Goal: Task Accomplishment & Management: Complete application form

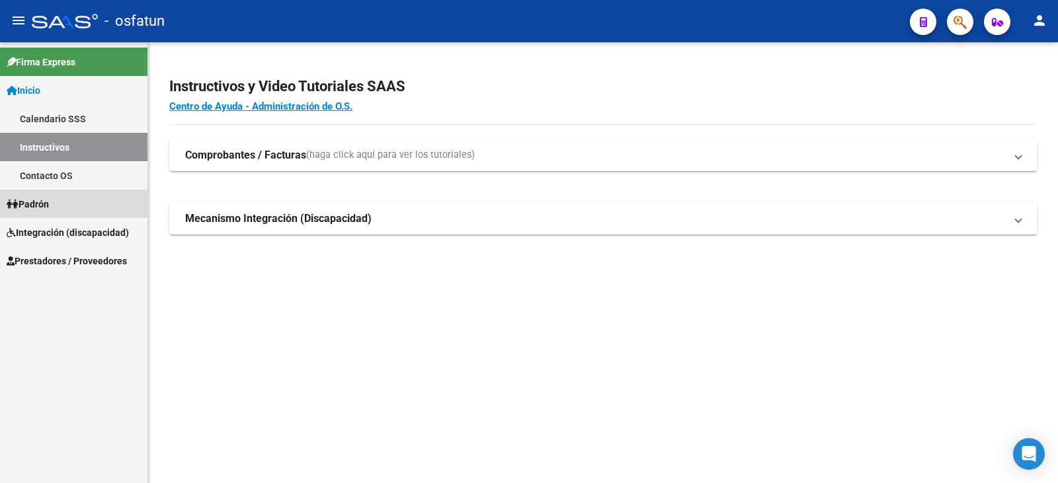
click at [38, 202] on span "Padrón" at bounding box center [28, 204] width 42 height 15
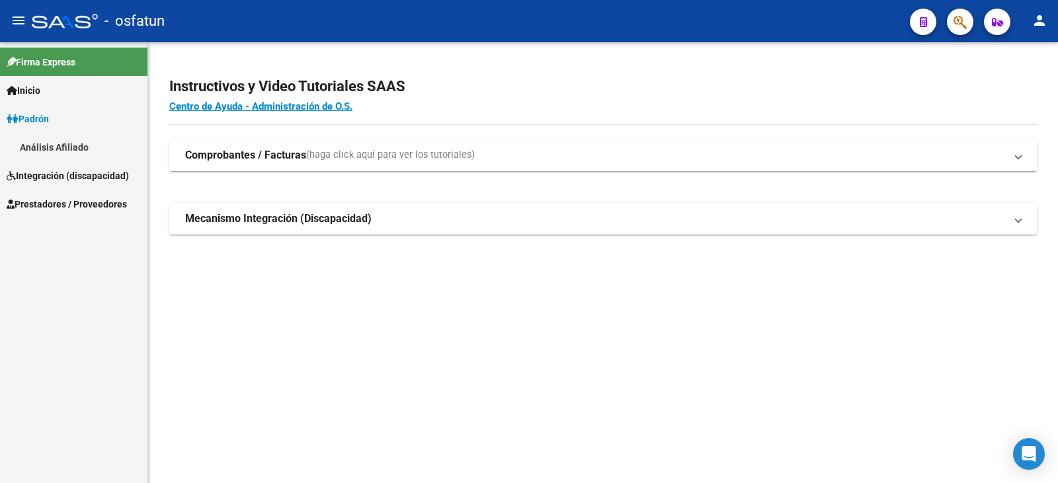
click at [59, 167] on link "Integración (discapacidad)" at bounding box center [73, 175] width 147 height 28
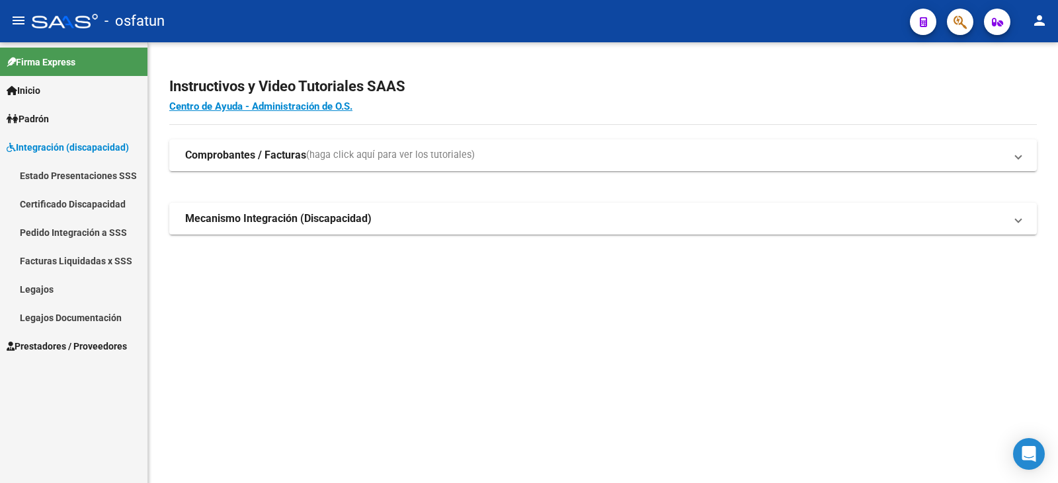
click at [82, 346] on span "Prestadores / Proveedores" at bounding box center [67, 346] width 120 height 15
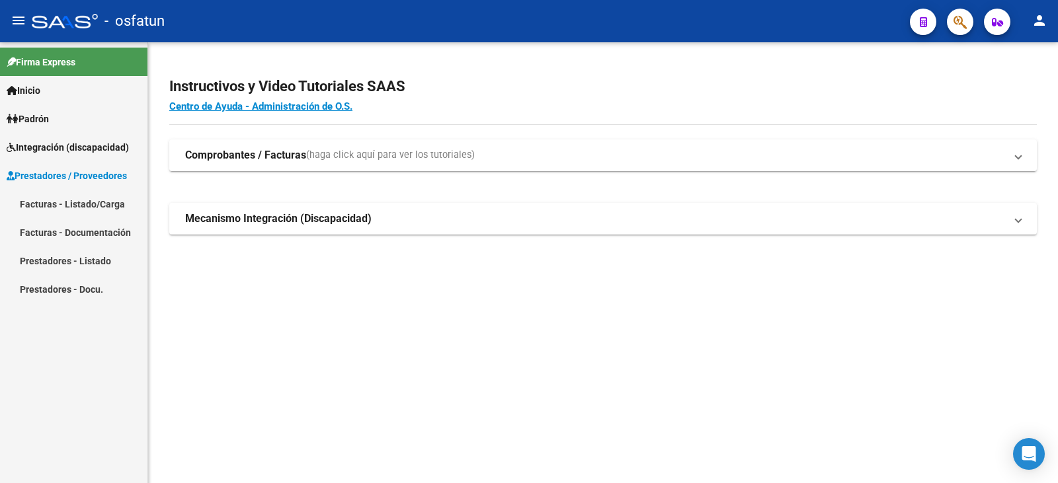
click at [63, 202] on link "Facturas - Listado/Carga" at bounding box center [73, 204] width 147 height 28
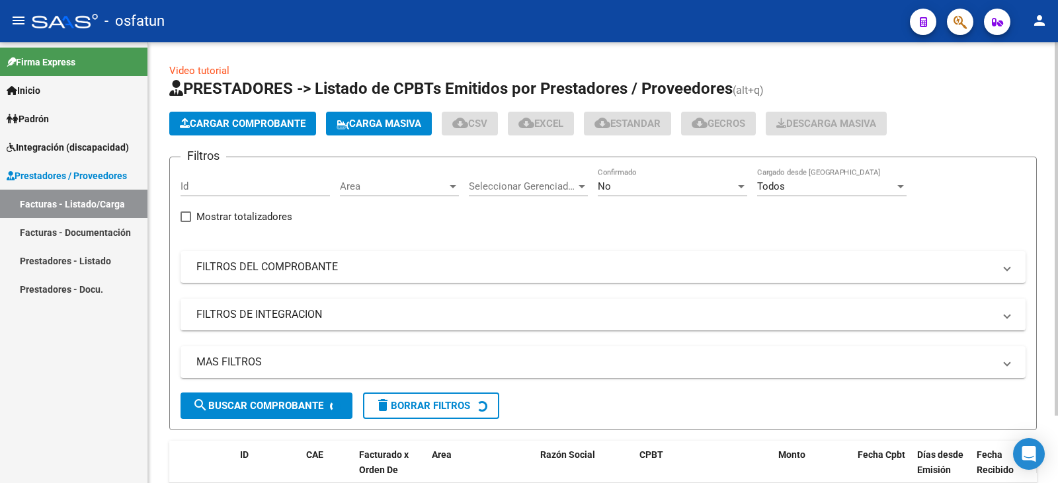
click at [239, 118] on span "Cargar Comprobante" at bounding box center [243, 124] width 126 height 12
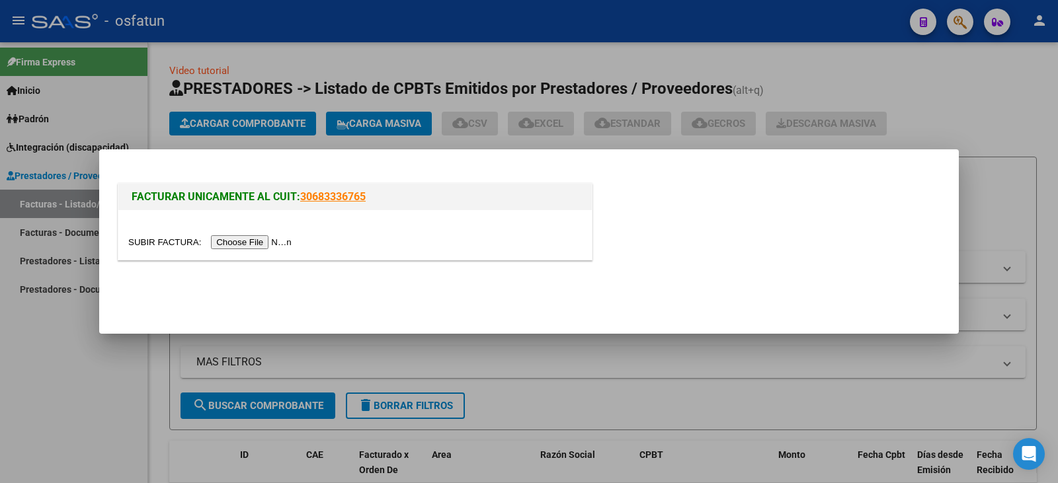
click at [262, 238] on input "file" at bounding box center [211, 242] width 167 height 14
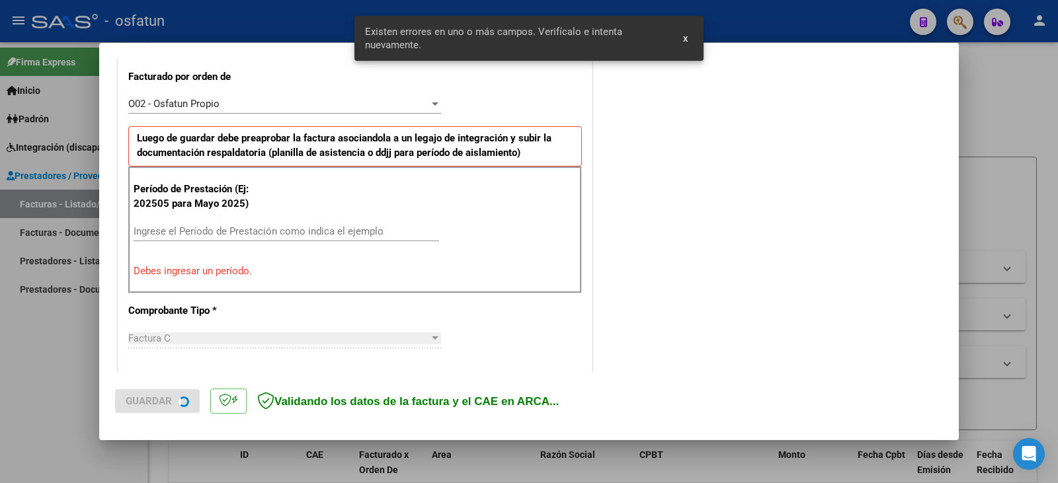
scroll to position [370, 0]
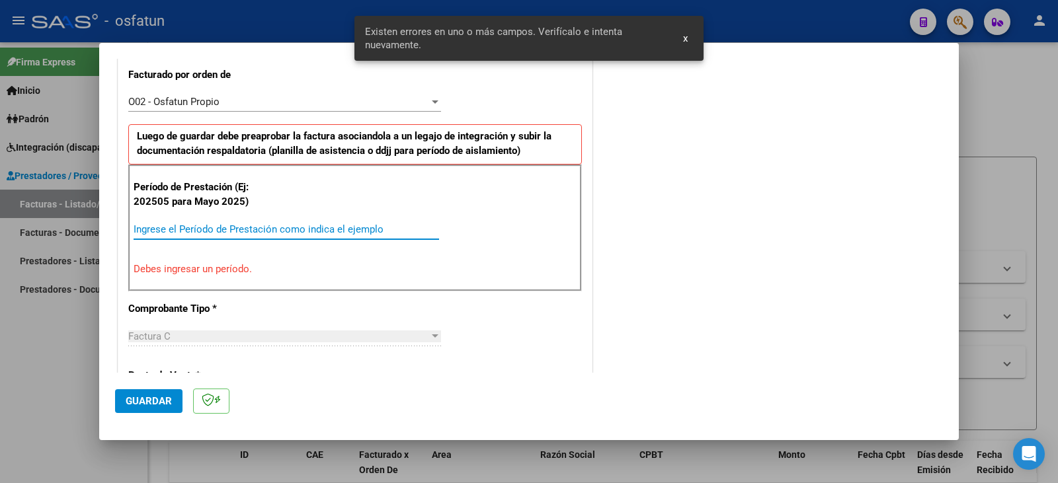
click at [208, 233] on input "Ingrese el Período de Prestación como indica el ejemplo" at bounding box center [286, 229] width 305 height 12
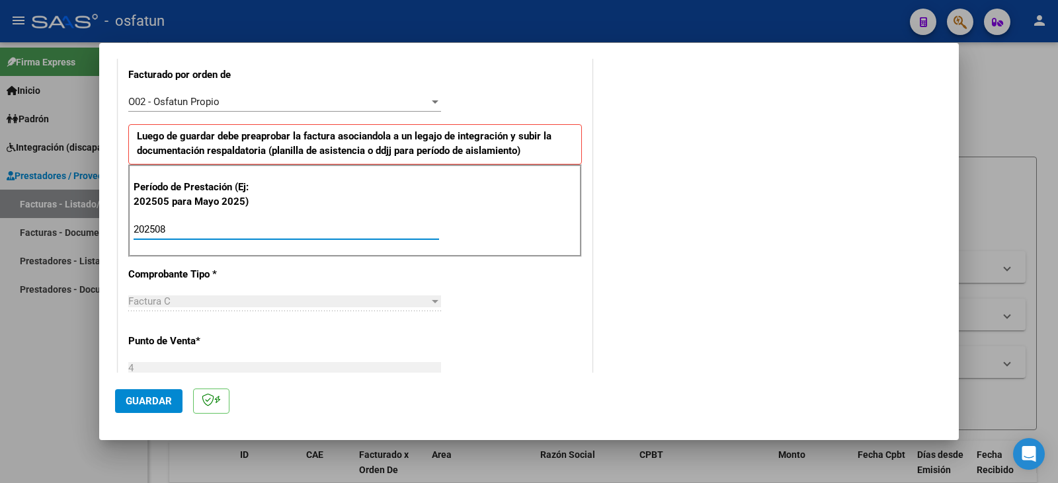
type input "202508"
drag, startPoint x: 169, startPoint y: 406, endPoint x: 181, endPoint y: 402, distance: 13.2
click at [168, 405] on span "Guardar" at bounding box center [149, 401] width 46 height 12
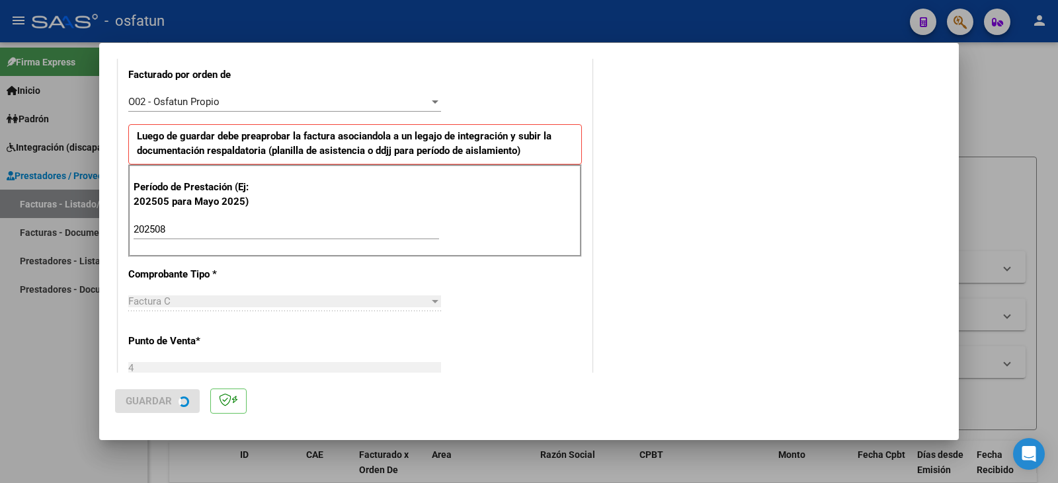
scroll to position [0, 0]
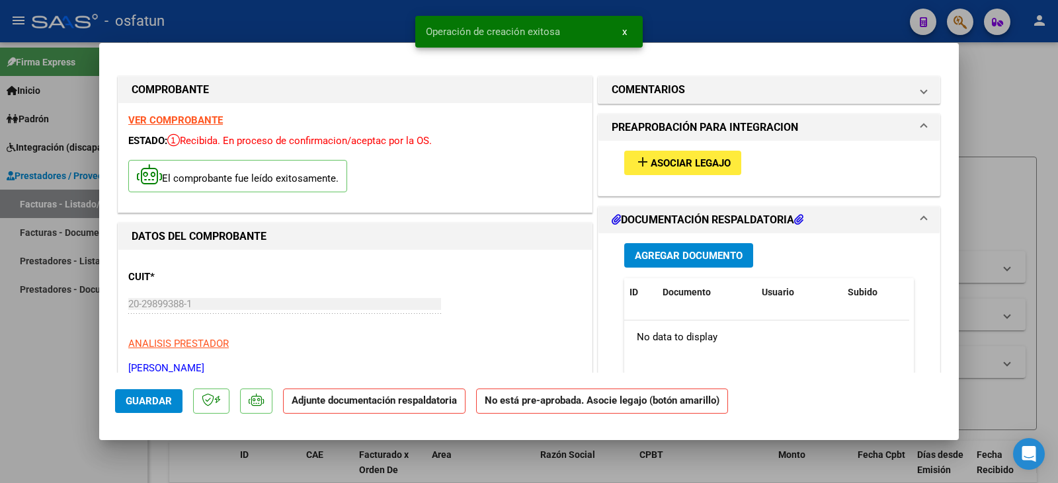
click at [688, 170] on button "add Asociar Legajo" at bounding box center [682, 163] width 117 height 24
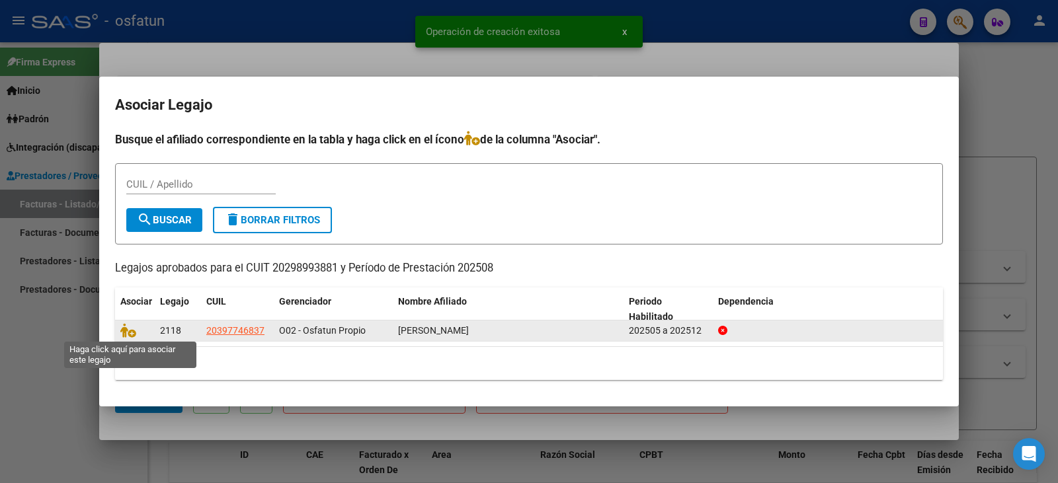
drag, startPoint x: 131, startPoint y: 334, endPoint x: 377, endPoint y: 325, distance: 246.1
click at [131, 333] on icon at bounding box center [128, 330] width 16 height 15
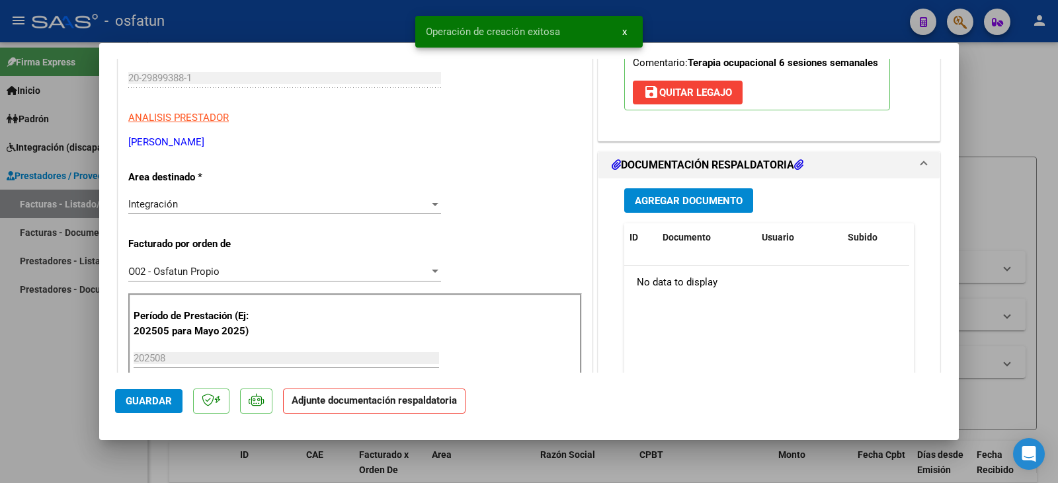
scroll to position [264, 0]
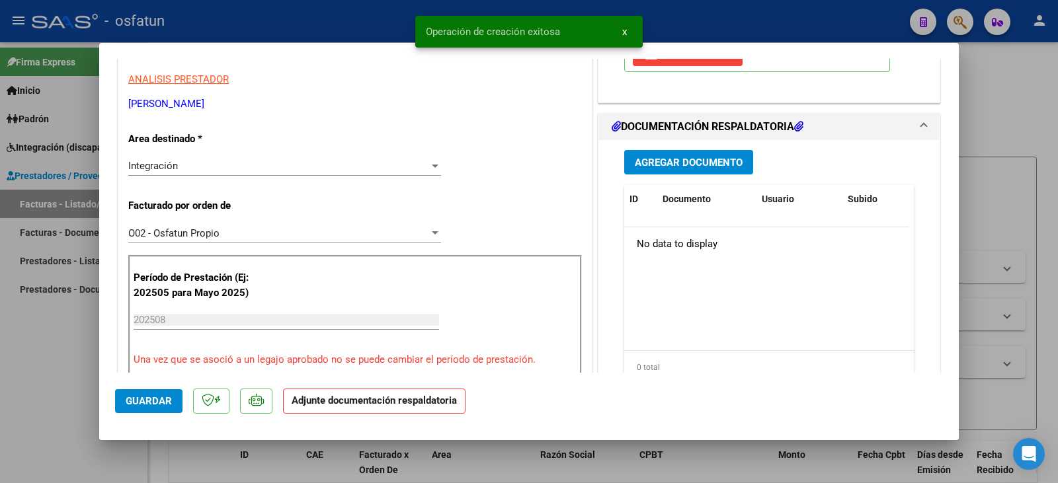
click at [665, 165] on span "Agregar Documento" at bounding box center [689, 163] width 108 height 12
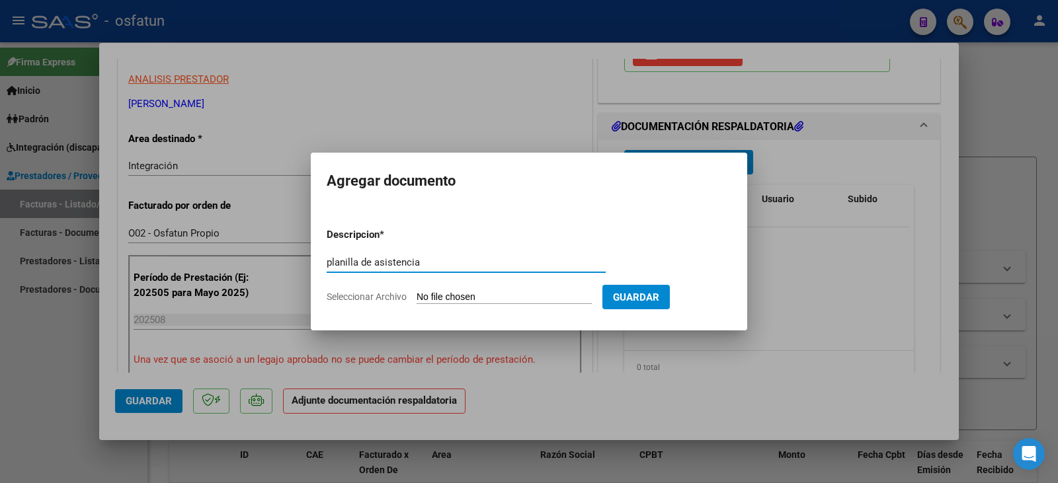
type input "planilla de asistencia"
click at [455, 286] on form "Descripcion * planilla de asistencia Escriba aquí una descripcion Seleccionar A…" at bounding box center [529, 265] width 405 height 97
click at [451, 295] on input "Seleccionar Archivo" at bounding box center [503, 298] width 175 height 13
type input "C:\fakepath\[PERSON_NAME] plan.pdf"
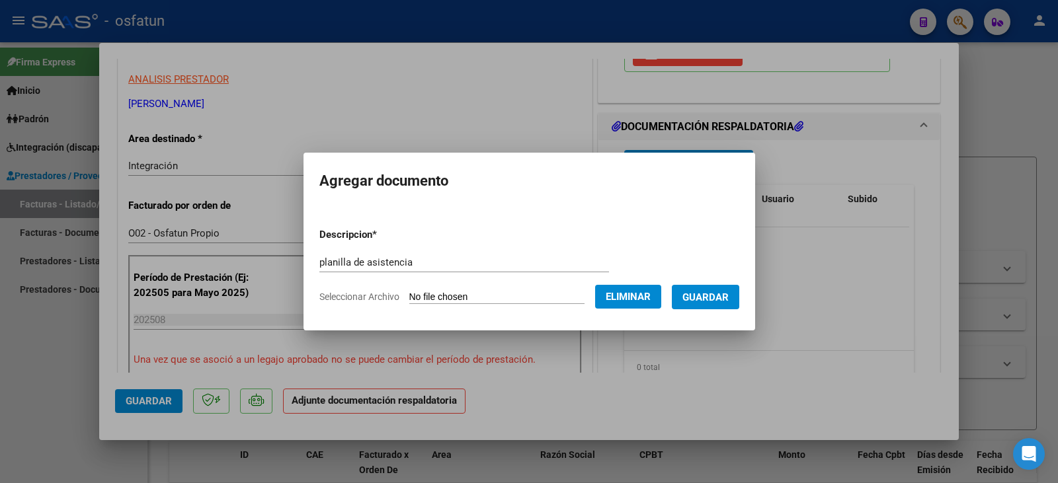
click at [715, 292] on span "Guardar" at bounding box center [705, 298] width 46 height 12
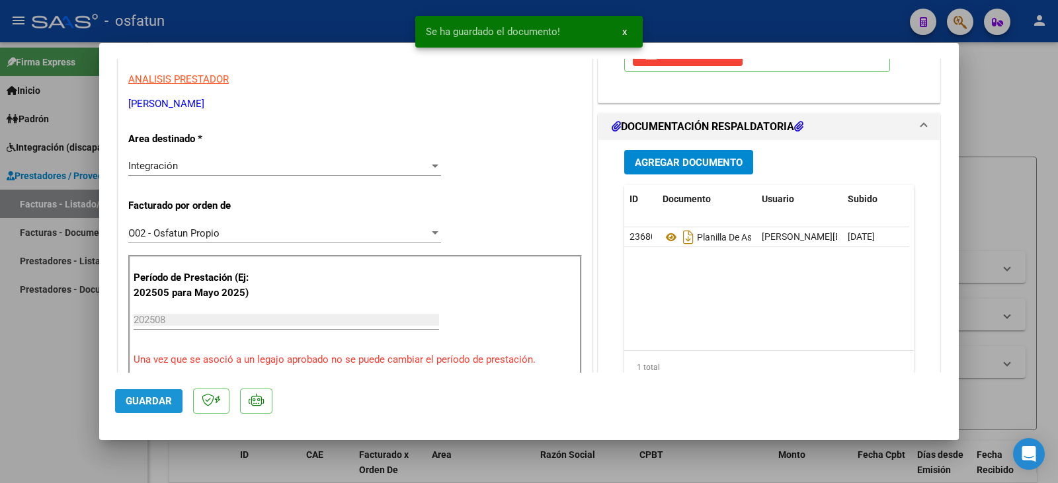
drag, startPoint x: 141, startPoint y: 406, endPoint x: 281, endPoint y: 430, distance: 141.5
click at [142, 406] on span "Guardar" at bounding box center [149, 401] width 46 height 12
click at [688, 162] on span "Agregar Documento" at bounding box center [689, 163] width 108 height 12
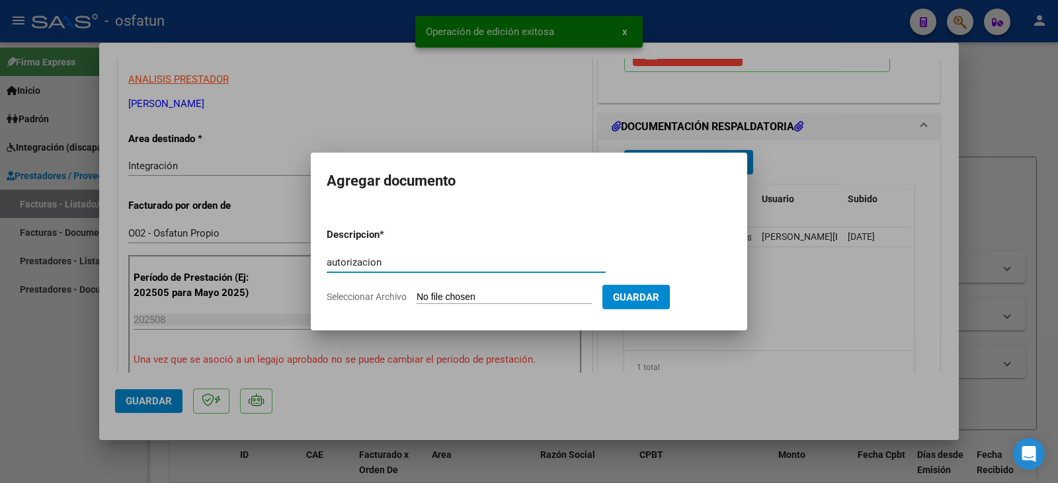
type input "autorizacion"
click at [525, 294] on input "Seleccionar Archivo" at bounding box center [503, 298] width 175 height 13
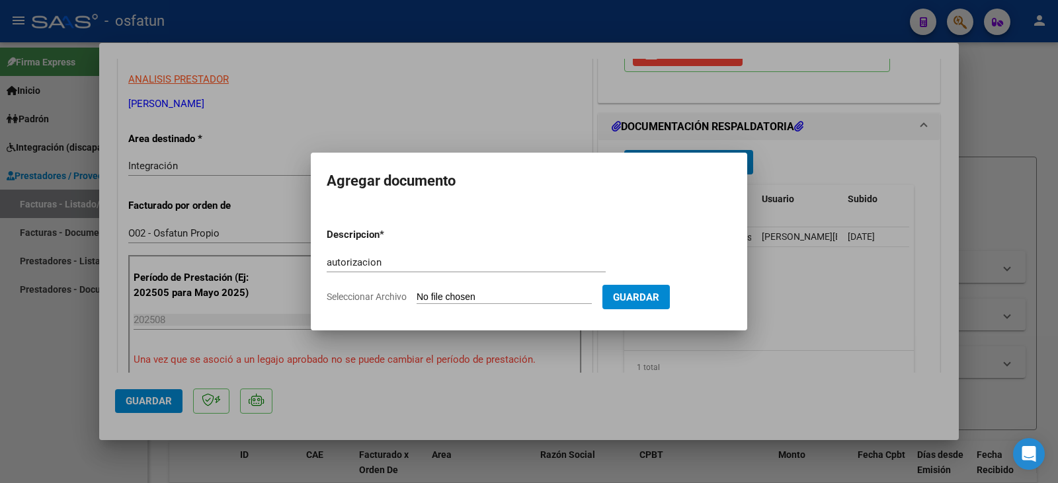
type input "C:\fakepath\[PERSON_NAME] - [PERSON_NAME] - to.pdf"
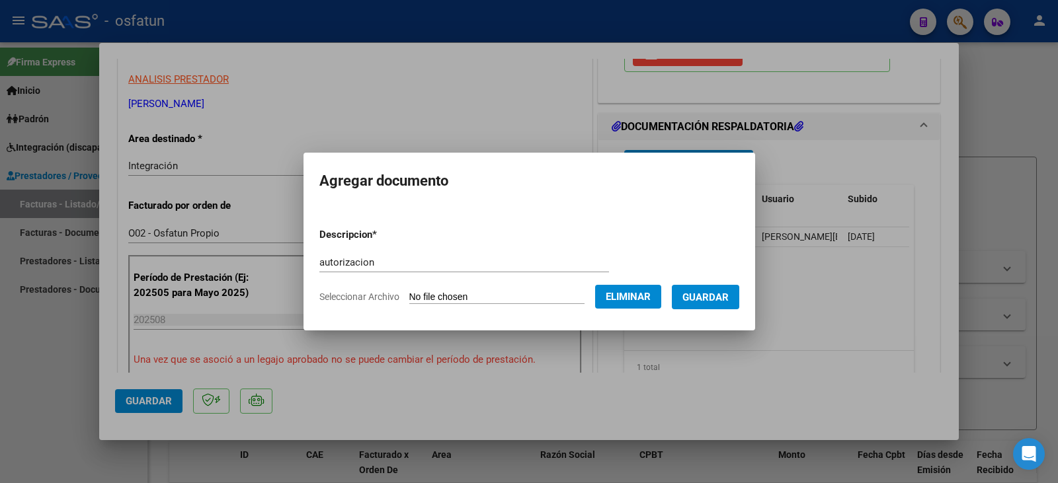
click at [721, 297] on span "Guardar" at bounding box center [705, 298] width 46 height 12
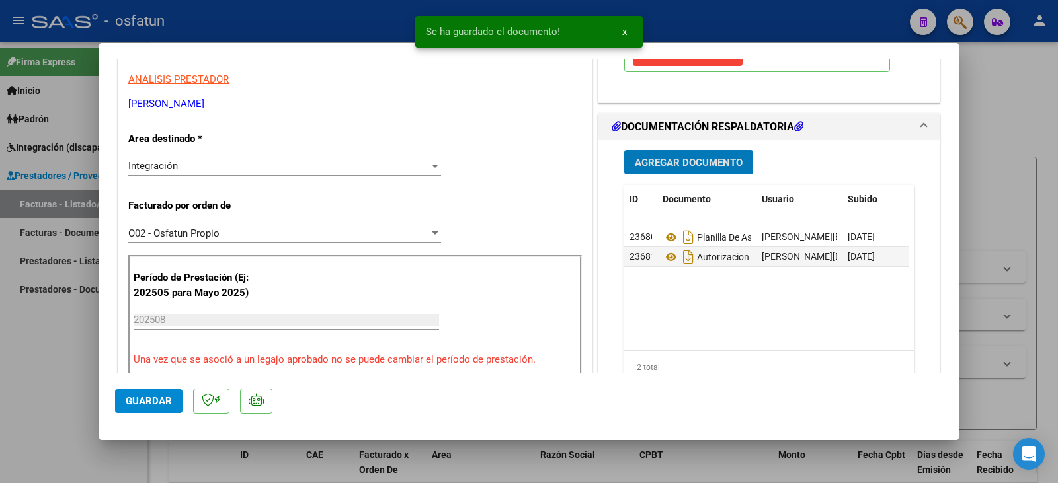
click at [129, 403] on span "Guardar" at bounding box center [149, 401] width 46 height 12
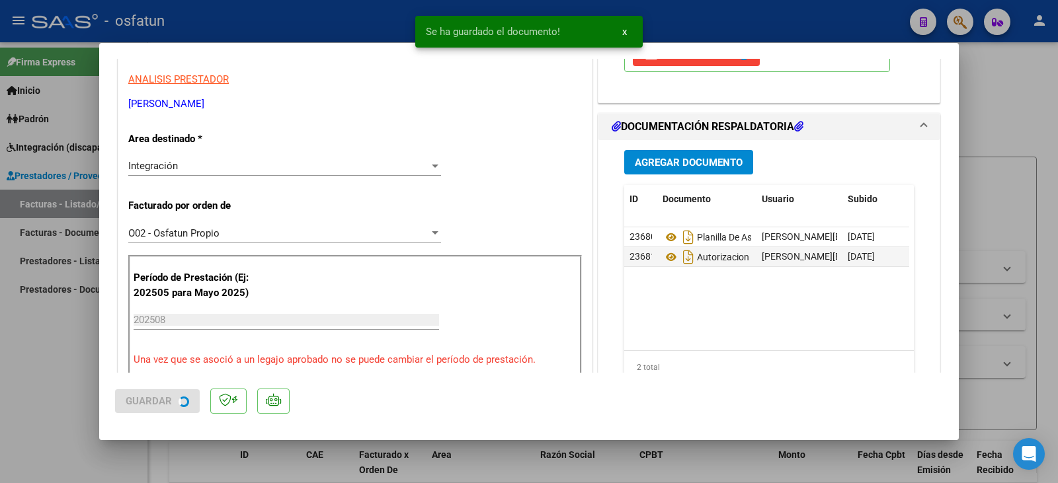
click at [52, 395] on div at bounding box center [529, 241] width 1058 height 483
type input "$ 0,00"
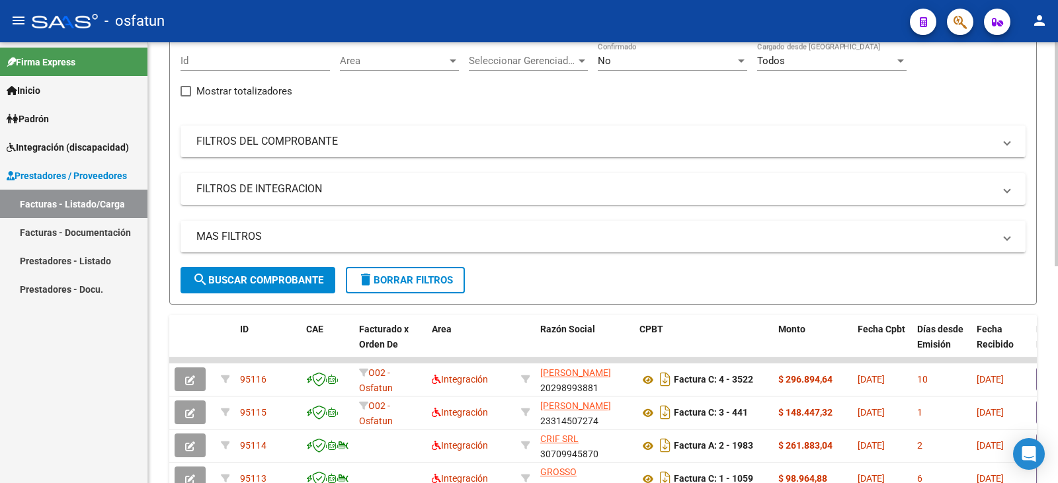
scroll to position [0, 0]
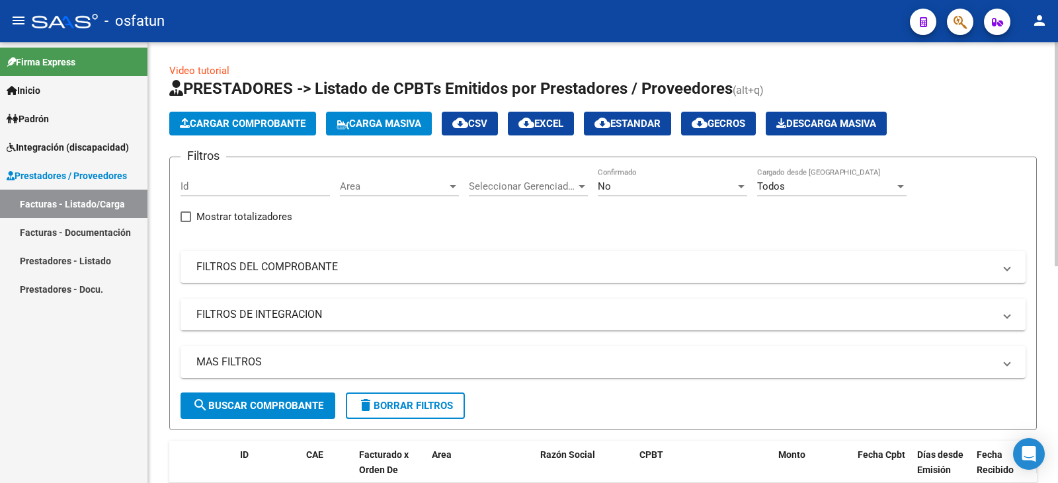
click at [241, 124] on span "Cargar Comprobante" at bounding box center [243, 124] width 126 height 12
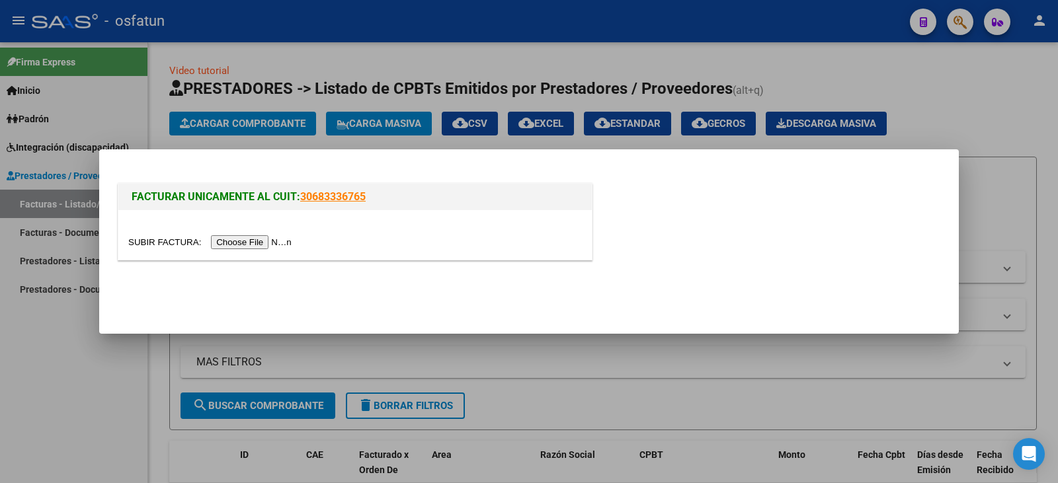
click at [243, 242] on input "file" at bounding box center [211, 242] width 167 height 14
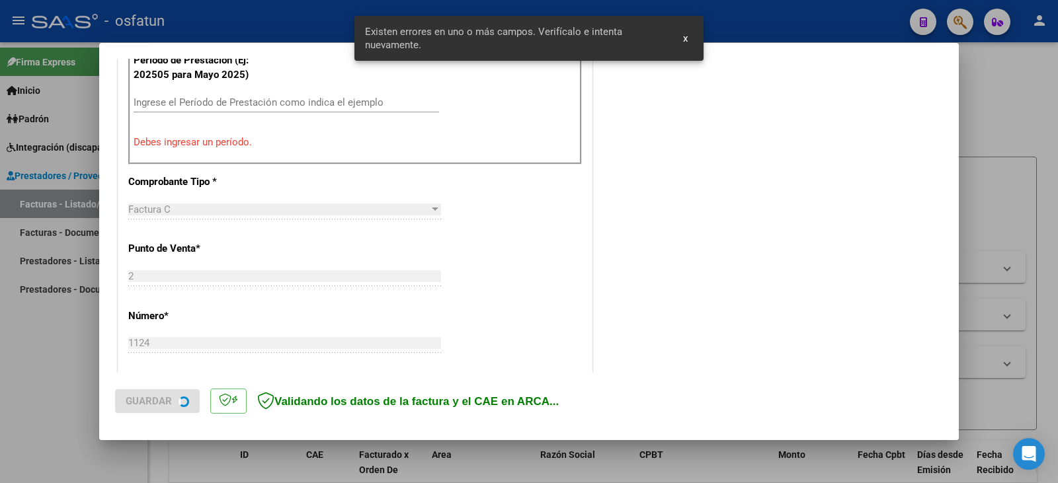
scroll to position [534, 0]
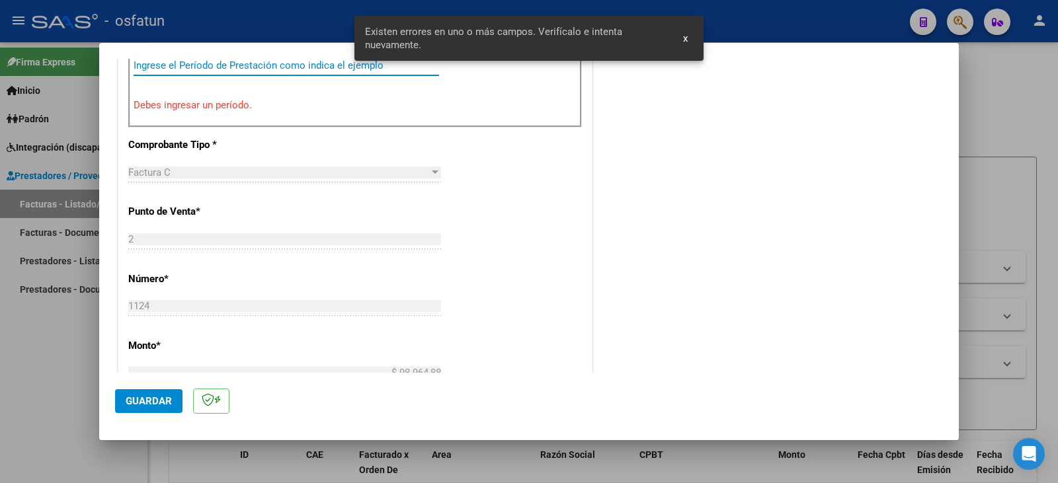
click at [173, 67] on input "Ingrese el Período de Prestación como indica el ejemplo" at bounding box center [286, 65] width 305 height 12
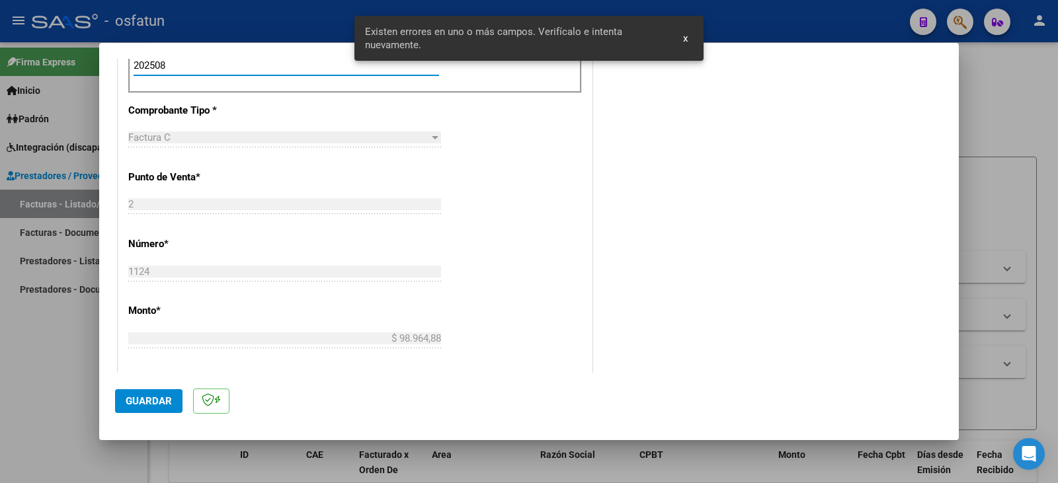
type input "202508"
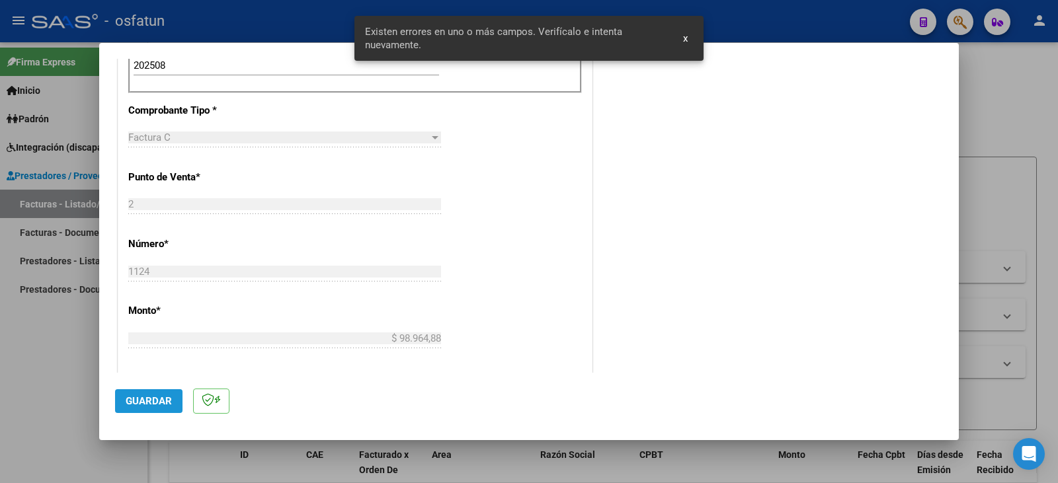
click at [135, 392] on button "Guardar" at bounding box center [148, 401] width 67 height 24
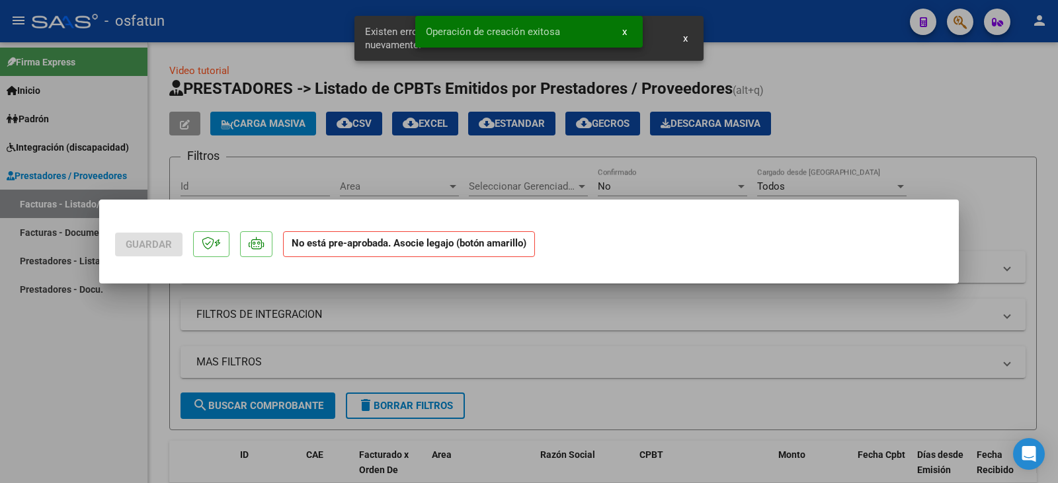
scroll to position [0, 0]
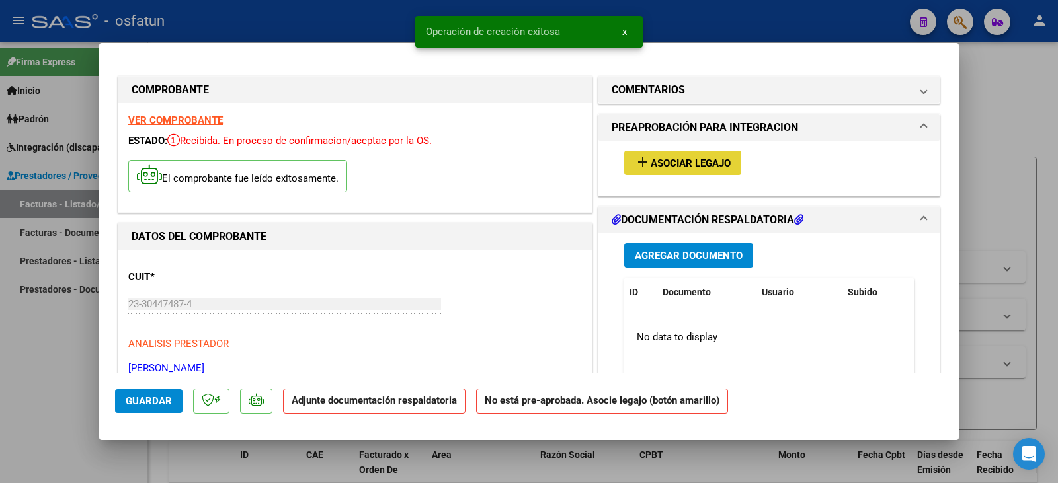
click at [650, 161] on span "Asociar Legajo" at bounding box center [690, 163] width 80 height 12
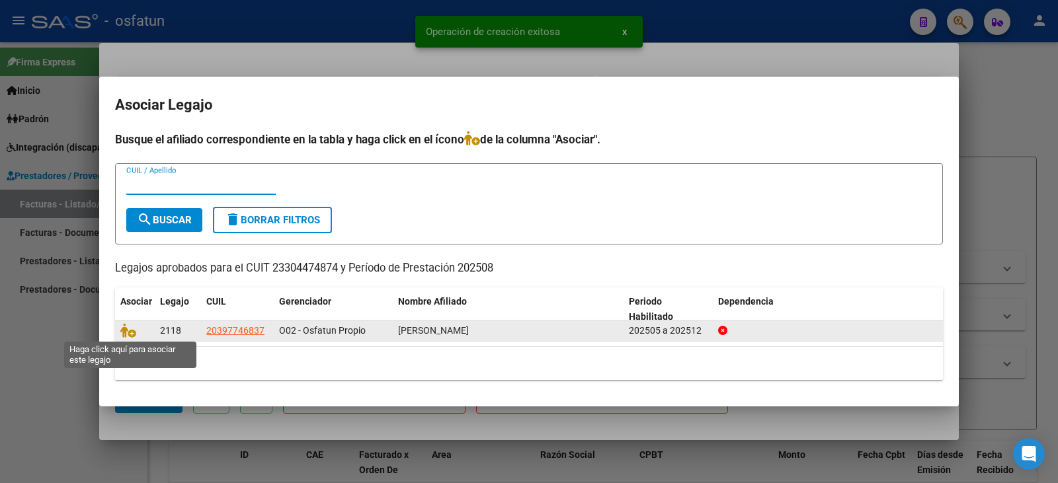
click at [132, 336] on icon at bounding box center [128, 330] width 16 height 15
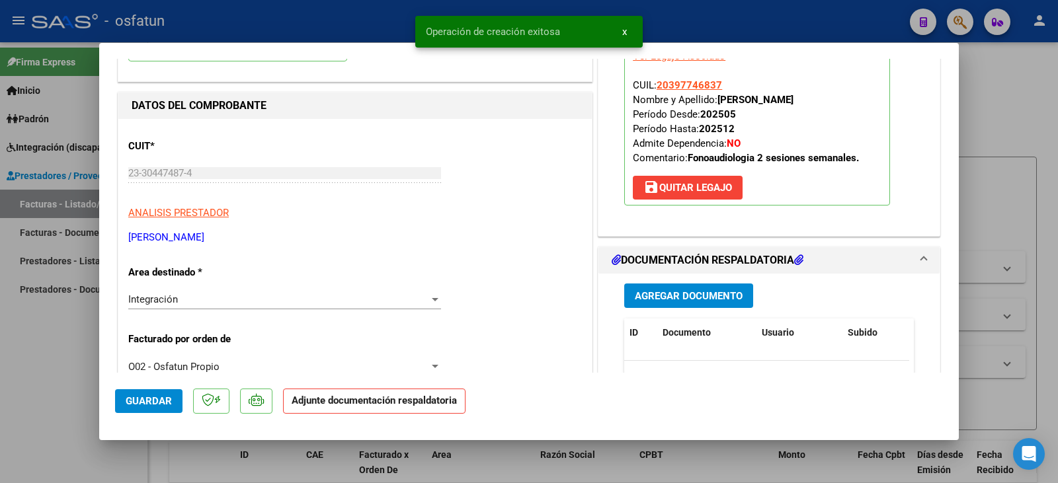
scroll to position [132, 0]
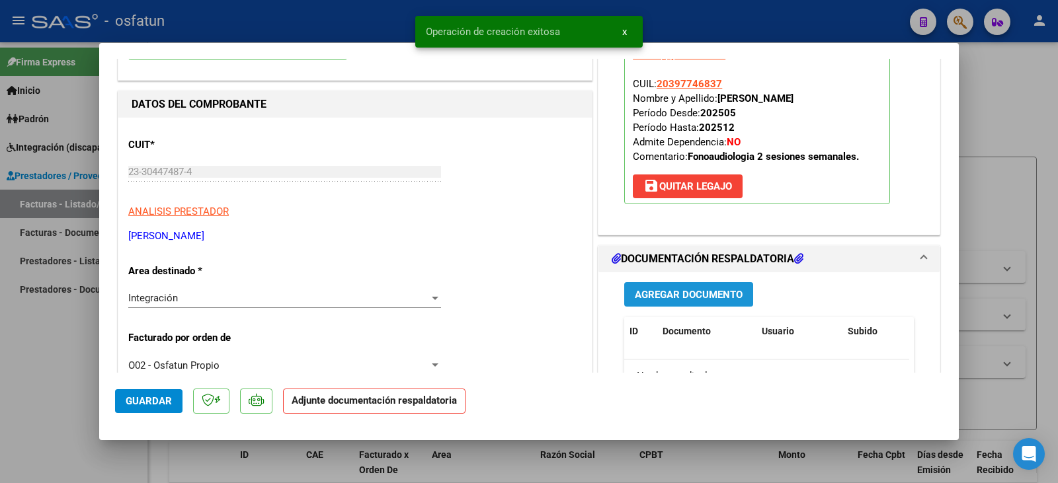
click at [676, 296] on span "Agregar Documento" at bounding box center [689, 295] width 108 height 12
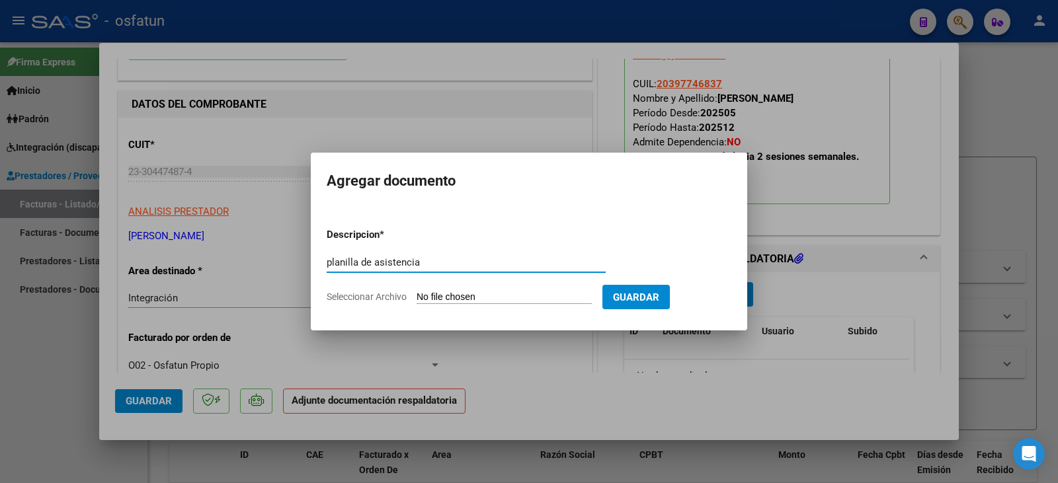
type input "planilla de asistencia"
click at [453, 305] on form "Descripcion * planilla de asistencia Escriba aquí una descripcion Seleccionar A…" at bounding box center [529, 265] width 405 height 97
click at [454, 297] on input "Seleccionar Archivo" at bounding box center [503, 298] width 175 height 13
type input "C:\fakepath\[PERSON_NAME] plan.pdf"
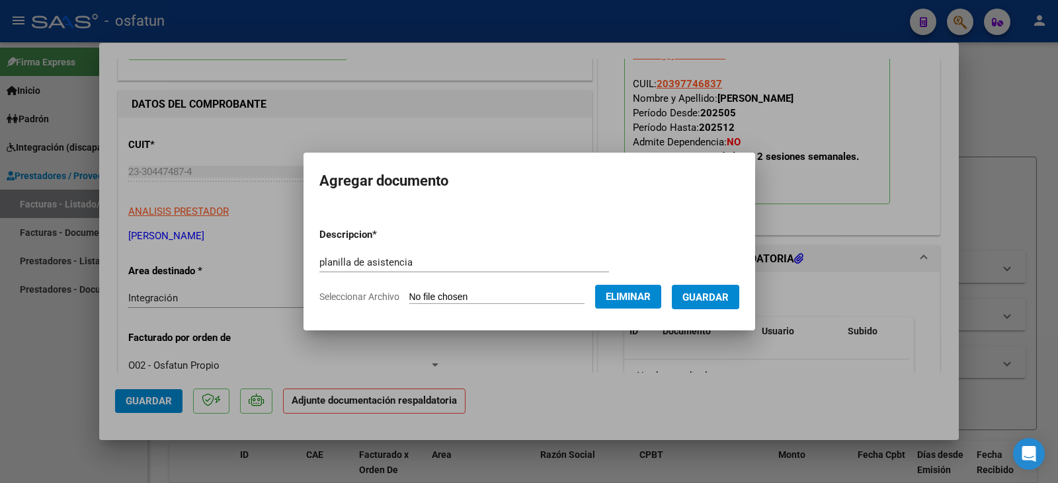
click at [714, 294] on span "Guardar" at bounding box center [705, 298] width 46 height 12
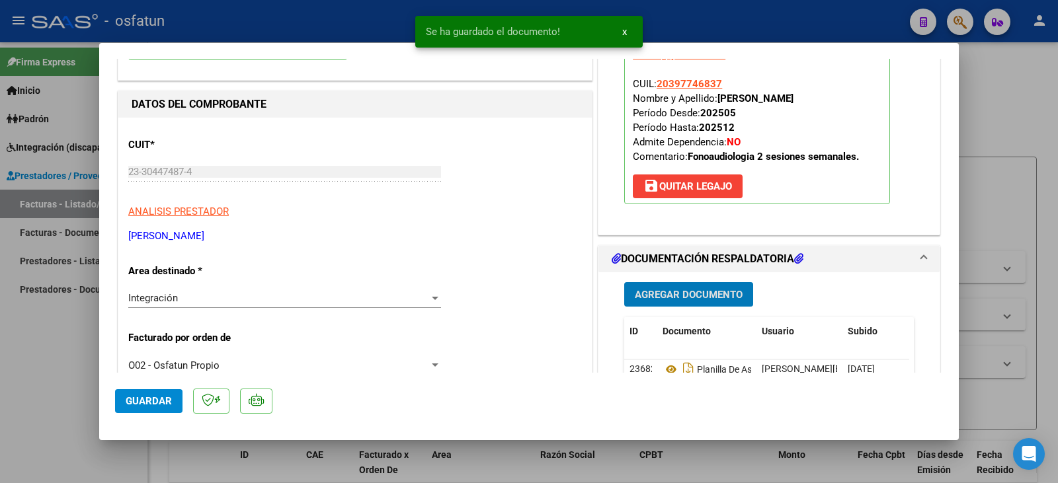
click at [697, 295] on span "Agregar Documento" at bounding box center [689, 295] width 108 height 12
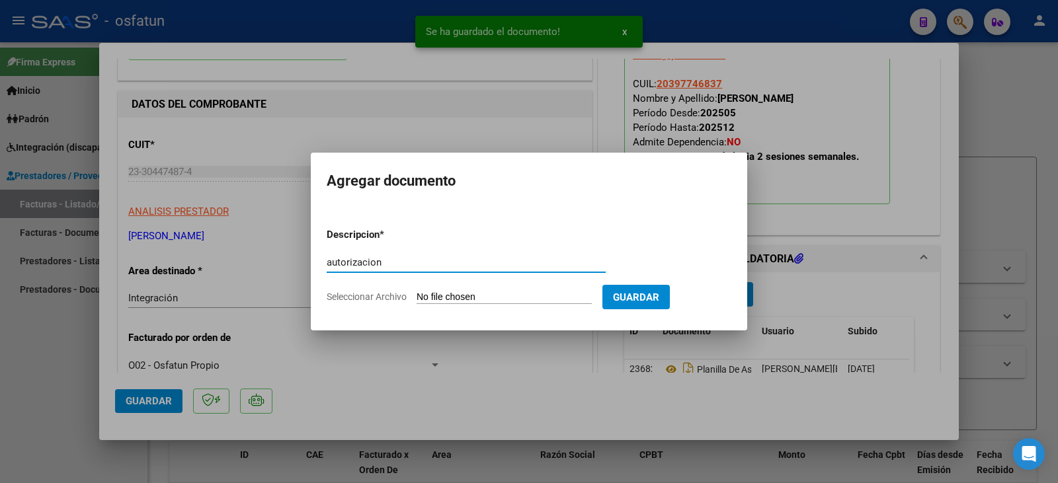
type input "autorizacion"
click at [494, 289] on form "Descripcion * autorizacion Escriba aquí una descripcion Seleccionar Archivo Gua…" at bounding box center [529, 265] width 405 height 97
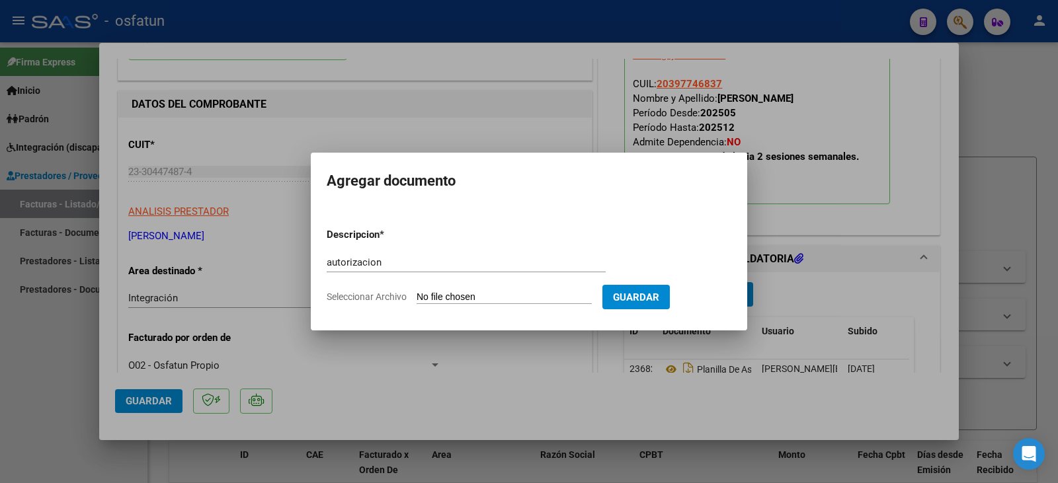
click at [514, 294] on input "Seleccionar Archivo" at bounding box center [503, 298] width 175 height 13
type input "C:\fakepath\[PERSON_NAME] - [PERSON_NAME] - fono.pdf"
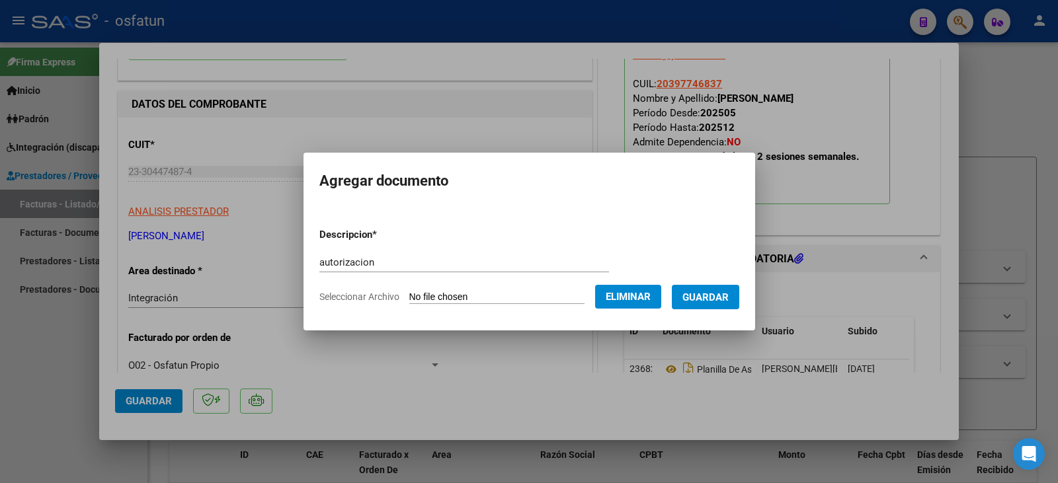
drag, startPoint x: 709, startPoint y: 297, endPoint x: 471, endPoint y: 311, distance: 237.8
click at [708, 296] on span "Guardar" at bounding box center [705, 298] width 46 height 12
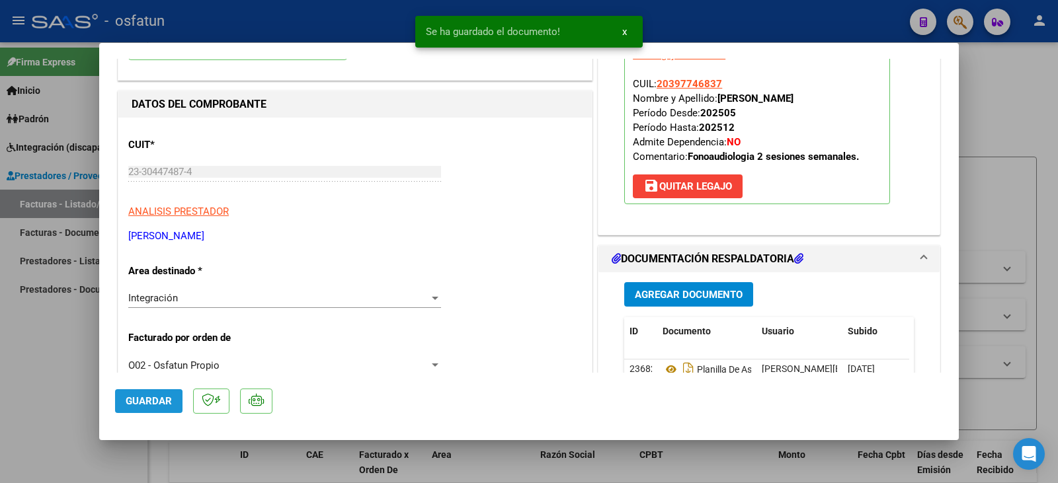
click at [139, 403] on span "Guardar" at bounding box center [149, 401] width 46 height 12
click at [77, 399] on div at bounding box center [529, 241] width 1058 height 483
type input "$ 0,00"
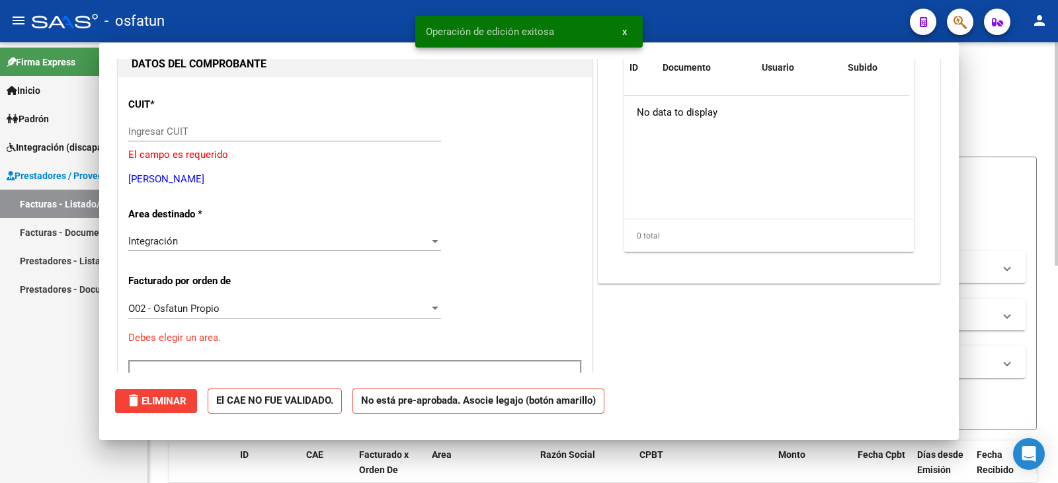
scroll to position [140, 0]
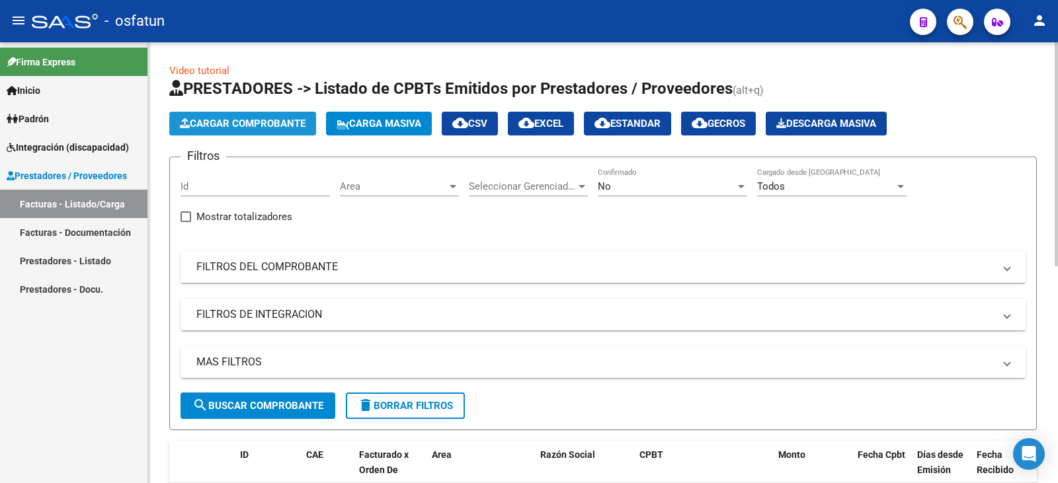
click at [252, 124] on span "Cargar Comprobante" at bounding box center [243, 124] width 126 height 12
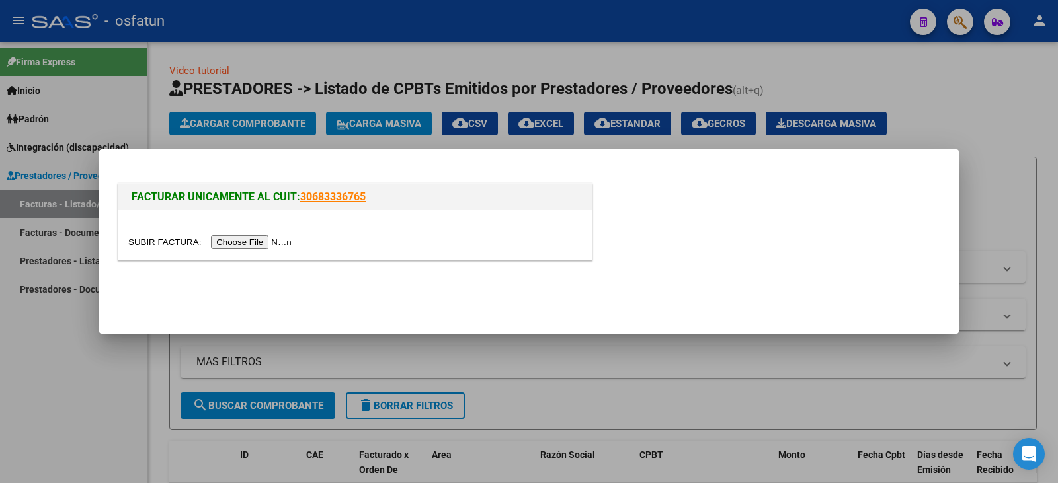
click at [235, 250] on div at bounding box center [354, 235] width 473 height 50
click at [267, 242] on input "file" at bounding box center [211, 242] width 167 height 14
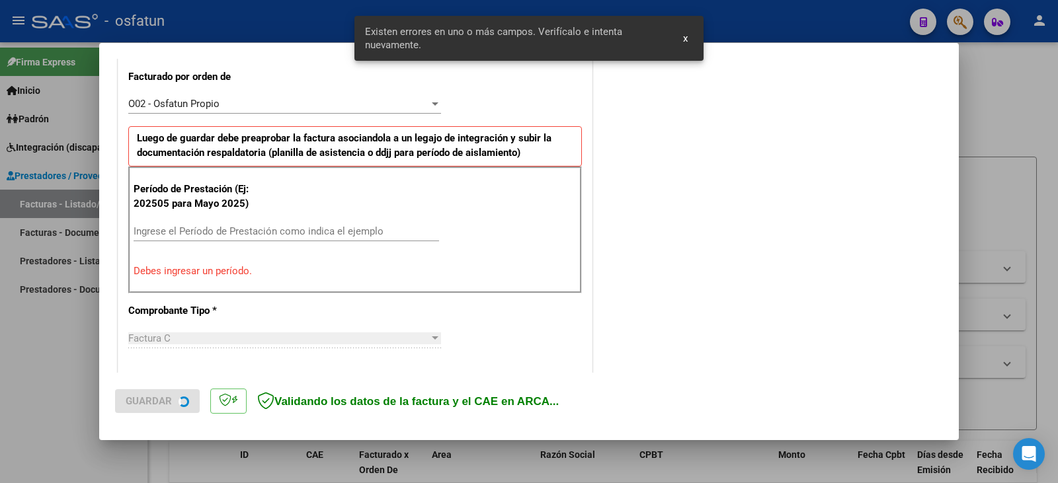
scroll to position [370, 0]
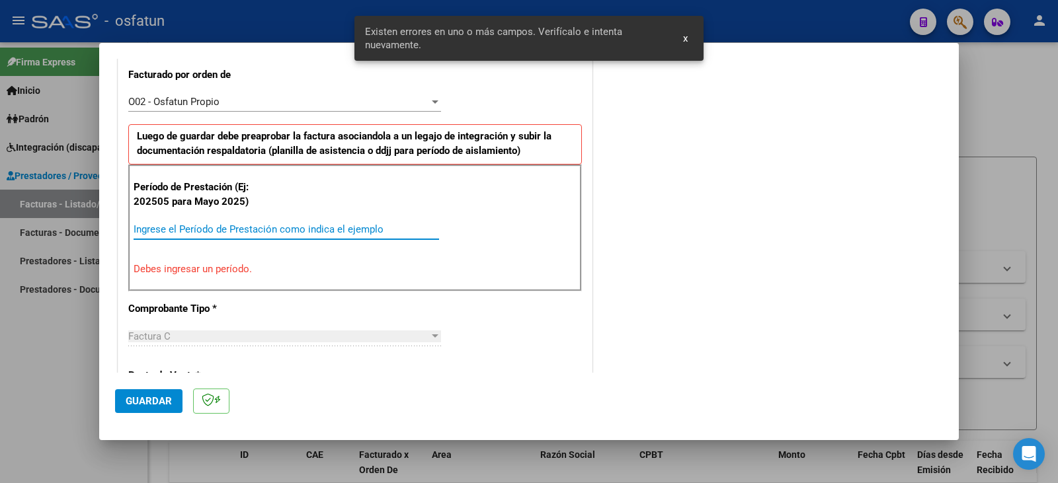
drag, startPoint x: 237, startPoint y: 223, endPoint x: 230, endPoint y: 233, distance: 11.9
click at [235, 231] on input "Ingrese el Período de Prestación como indica el ejemplo" at bounding box center [286, 229] width 305 height 12
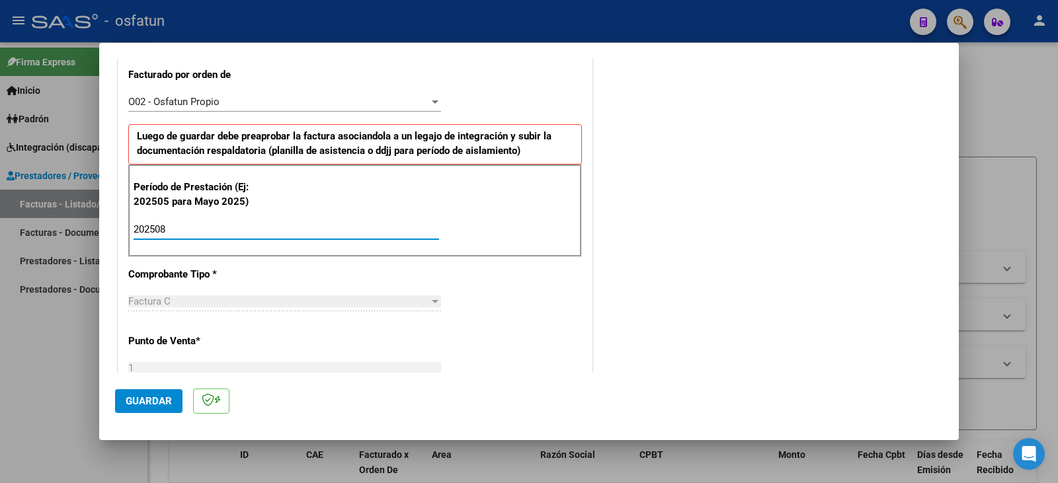
type input "202508"
click at [140, 401] on span "Guardar" at bounding box center [149, 401] width 46 height 12
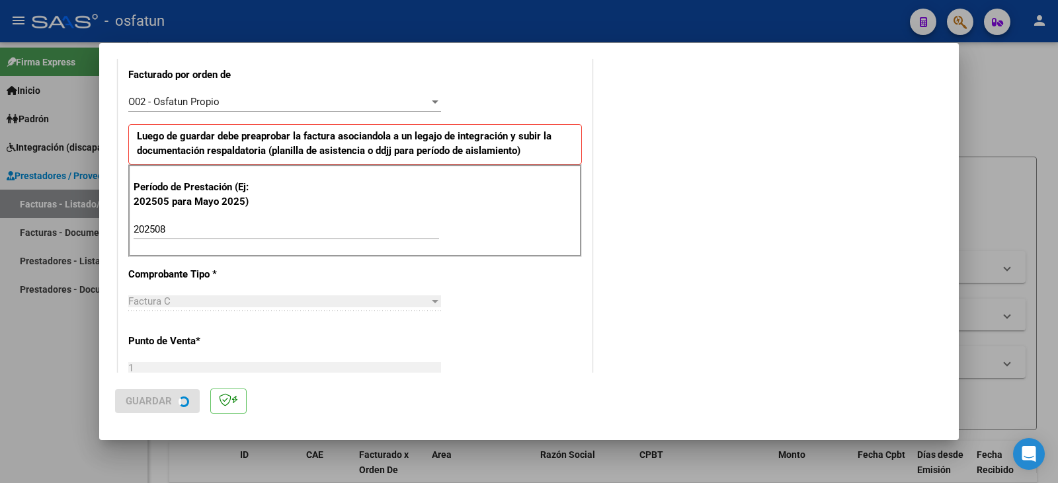
scroll to position [0, 0]
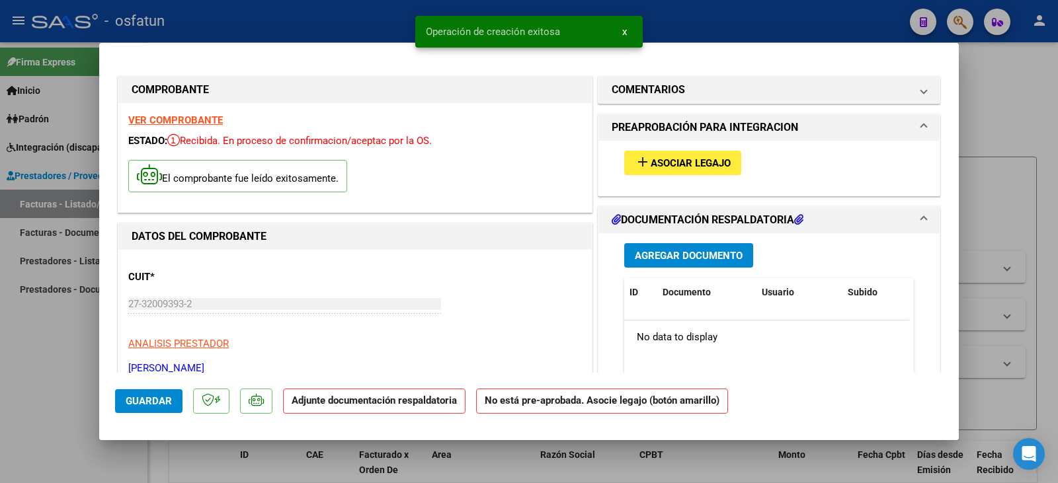
click at [709, 161] on span "Asociar Legajo" at bounding box center [690, 163] width 80 height 12
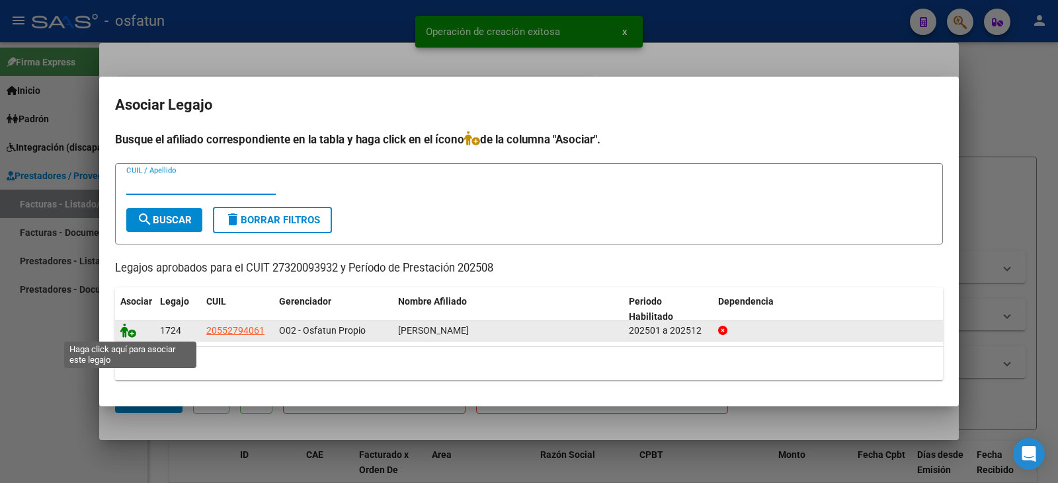
click at [123, 335] on icon at bounding box center [128, 330] width 16 height 15
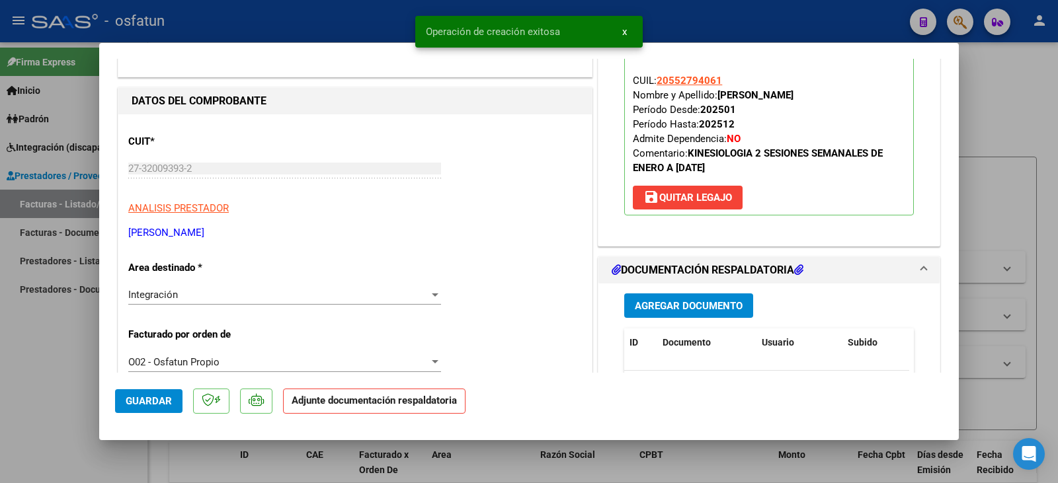
scroll to position [198, 0]
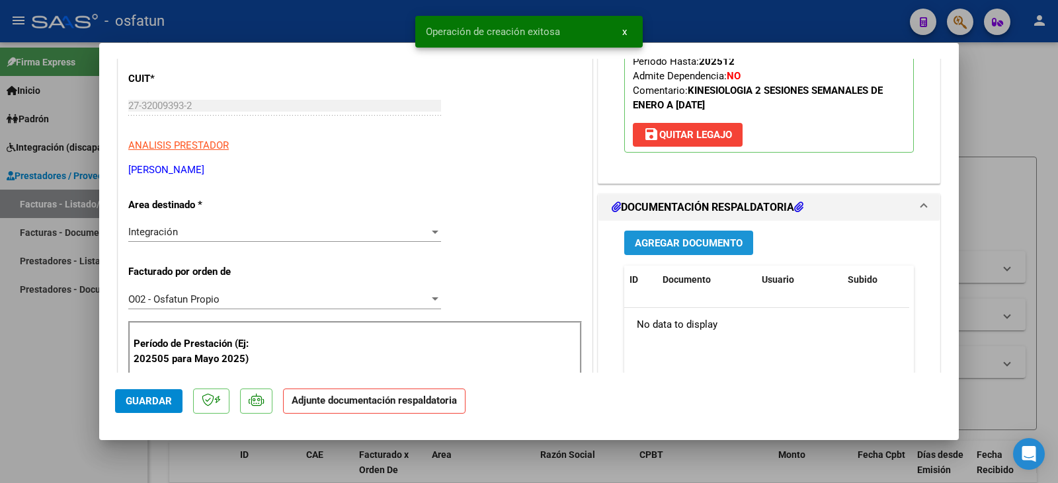
click at [717, 253] on button "Agregar Documento" at bounding box center [688, 243] width 129 height 24
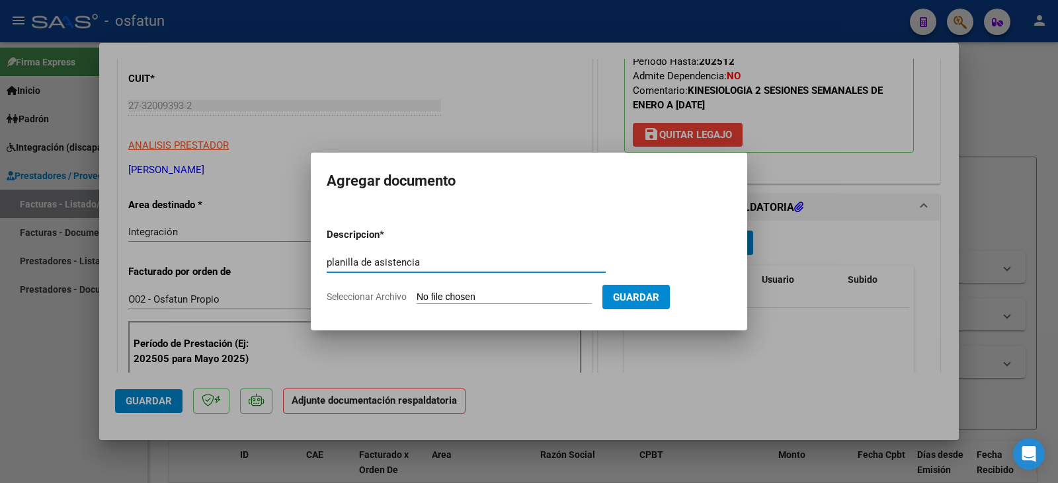
type input "planilla de asistencia"
click at [481, 298] on input "Seleccionar Archivo" at bounding box center [503, 298] width 175 height 13
type input "C:\fakepath\[PERSON_NAME] plan.pdf"
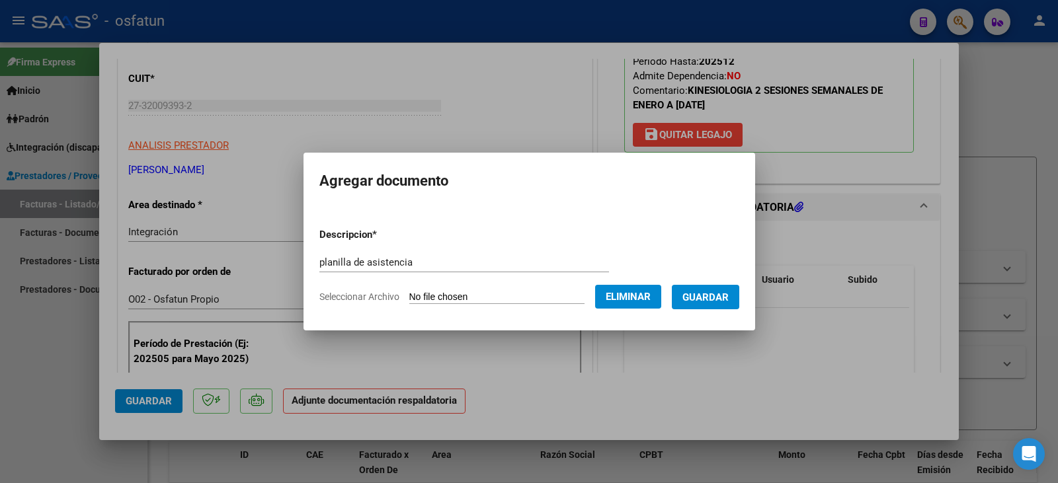
click at [728, 303] on span "Guardar" at bounding box center [705, 298] width 46 height 12
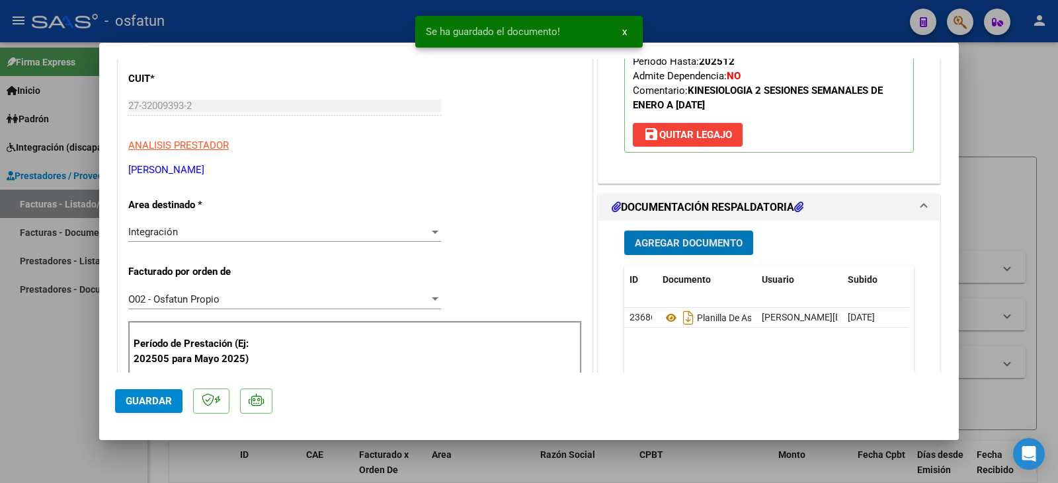
click at [680, 235] on button "Agregar Documento" at bounding box center [688, 243] width 129 height 24
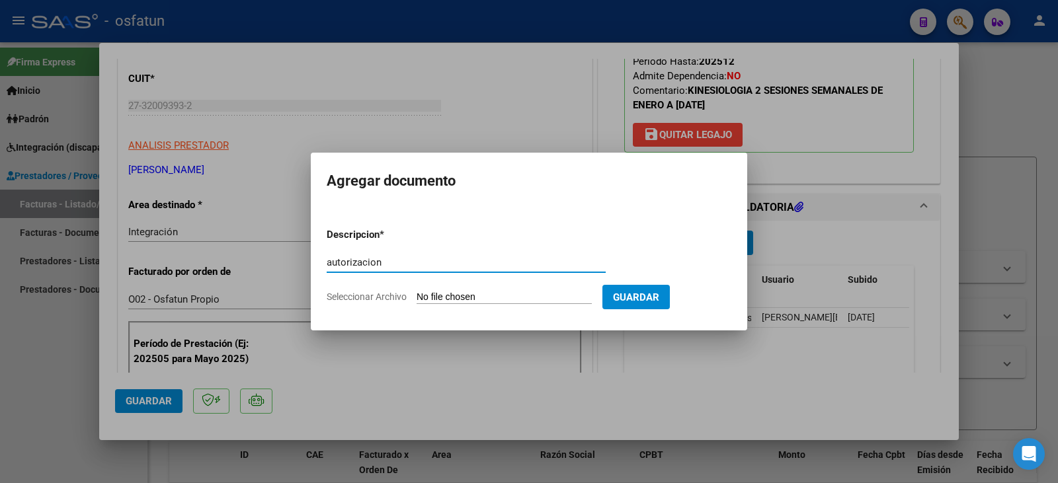
type input "autorizacion"
click at [498, 293] on input "Seleccionar Archivo" at bounding box center [503, 298] width 175 height 13
type input "C:\fakepath\[PERSON_NAME] - [PERSON_NAME] - kine.pdf"
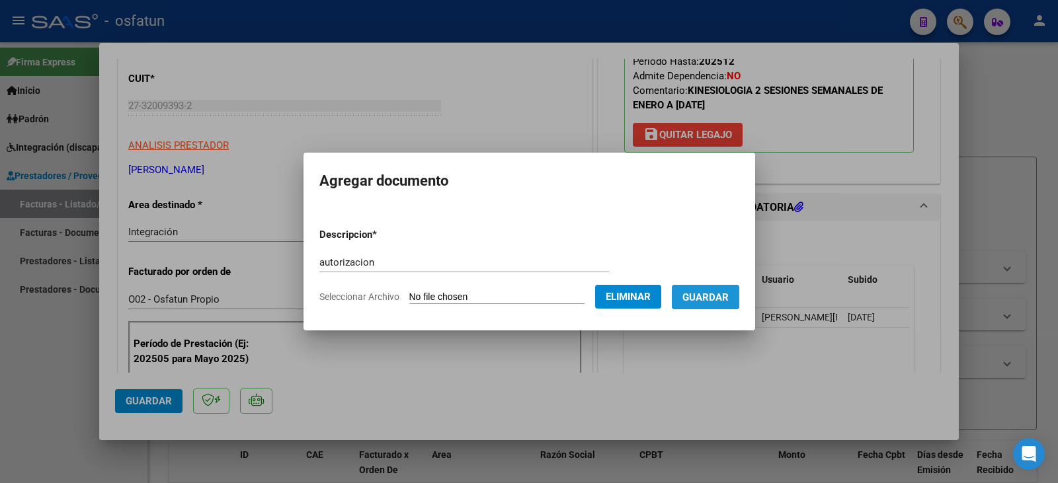
drag, startPoint x: 728, startPoint y: 294, endPoint x: 526, endPoint y: 309, distance: 202.2
click at [727, 294] on span "Guardar" at bounding box center [705, 298] width 46 height 12
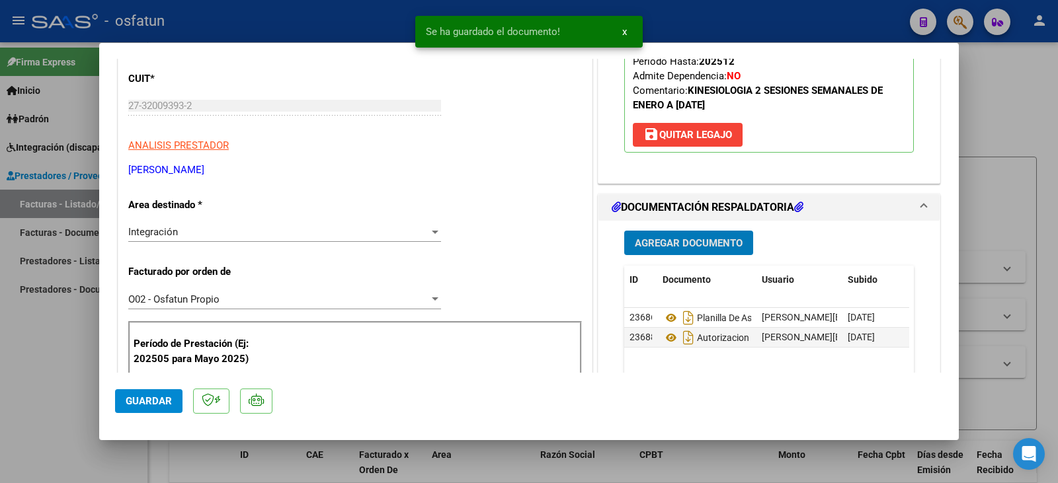
click at [136, 405] on span "Guardar" at bounding box center [149, 401] width 46 height 12
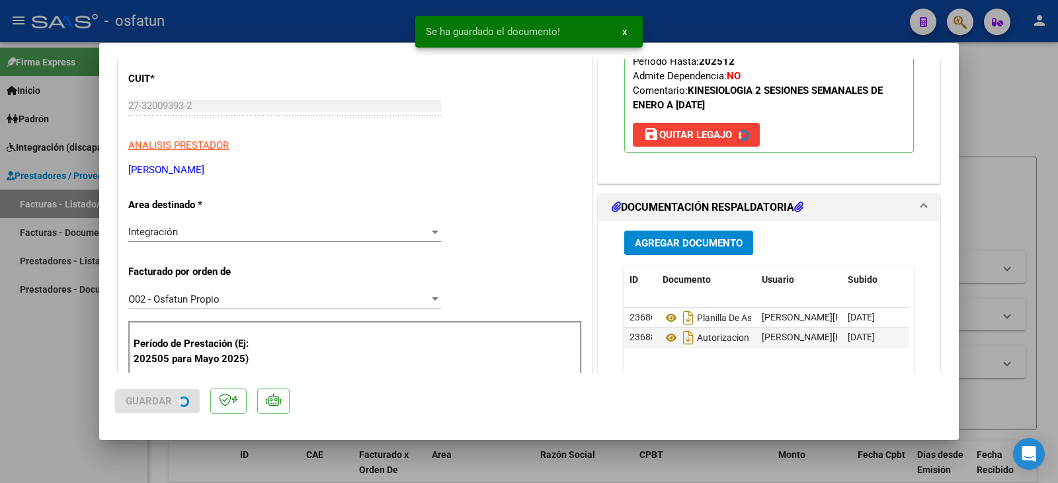
click at [56, 393] on div at bounding box center [529, 241] width 1058 height 483
type input "$ 0,00"
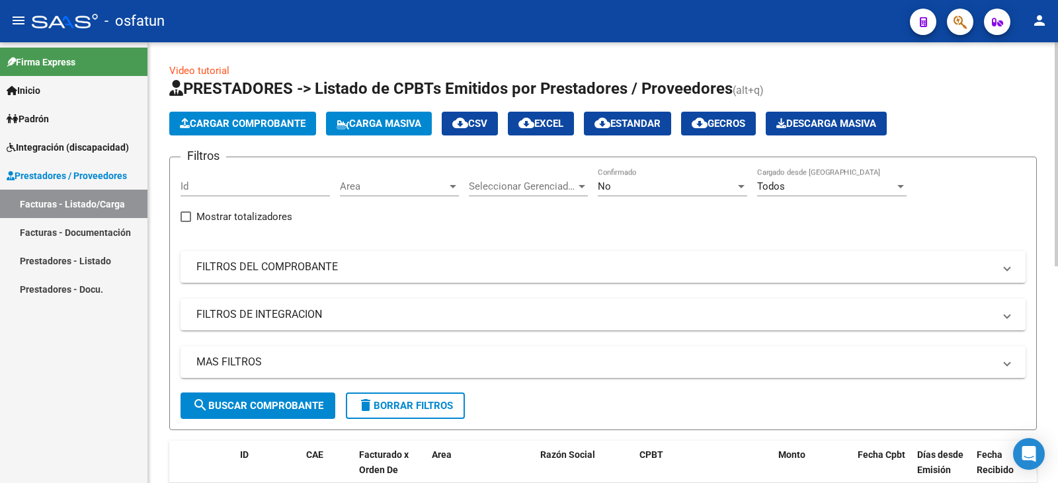
click at [907, 139] on app-list-header "PRESTADORES -> Listado de CPBTs Emitidos por Prestadores / Proveedores (alt+q) …" at bounding box center [602, 254] width 867 height 352
click at [255, 124] on span "Cargar Comprobante" at bounding box center [243, 124] width 126 height 12
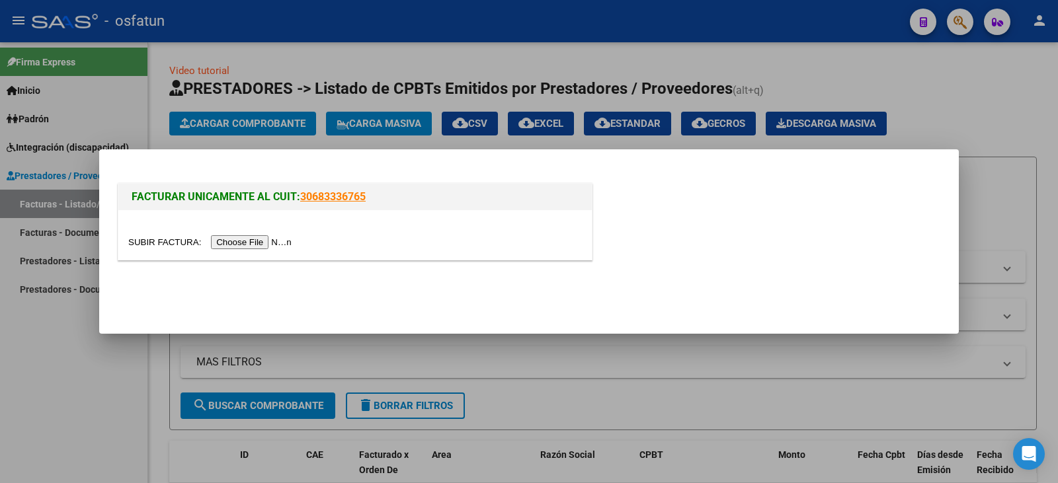
click at [237, 241] on input "file" at bounding box center [211, 242] width 167 height 14
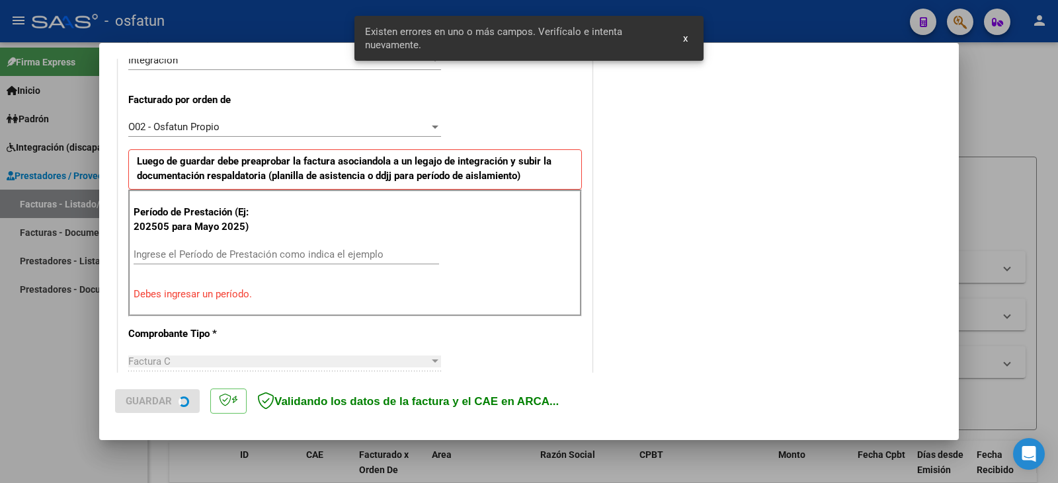
scroll to position [346, 0]
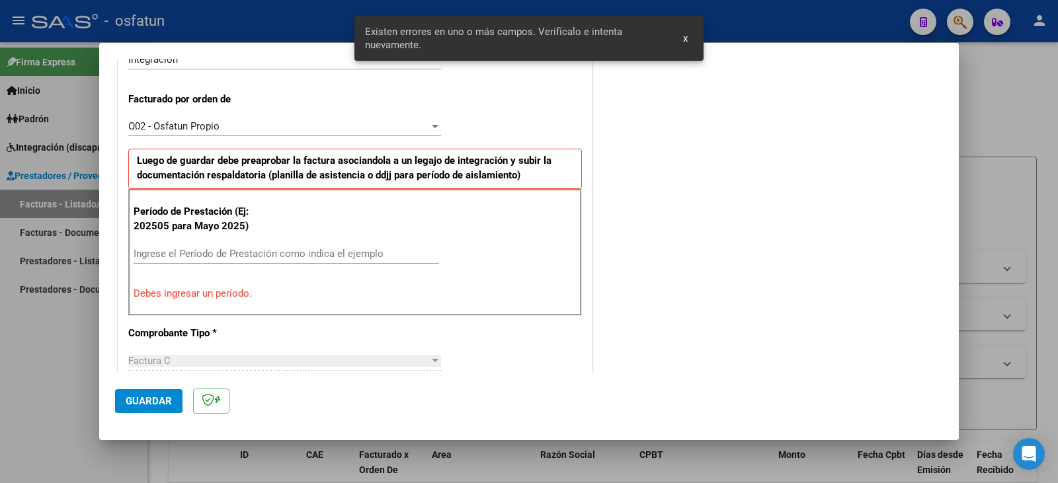
click at [187, 248] on div "Ingrese el Período de Prestación como indica el ejemplo" at bounding box center [286, 254] width 305 height 20
click at [182, 256] on input "Ingrese el Período de Prestación como indica el ejemplo" at bounding box center [286, 254] width 305 height 12
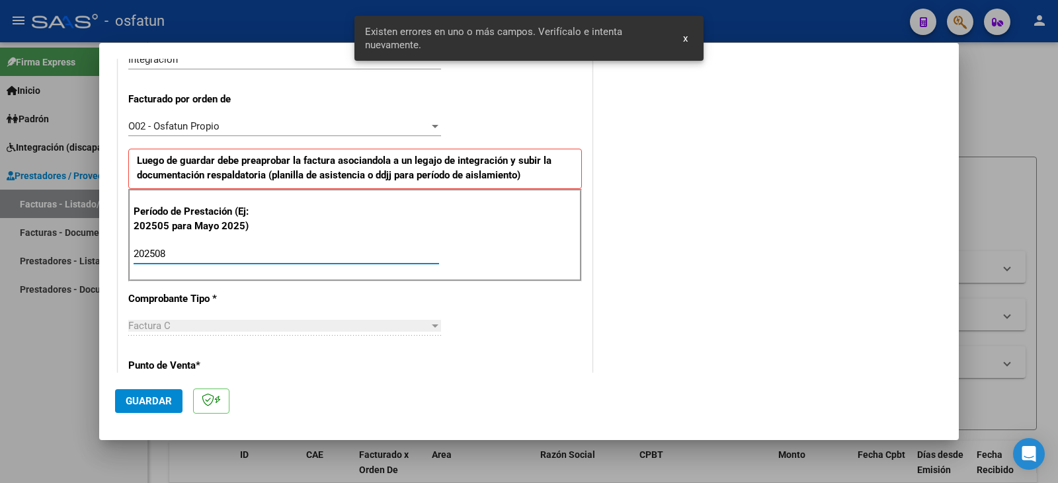
type input "202508"
click at [139, 399] on span "Guardar" at bounding box center [149, 401] width 46 height 12
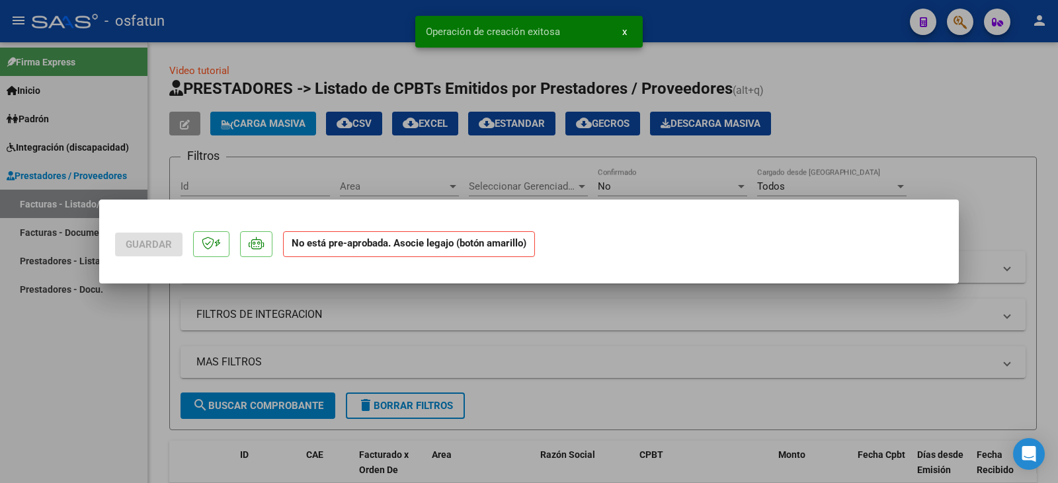
scroll to position [0, 0]
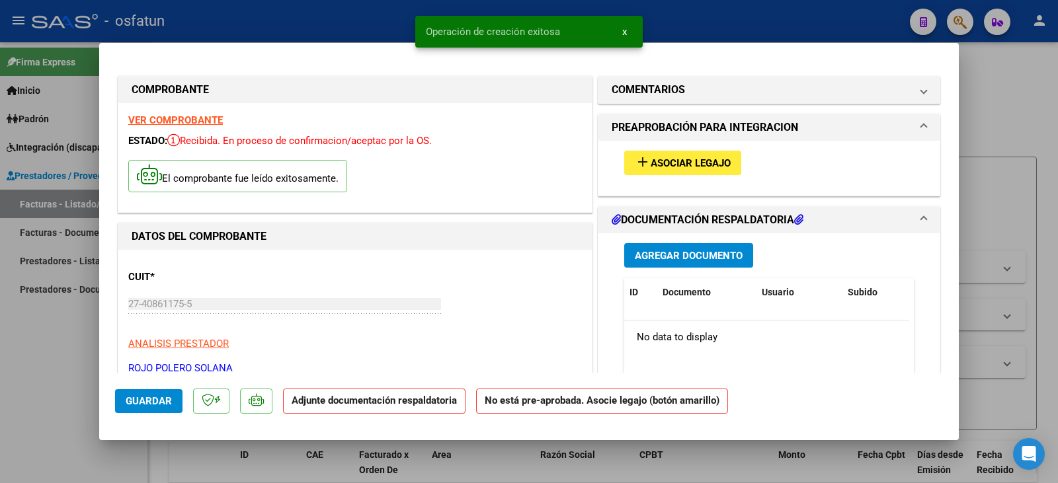
click at [685, 165] on span "Asociar Legajo" at bounding box center [690, 163] width 80 height 12
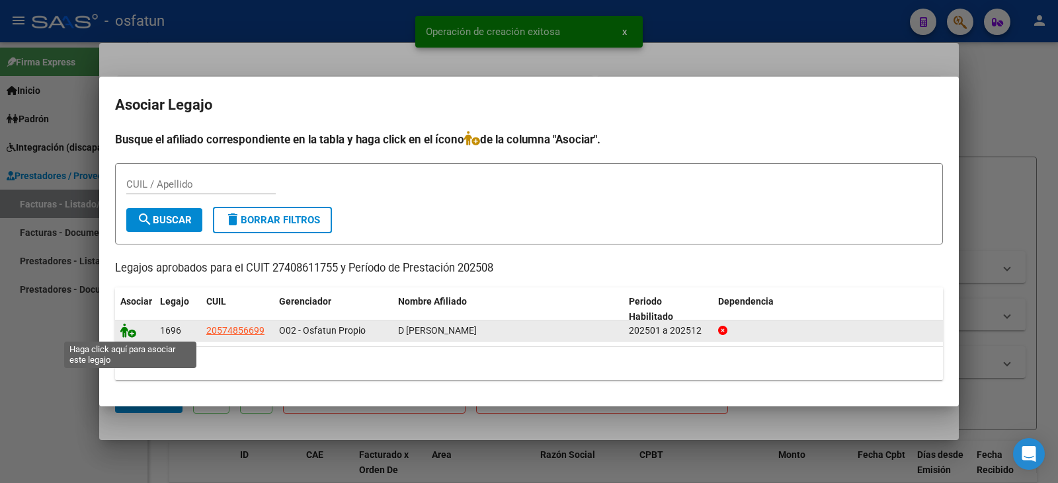
click at [127, 330] on icon at bounding box center [128, 330] width 16 height 15
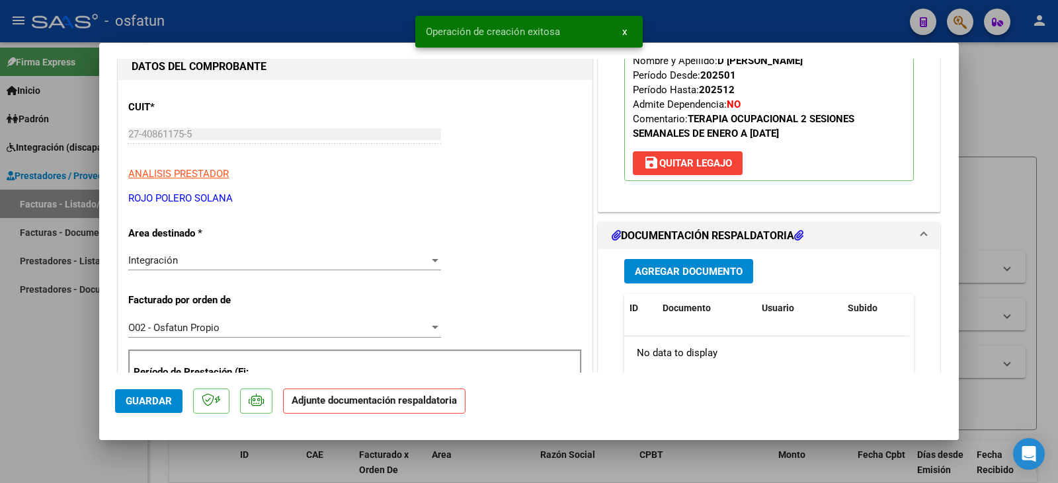
scroll to position [198, 0]
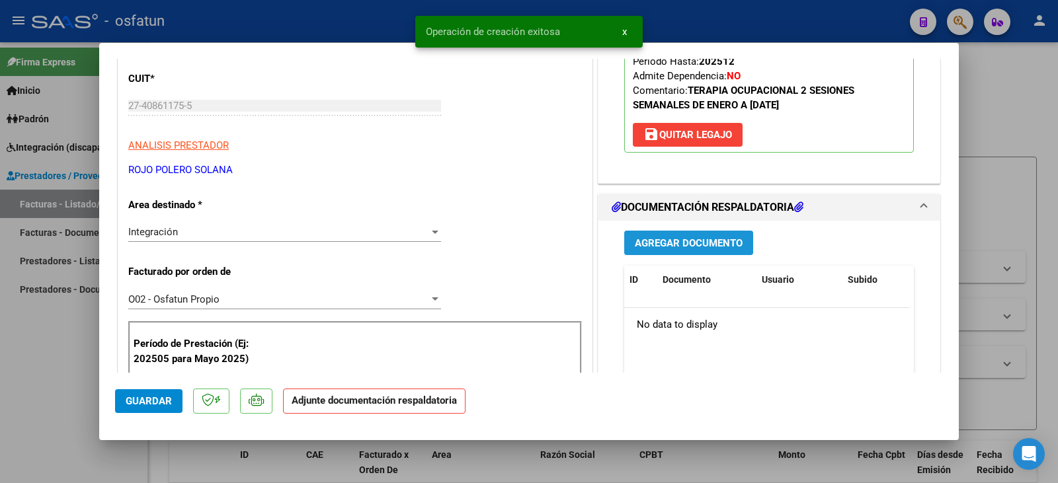
click at [668, 245] on span "Agregar Documento" at bounding box center [689, 243] width 108 height 12
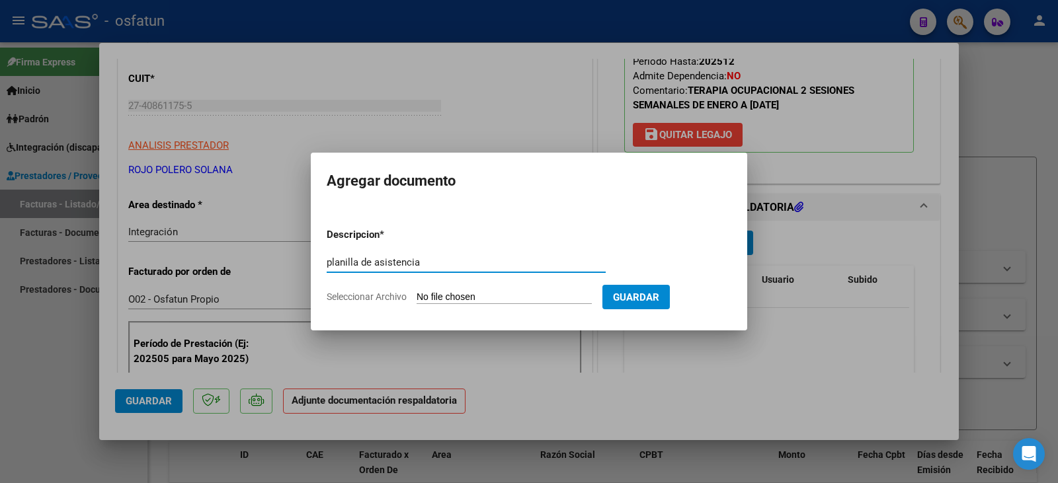
type input "planilla de asistencia"
click at [500, 293] on input "Seleccionar Archivo" at bounding box center [503, 298] width 175 height 13
type input "C:\fakepath\rojo plan.pdf"
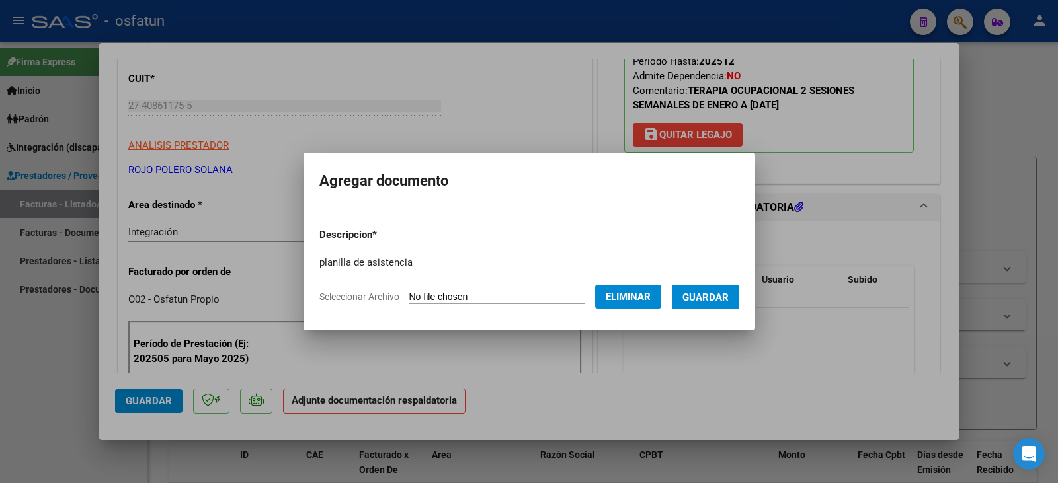
click at [727, 297] on span "Guardar" at bounding box center [705, 298] width 46 height 12
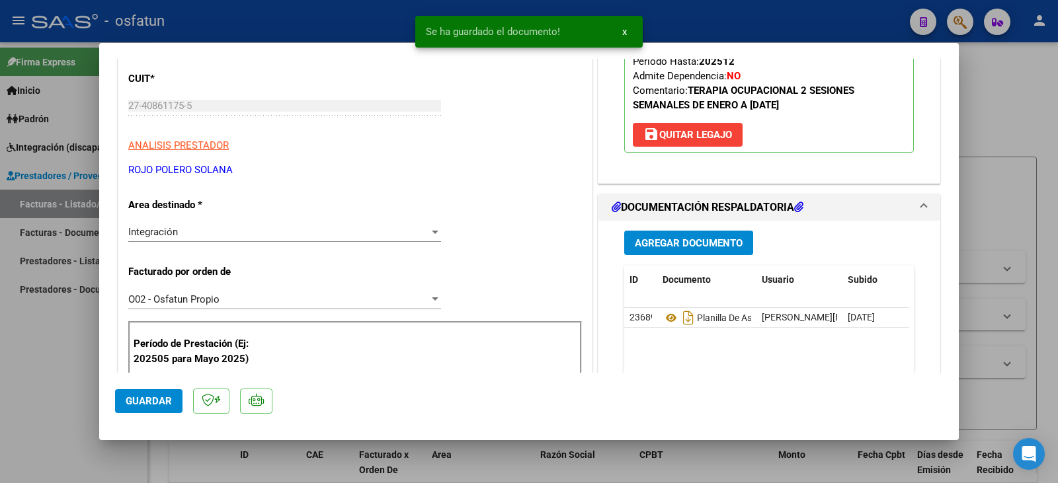
click at [706, 257] on div "Agregar Documento ID Documento Usuario Subido Acción 23689 Planilla De Asistenc…" at bounding box center [768, 353] width 309 height 264
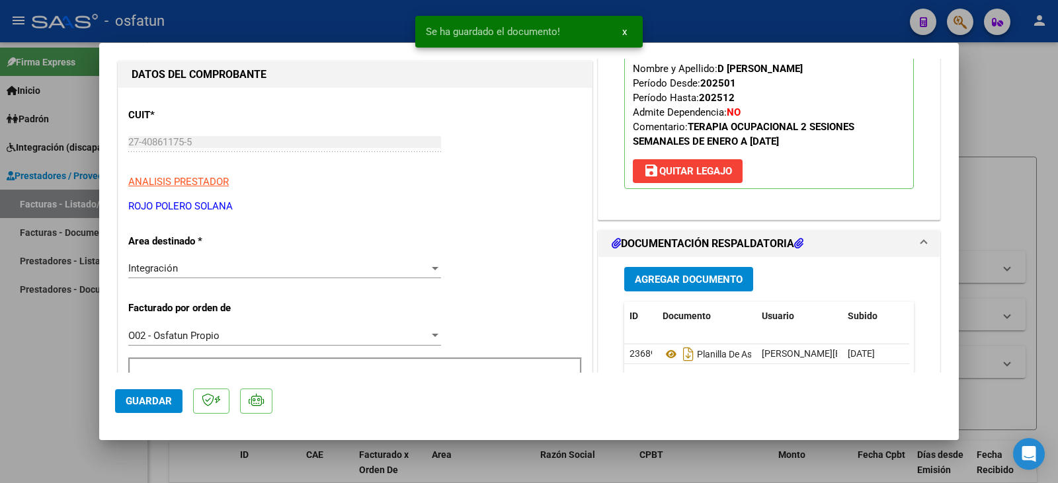
scroll to position [132, 0]
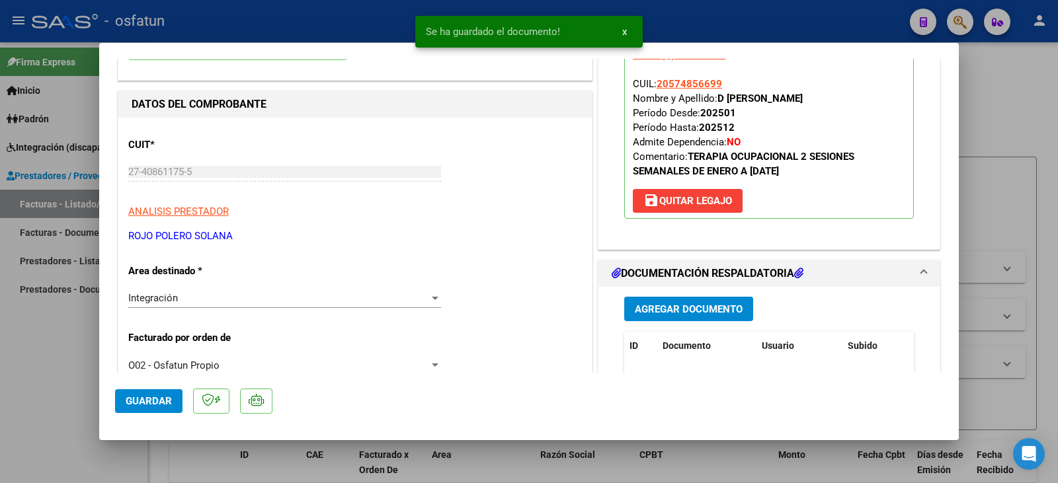
click at [691, 306] on span "Agregar Documento" at bounding box center [689, 309] width 108 height 12
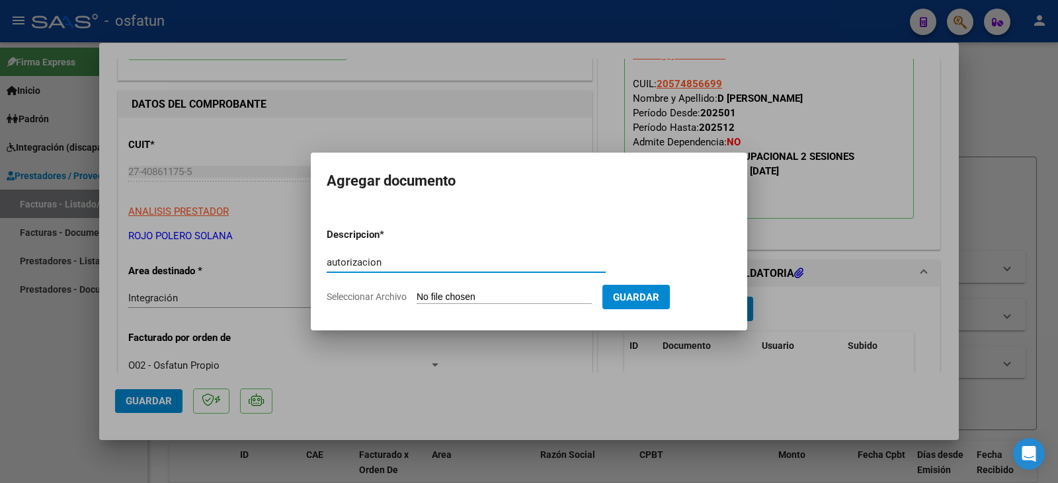
type input "autorizacion"
click at [477, 305] on form "Descripcion * autorizacion Escriba aquí una descripcion Seleccionar Archivo Gua…" at bounding box center [529, 265] width 405 height 97
click at [481, 295] on input "Seleccionar Archivo" at bounding box center [503, 298] width 175 height 13
type input "C:\fakepath\Damico - rojo - to.pdf"
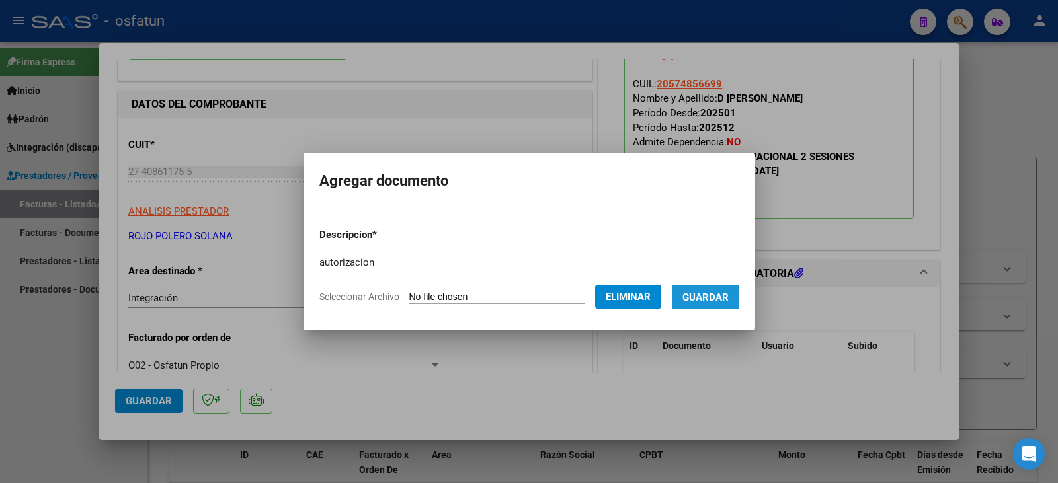
click at [700, 301] on span "Guardar" at bounding box center [705, 298] width 46 height 12
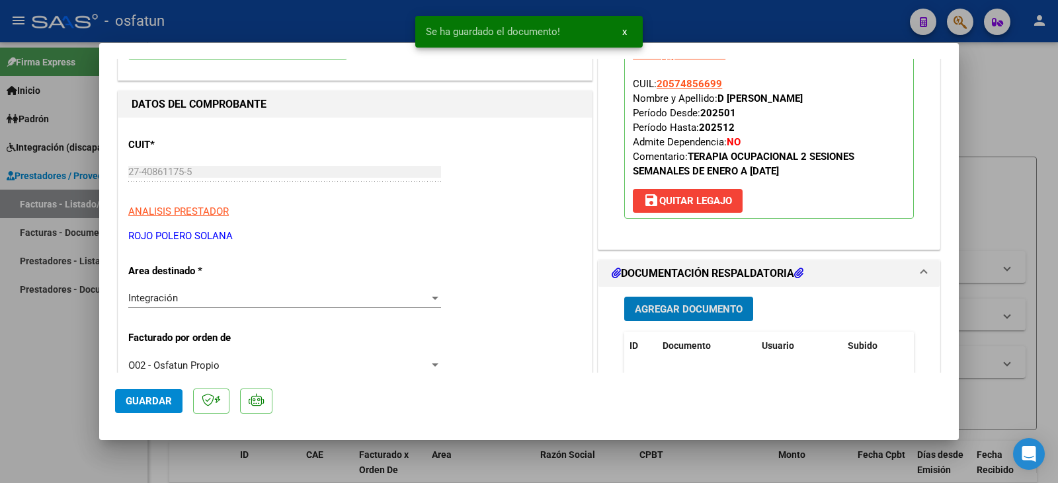
click at [134, 404] on span "Guardar" at bounding box center [149, 401] width 46 height 12
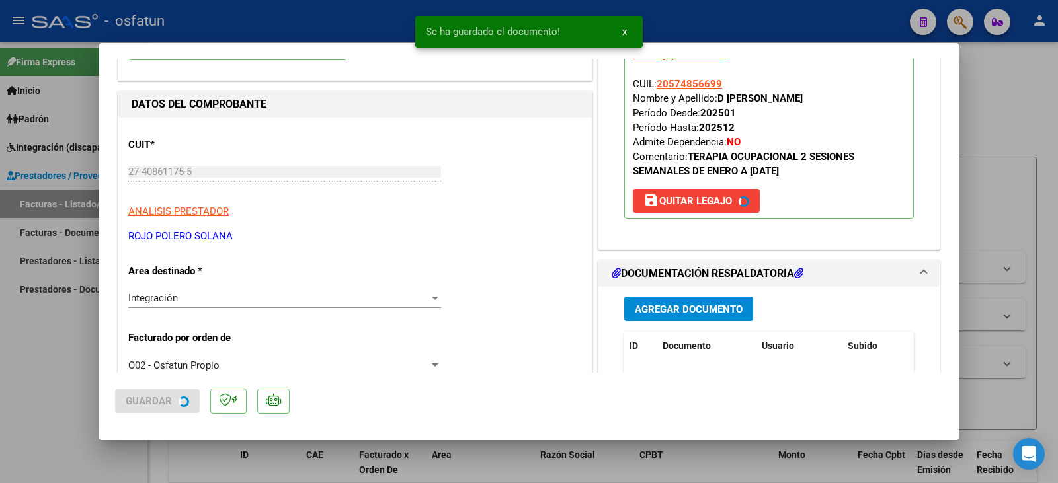
click at [79, 398] on div at bounding box center [529, 241] width 1058 height 483
type input "$ 0,00"
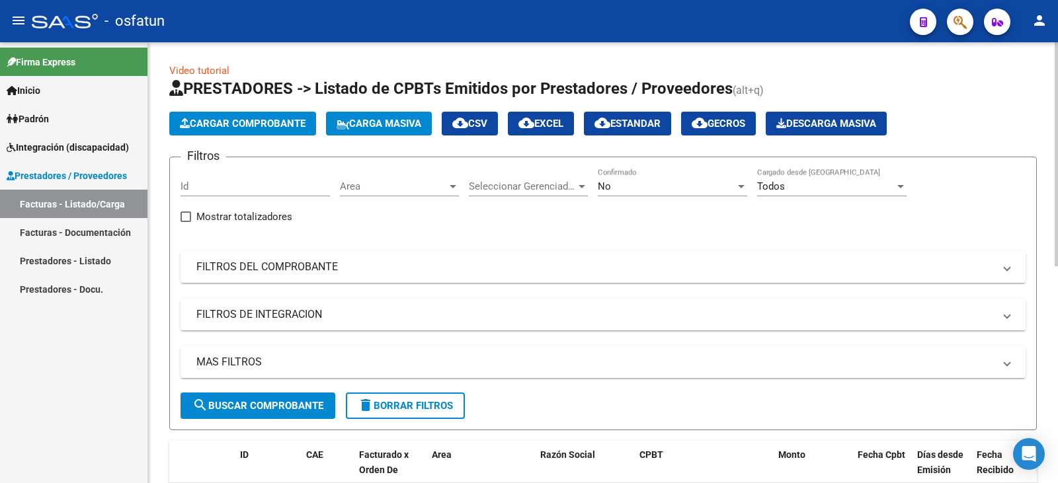
click at [250, 122] on span "Cargar Comprobante" at bounding box center [243, 124] width 126 height 12
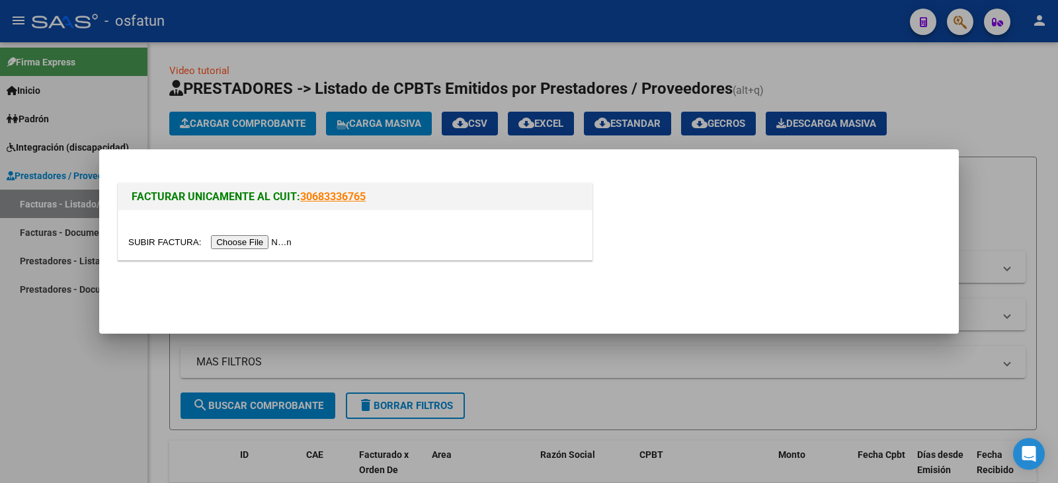
click at [249, 239] on input "file" at bounding box center [211, 242] width 167 height 14
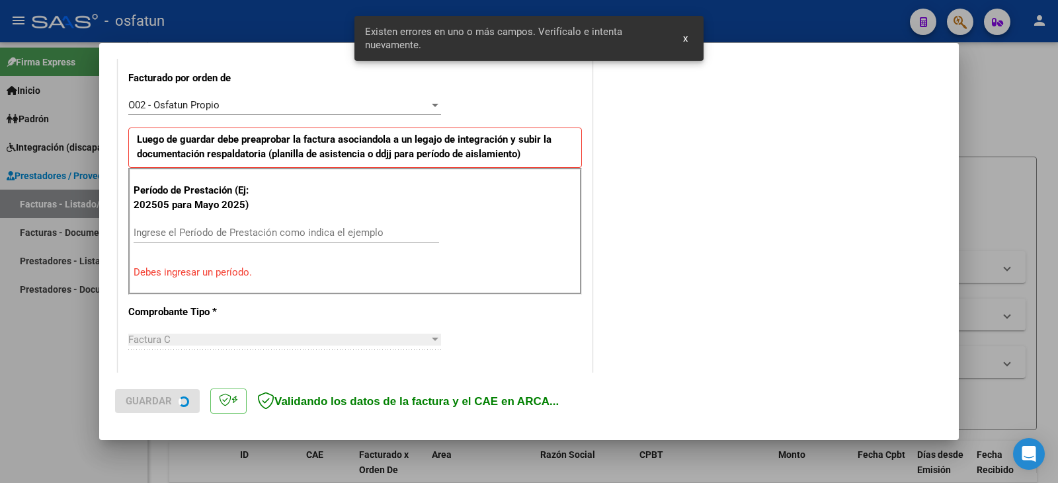
scroll to position [370, 0]
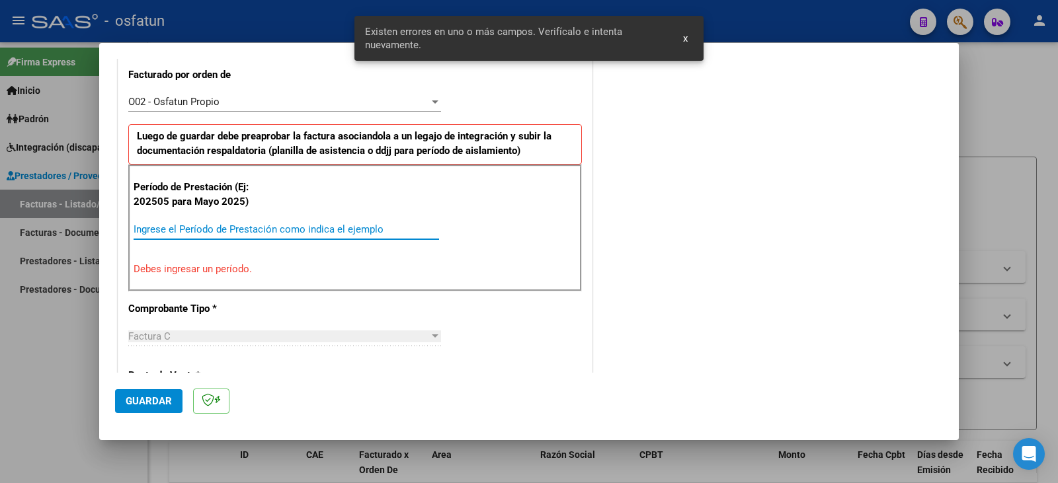
click at [218, 230] on input "Ingrese el Período de Prestación como indica el ejemplo" at bounding box center [286, 229] width 305 height 12
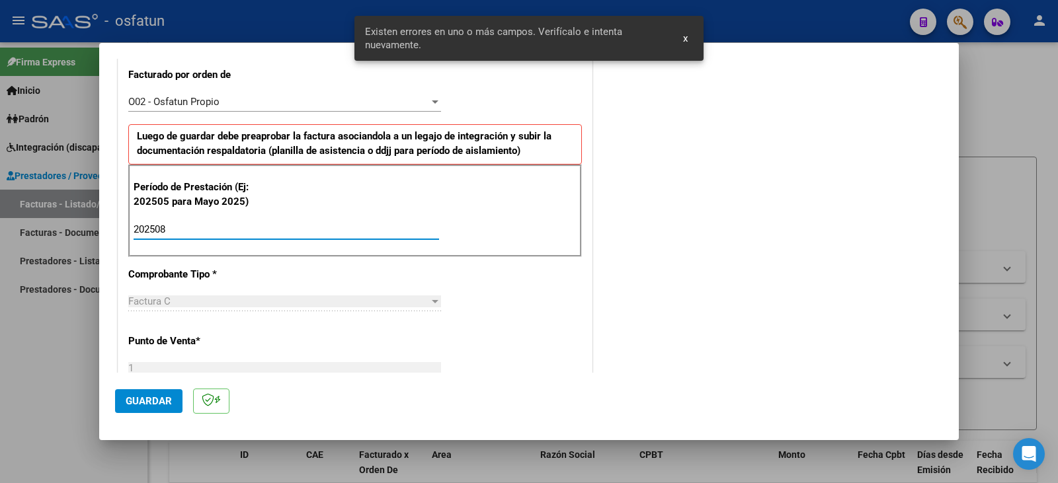
type input "202508"
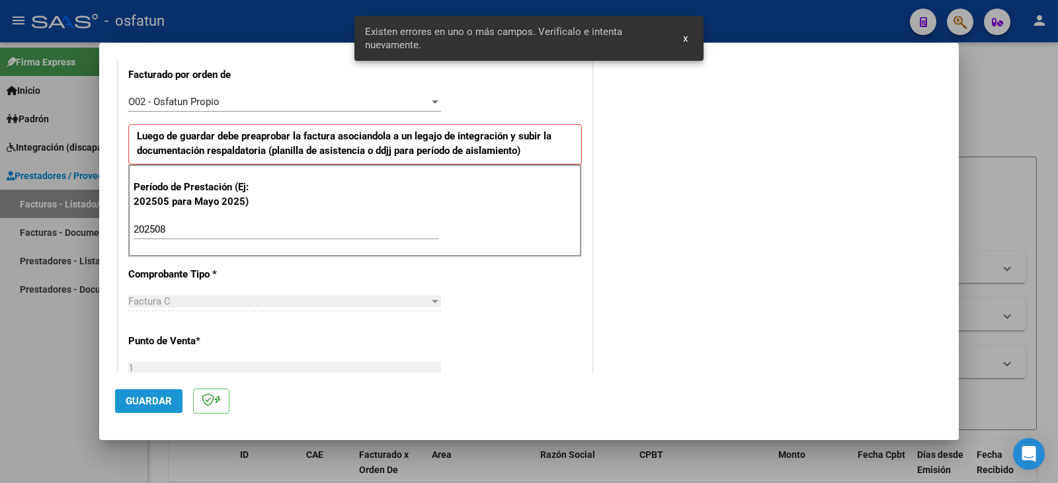
click at [173, 403] on button "Guardar" at bounding box center [148, 401] width 67 height 24
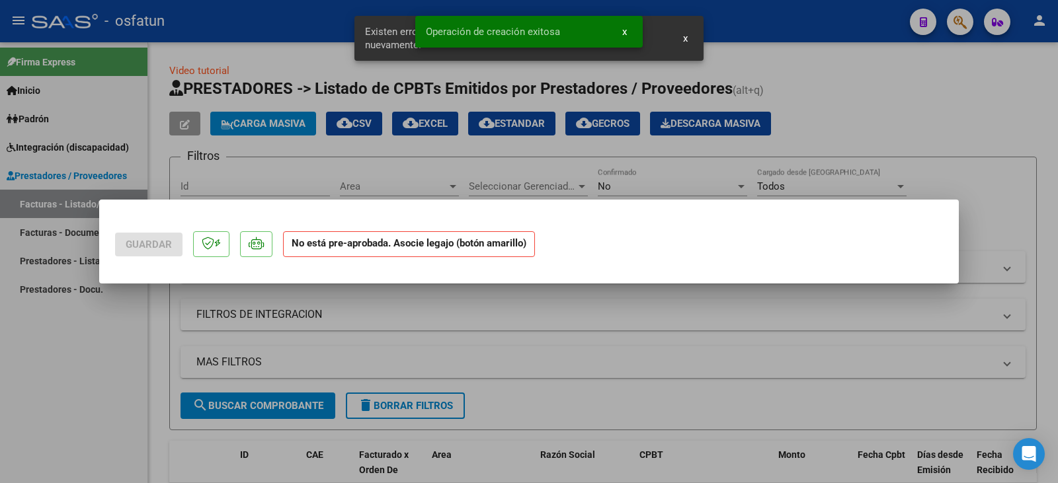
scroll to position [0, 0]
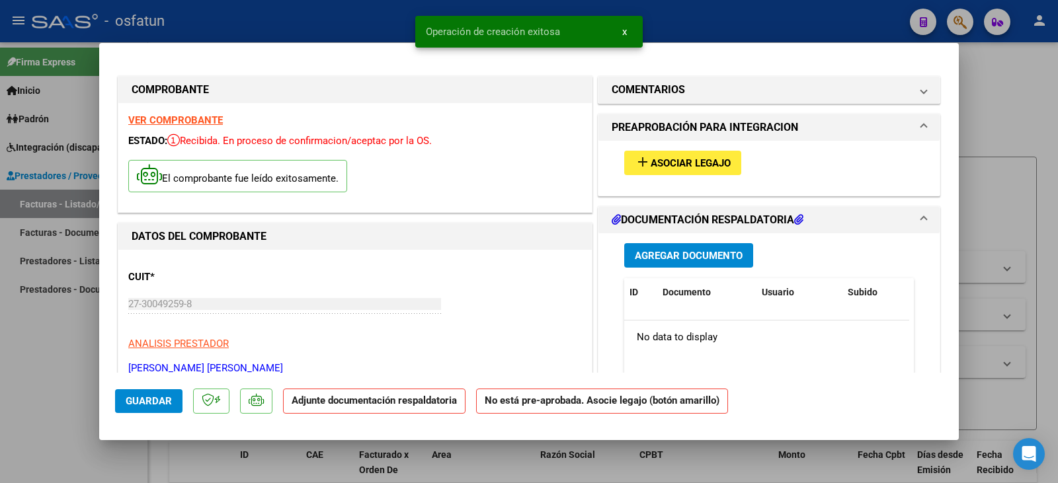
click at [671, 159] on span "Asociar Legajo" at bounding box center [690, 163] width 80 height 12
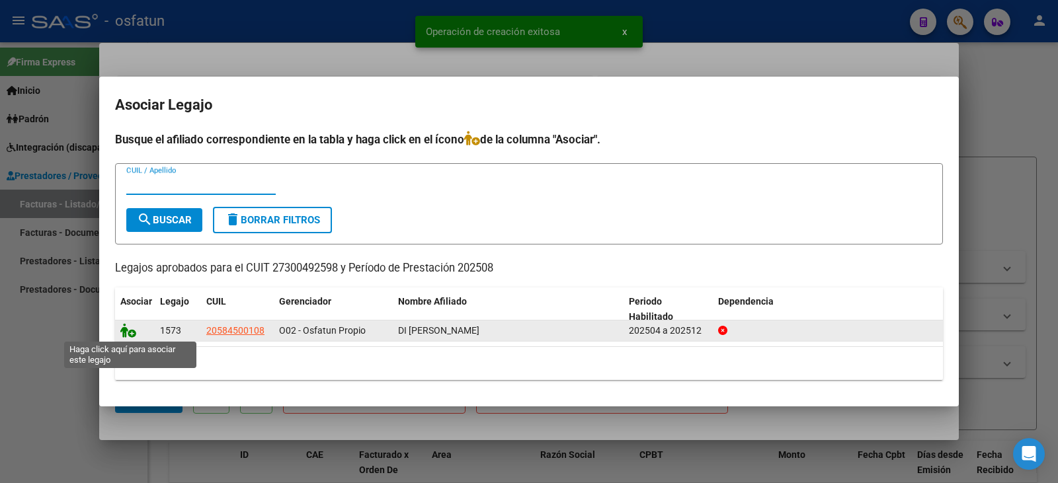
click at [123, 331] on icon at bounding box center [128, 330] width 16 height 15
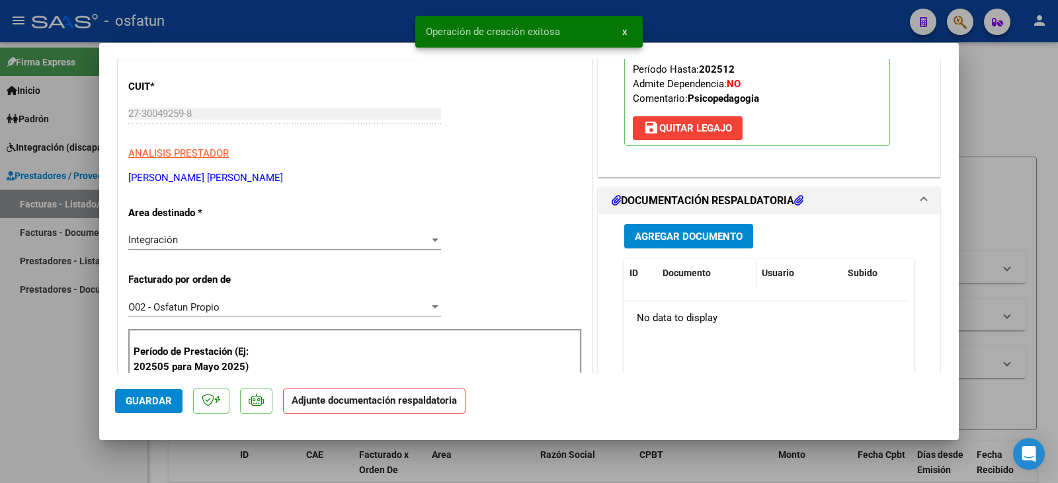
scroll to position [198, 0]
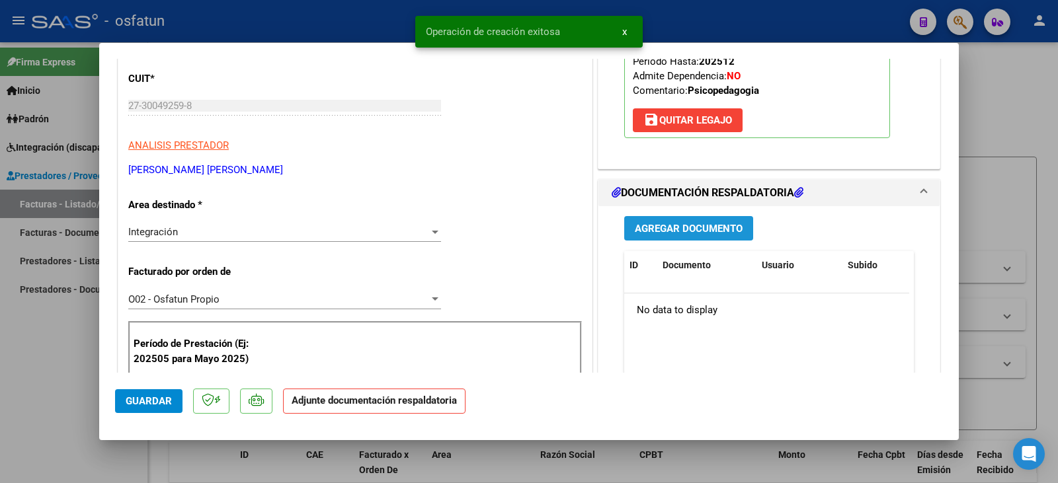
click at [664, 231] on span "Agregar Documento" at bounding box center [689, 229] width 108 height 12
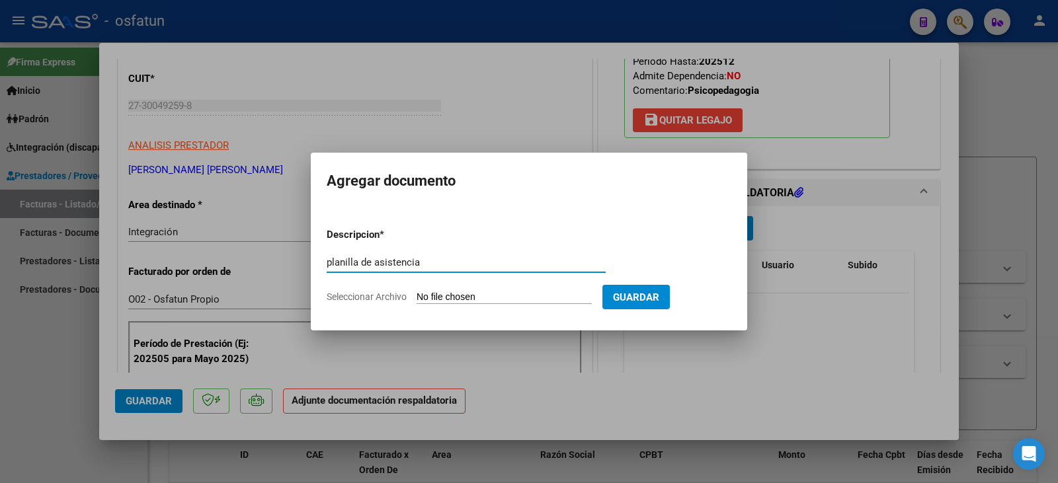
type input "planilla de asistencia"
click at [463, 297] on input "Seleccionar Archivo" at bounding box center [503, 298] width 175 height 13
type input "C:\fakepath\[PERSON_NAME] plan.pdf"
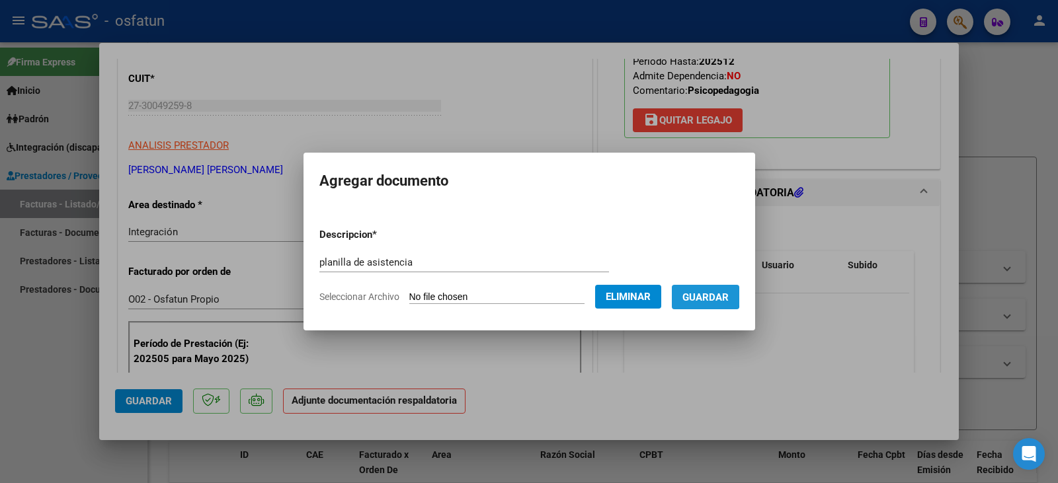
click at [715, 295] on span "Guardar" at bounding box center [705, 298] width 46 height 12
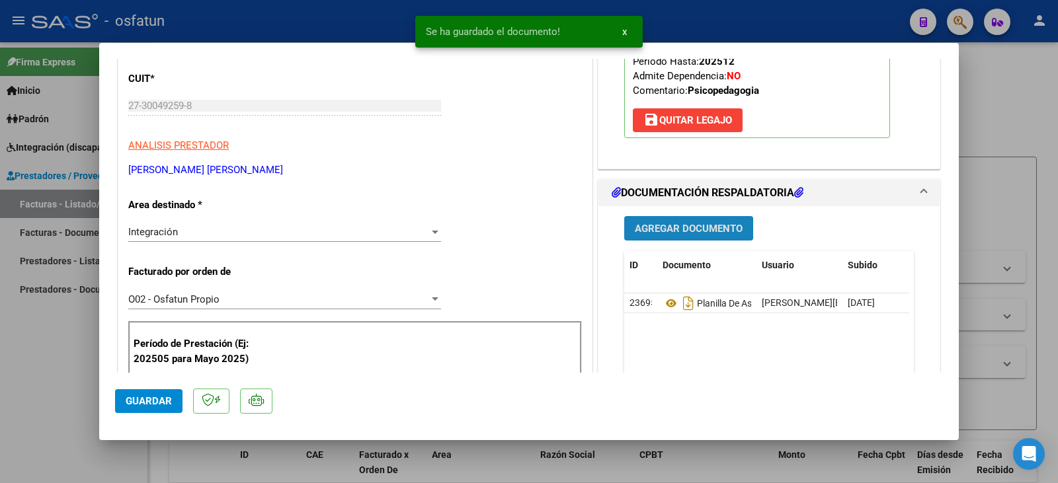
click at [675, 219] on button "Agregar Documento" at bounding box center [688, 228] width 129 height 24
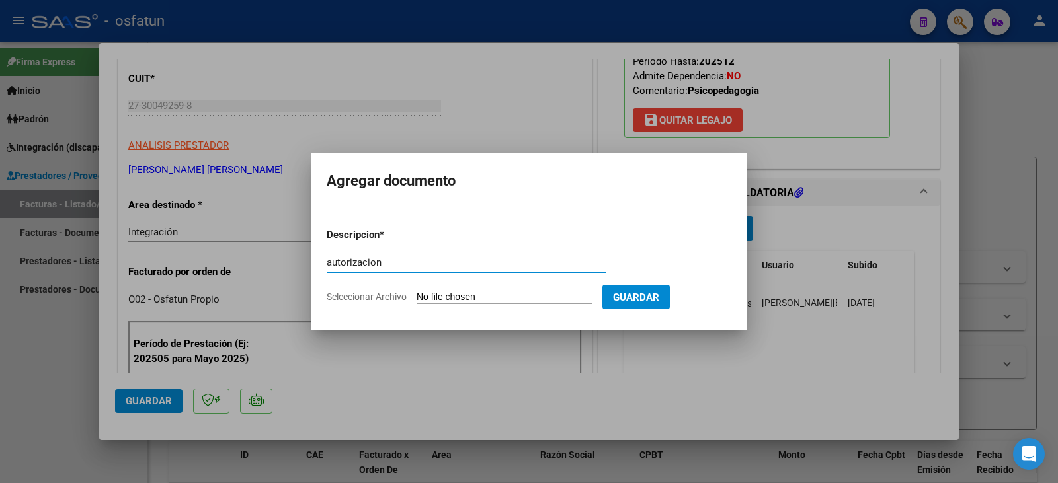
type input "autorizacion"
click at [503, 299] on input "Seleccionar Archivo" at bounding box center [503, 298] width 175 height 13
type input "C:\fakepath\Di Pasquo - [PERSON_NAME] - psicope.pdf"
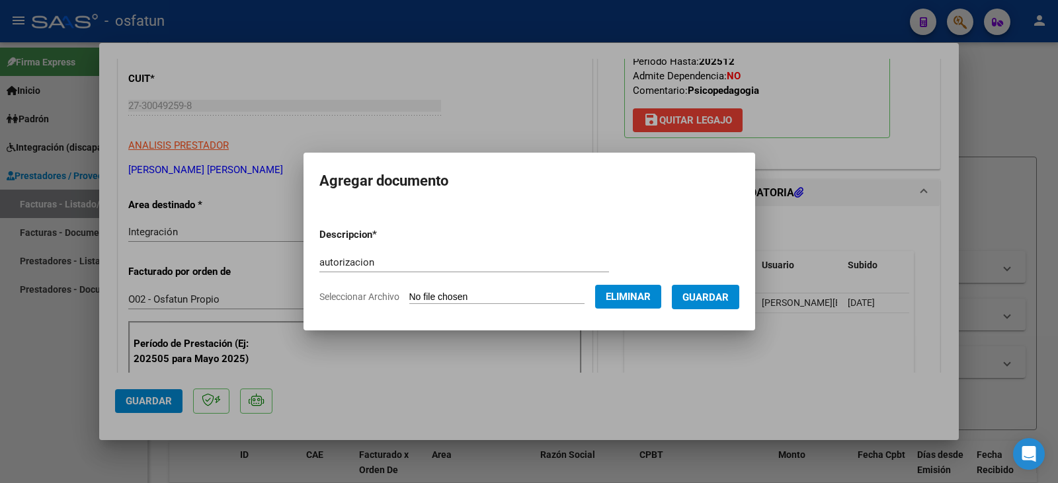
drag, startPoint x: 732, startPoint y: 302, endPoint x: 711, endPoint y: 300, distance: 21.9
click at [728, 302] on span "Guardar" at bounding box center [705, 298] width 46 height 12
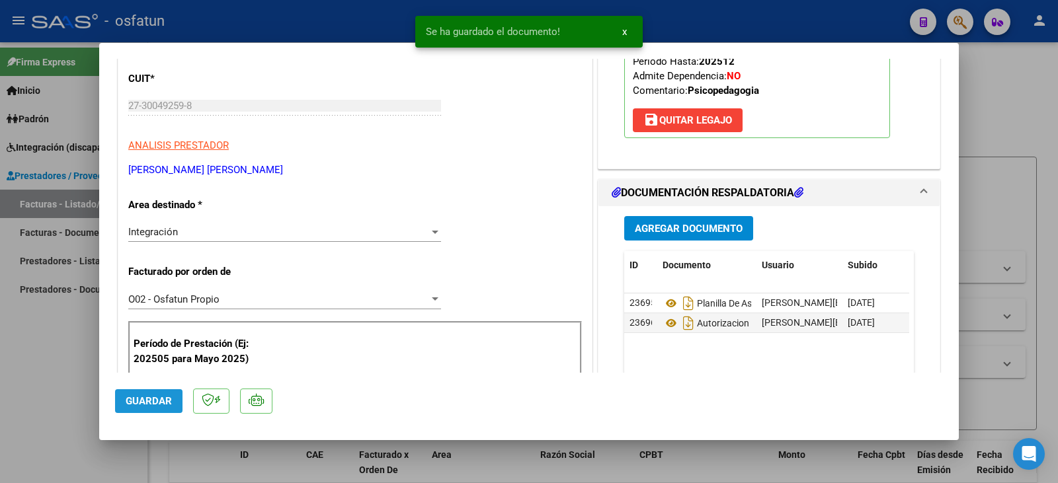
drag, startPoint x: 164, startPoint y: 403, endPoint x: 45, endPoint y: 392, distance: 119.5
click at [149, 404] on span "Guardar" at bounding box center [149, 401] width 46 height 12
click at [41, 391] on div at bounding box center [529, 241] width 1058 height 483
type input "$ 0,00"
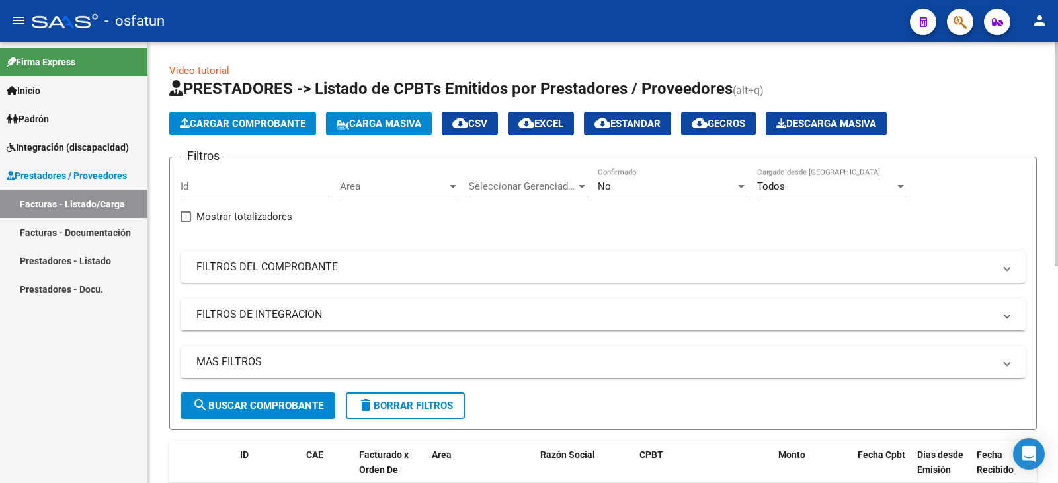
click at [231, 124] on span "Cargar Comprobante" at bounding box center [243, 124] width 126 height 12
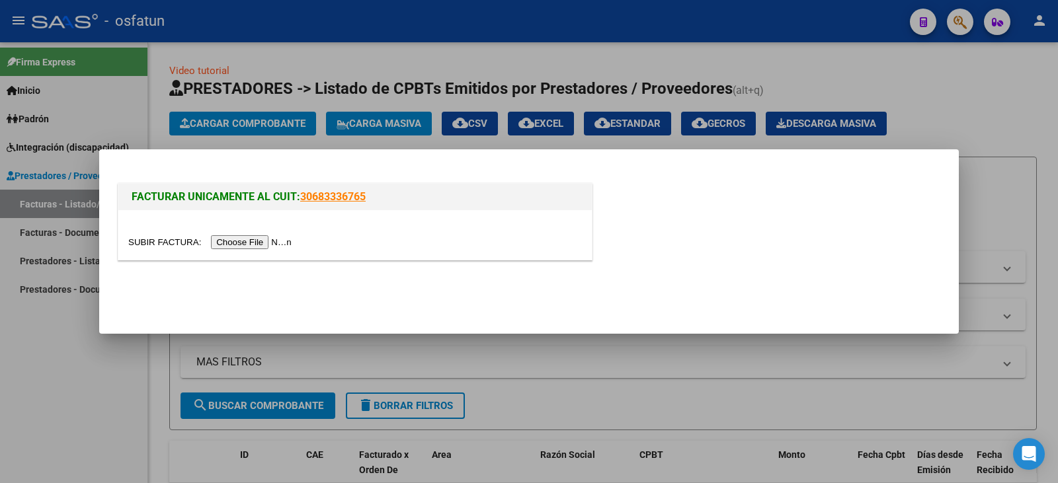
click at [258, 240] on input "file" at bounding box center [211, 242] width 167 height 14
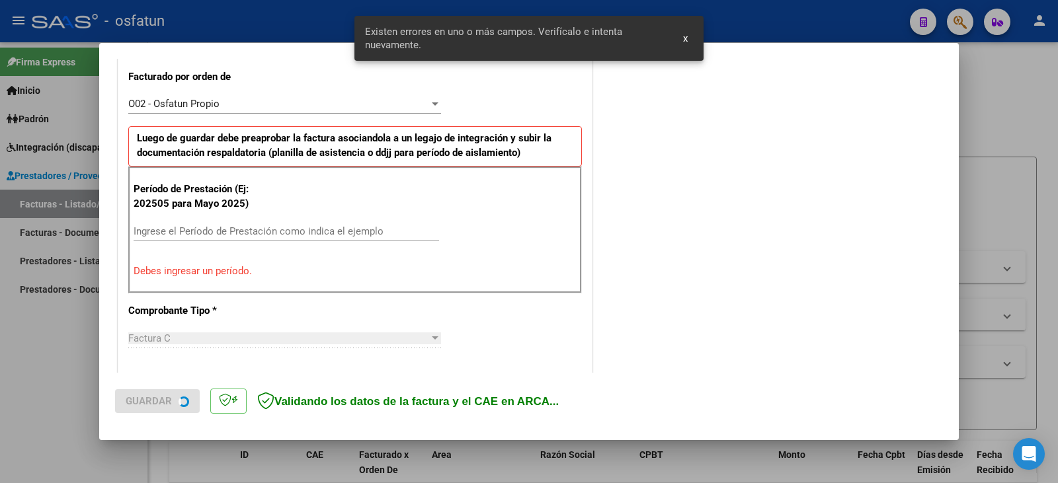
scroll to position [407, 0]
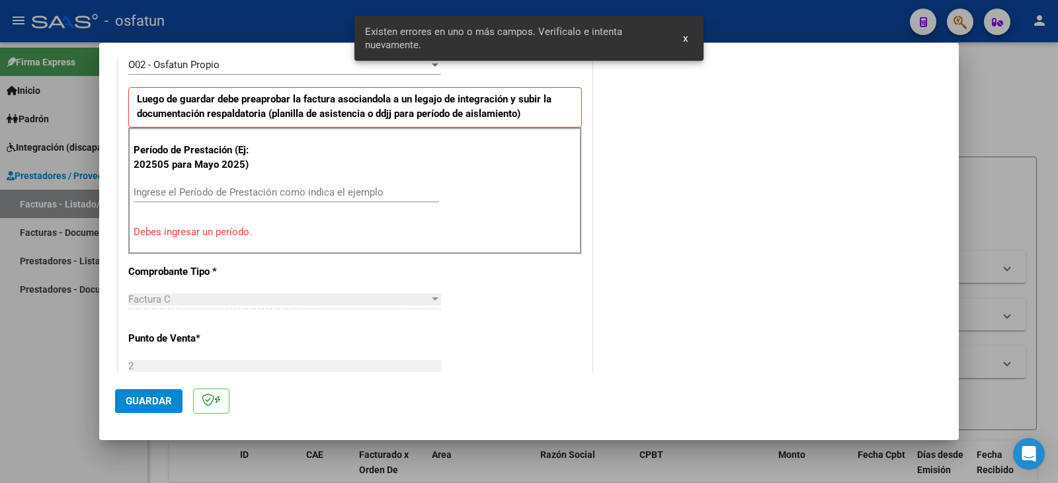
click at [208, 192] on input "Ingrese el Período de Prestación como indica el ejemplo" at bounding box center [286, 192] width 305 height 12
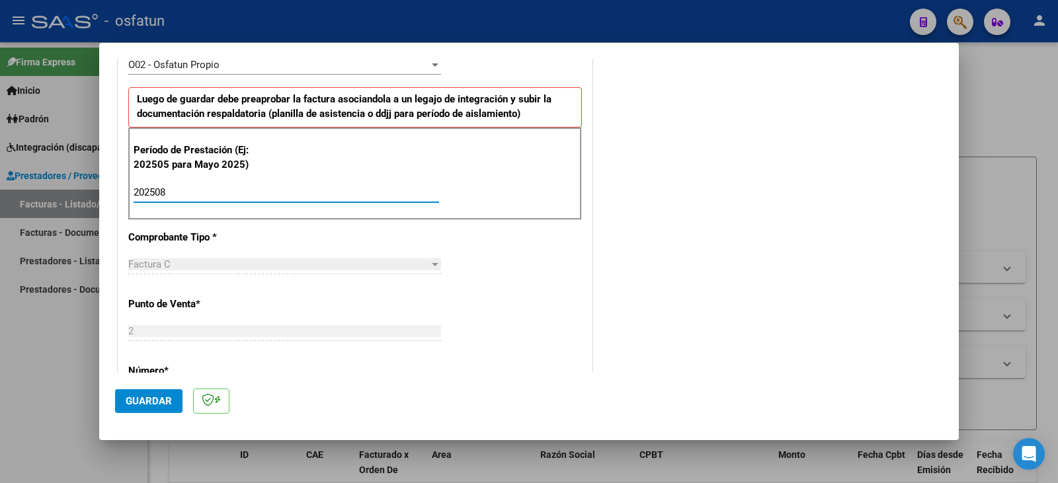
type input "202508"
click at [155, 402] on span "Guardar" at bounding box center [149, 401] width 46 height 12
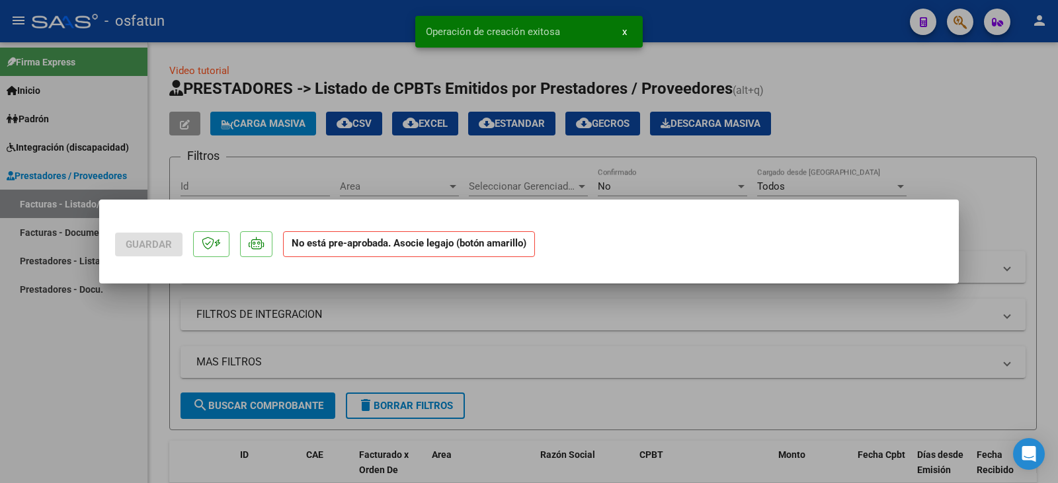
scroll to position [0, 0]
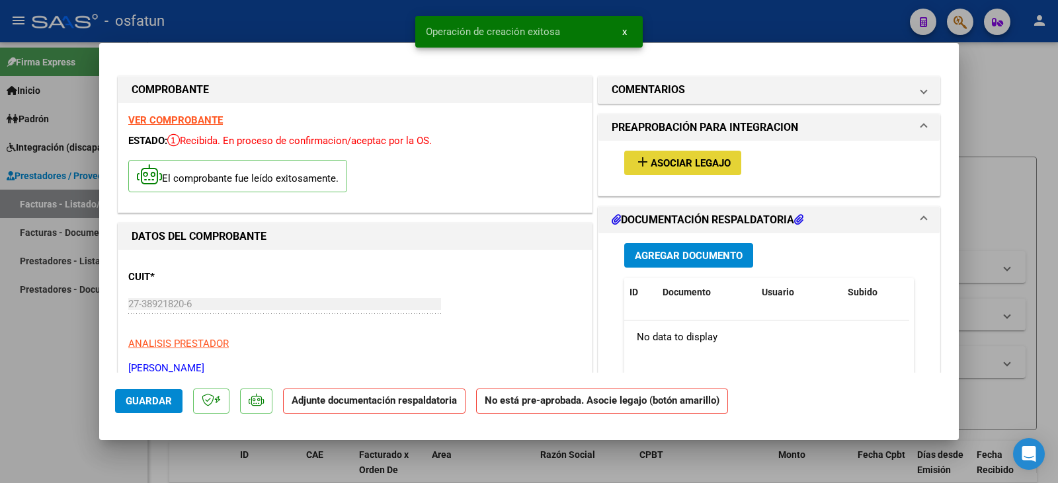
click at [679, 167] on span "Asociar Legajo" at bounding box center [690, 163] width 80 height 12
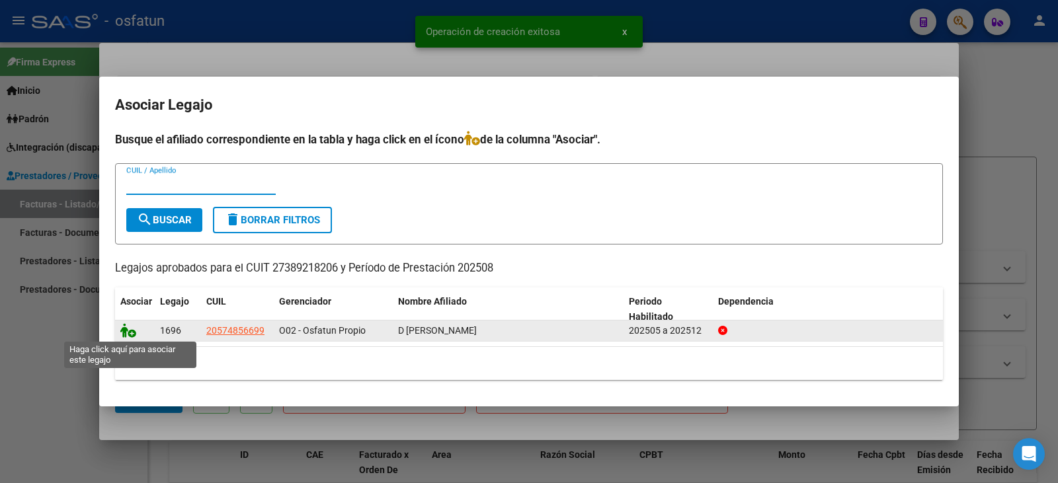
click at [135, 331] on icon at bounding box center [128, 330] width 16 height 15
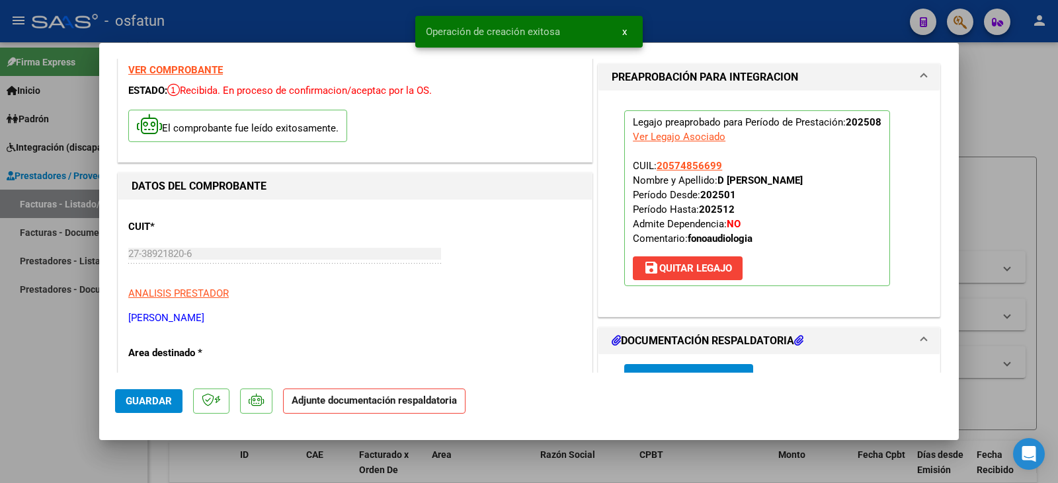
scroll to position [132, 0]
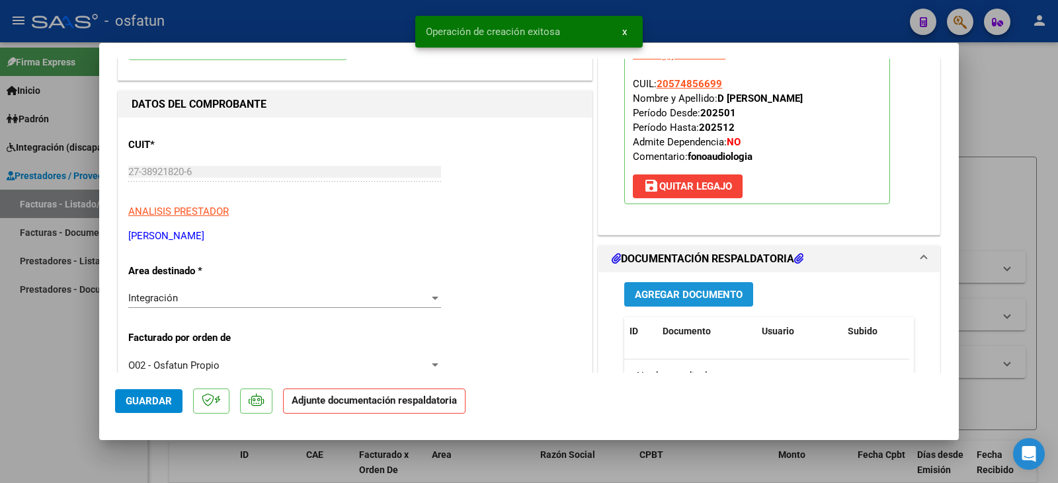
click at [660, 297] on span "Agregar Documento" at bounding box center [689, 295] width 108 height 12
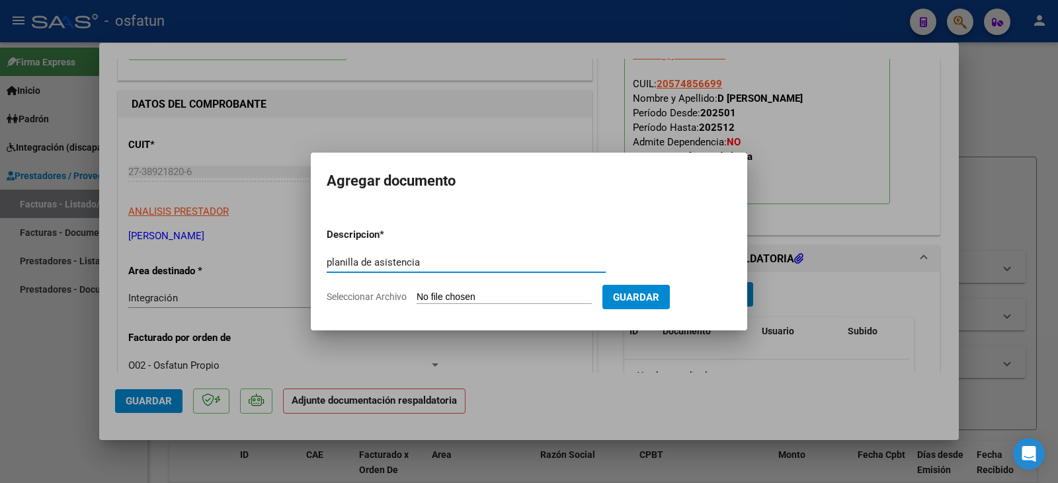
type input "planilla de asistencia"
click at [522, 295] on input "Seleccionar Archivo" at bounding box center [503, 298] width 175 height 13
type input "C:\fakepath\[PERSON_NAME] plan.pdf"
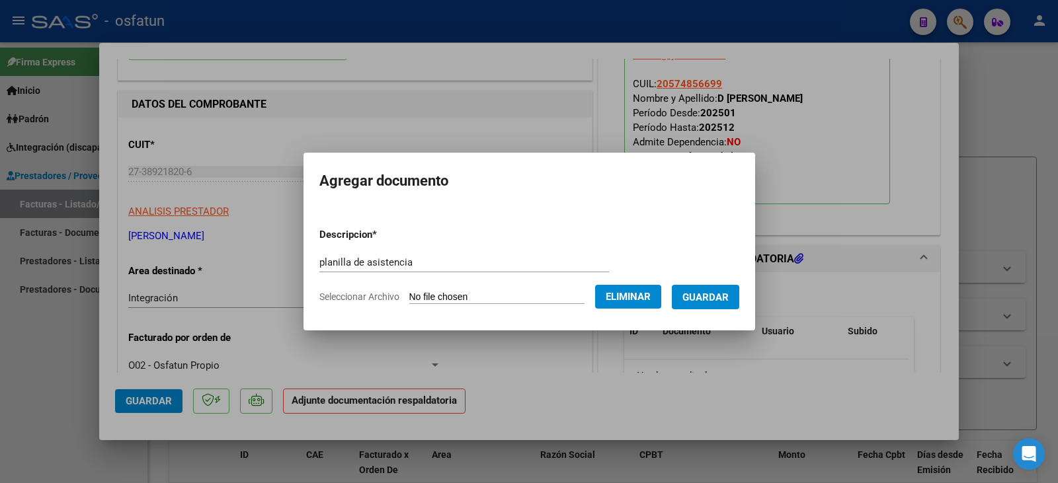
click at [719, 297] on span "Guardar" at bounding box center [705, 298] width 46 height 12
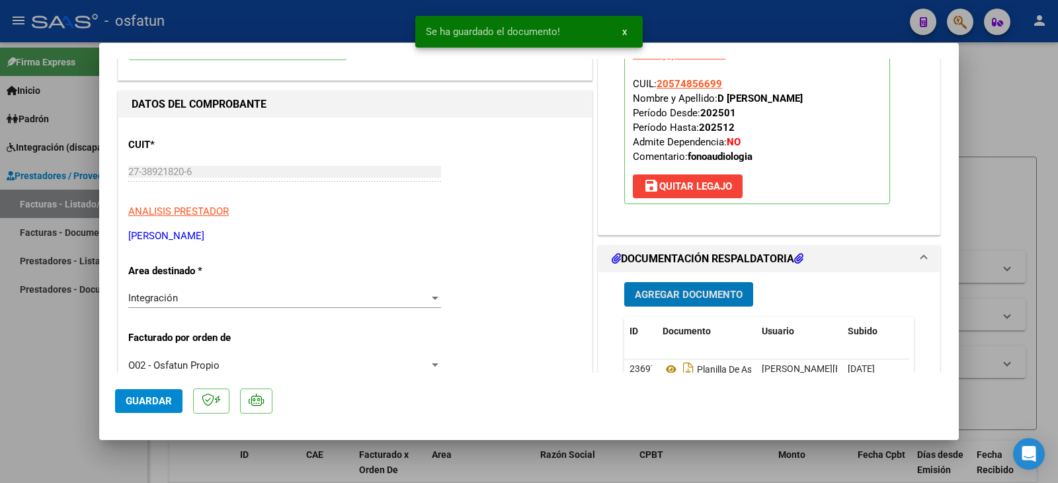
click at [672, 291] on span "Agregar Documento" at bounding box center [689, 295] width 108 height 12
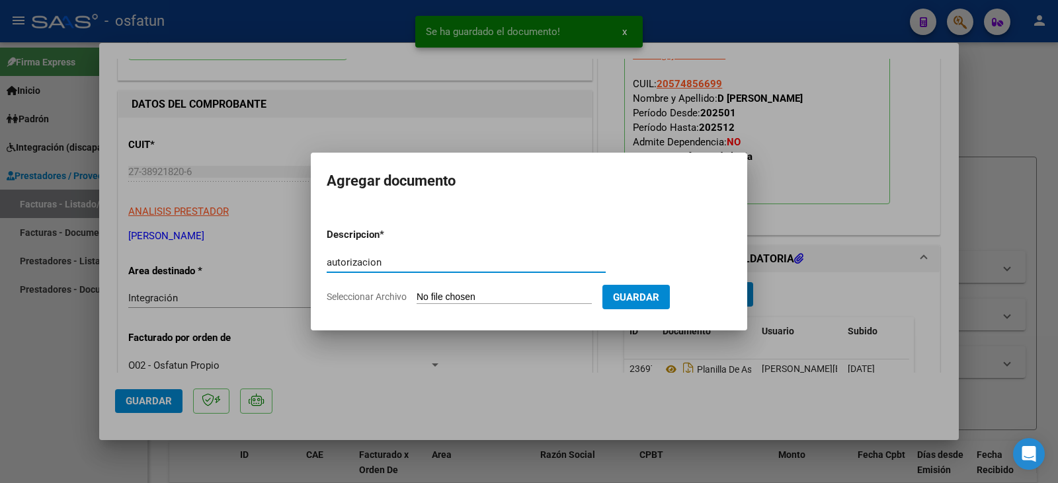
type input "autorizacion"
click at [476, 294] on input "Seleccionar Archivo" at bounding box center [503, 298] width 175 height 13
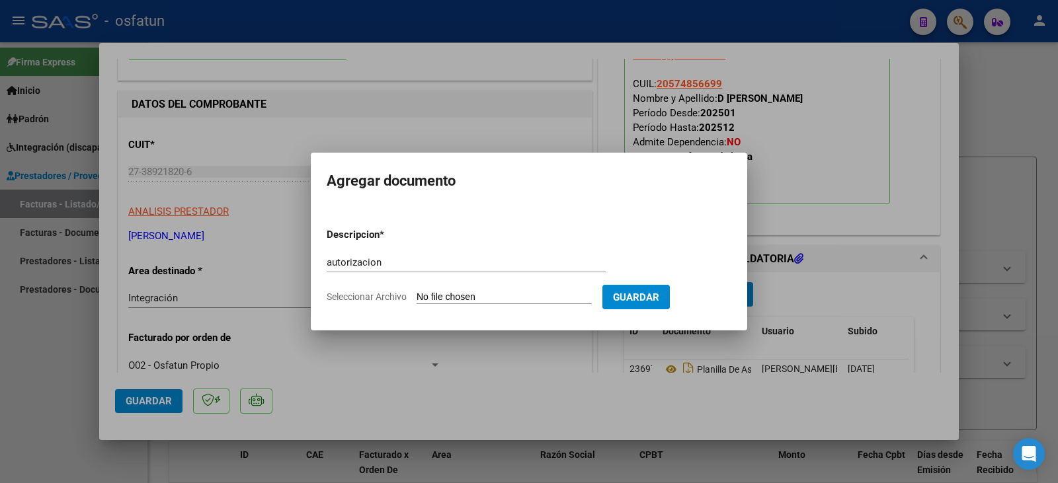
type input "C:\fakepath\Damico - [PERSON_NAME] - fono.pdf"
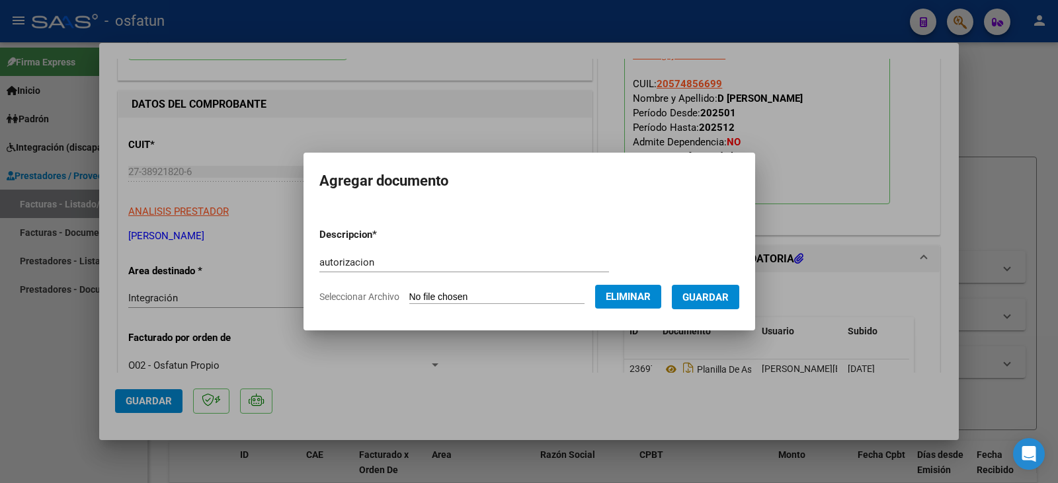
click at [713, 296] on span "Guardar" at bounding box center [705, 298] width 46 height 12
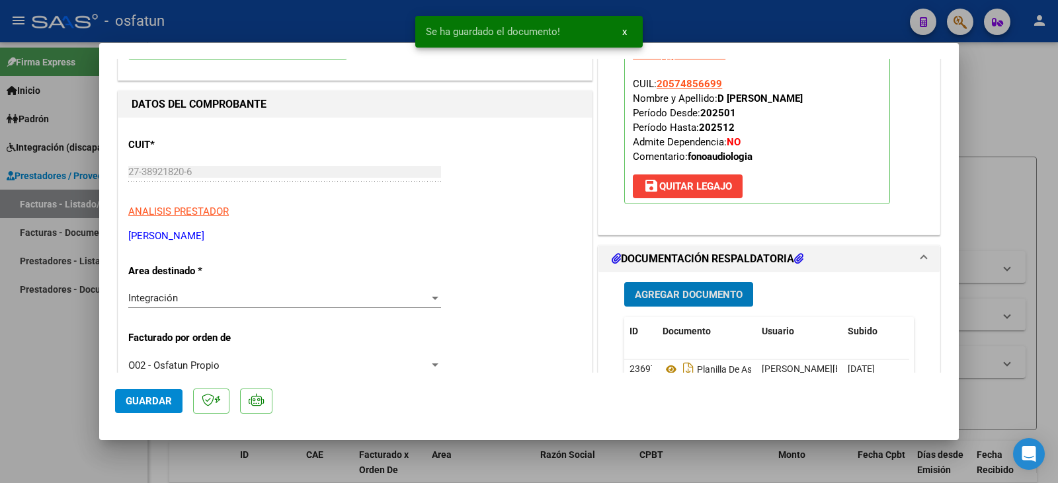
drag, startPoint x: 143, startPoint y: 404, endPoint x: 68, endPoint y: 383, distance: 78.3
click at [141, 404] on span "Guardar" at bounding box center [149, 401] width 46 height 12
click at [55, 377] on div at bounding box center [529, 241] width 1058 height 483
type input "$ 0,00"
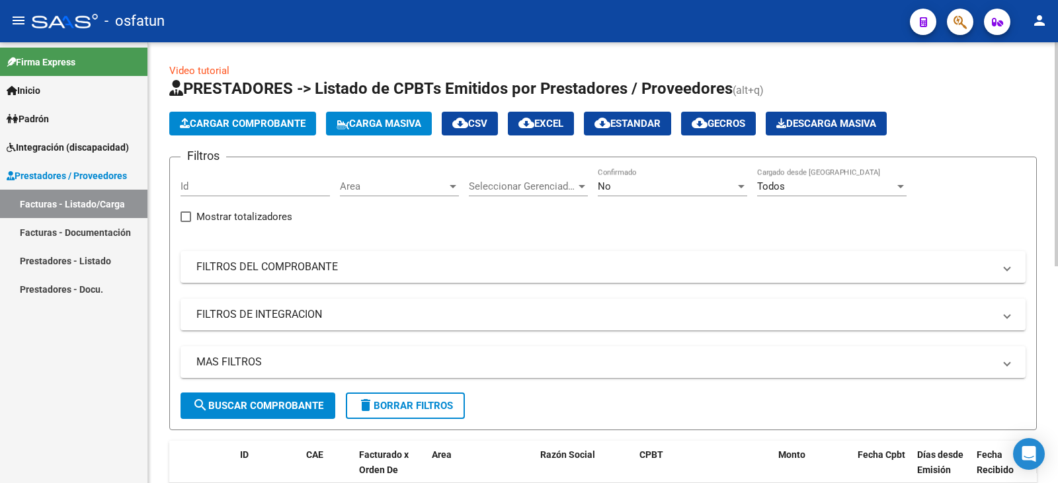
click at [255, 134] on button "Cargar Comprobante" at bounding box center [242, 124] width 147 height 24
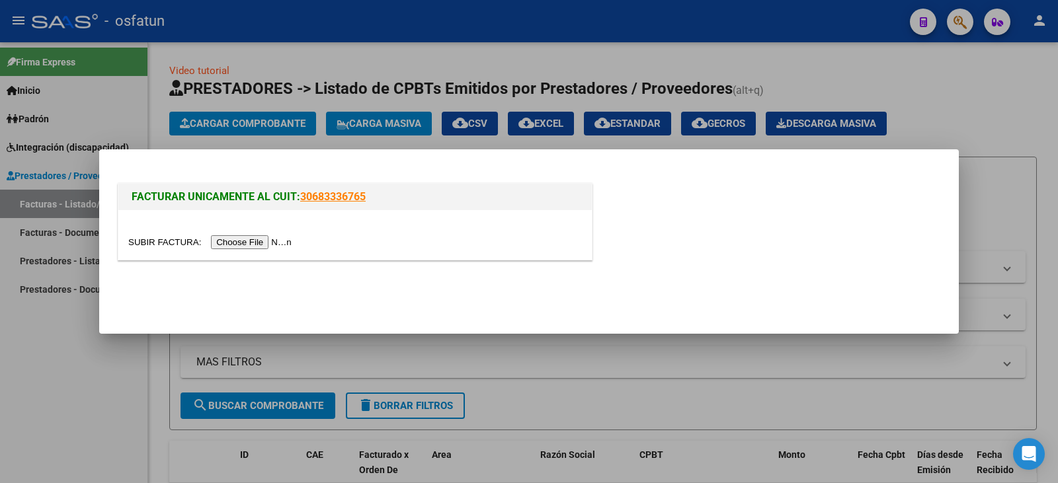
click at [254, 235] on div at bounding box center [354, 235] width 473 height 50
click at [256, 243] on input "file" at bounding box center [211, 242] width 167 height 14
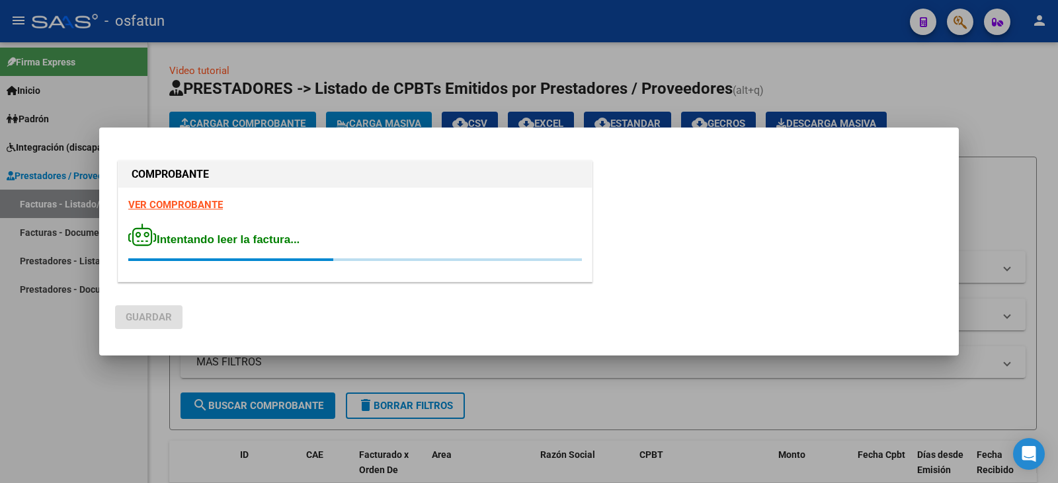
click at [24, 418] on div at bounding box center [529, 241] width 1058 height 483
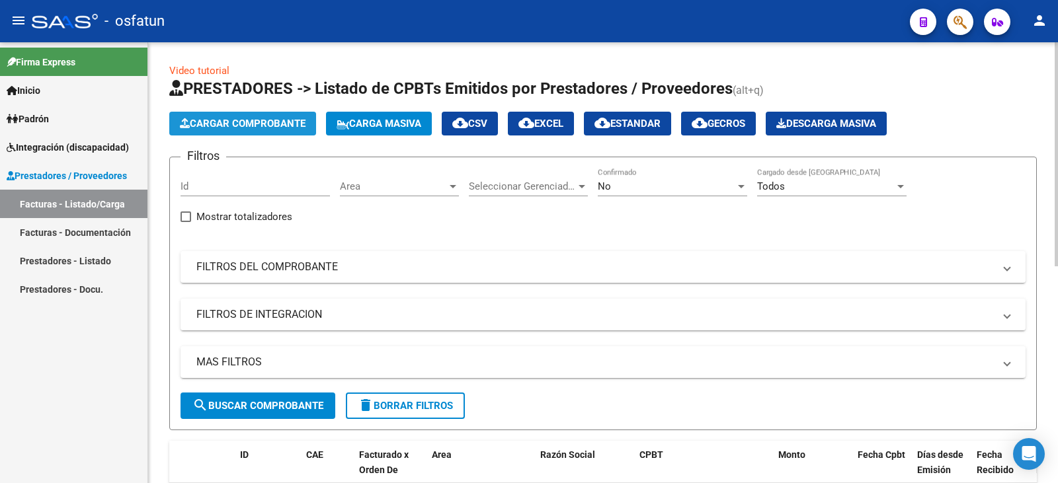
click at [262, 128] on span "Cargar Comprobante" at bounding box center [243, 124] width 126 height 12
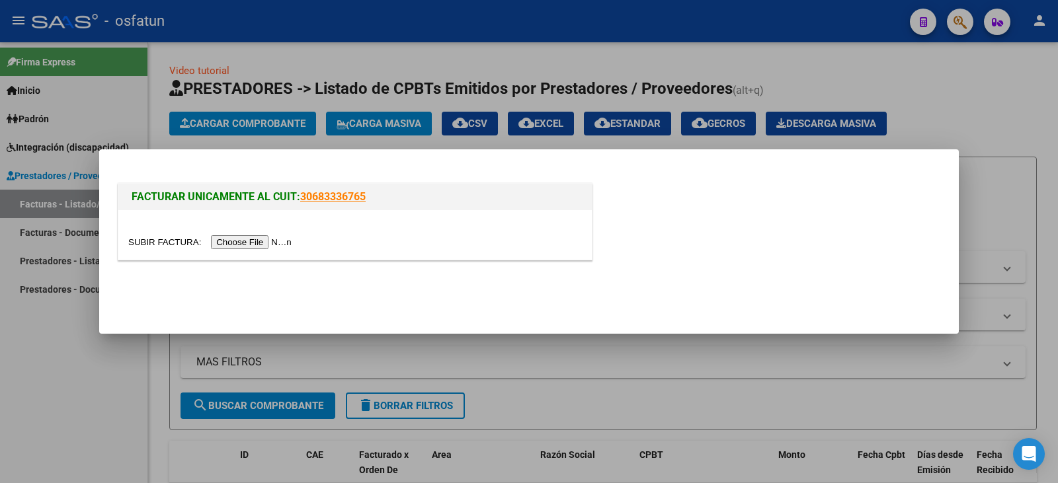
click at [236, 240] on input "file" at bounding box center [211, 242] width 167 height 14
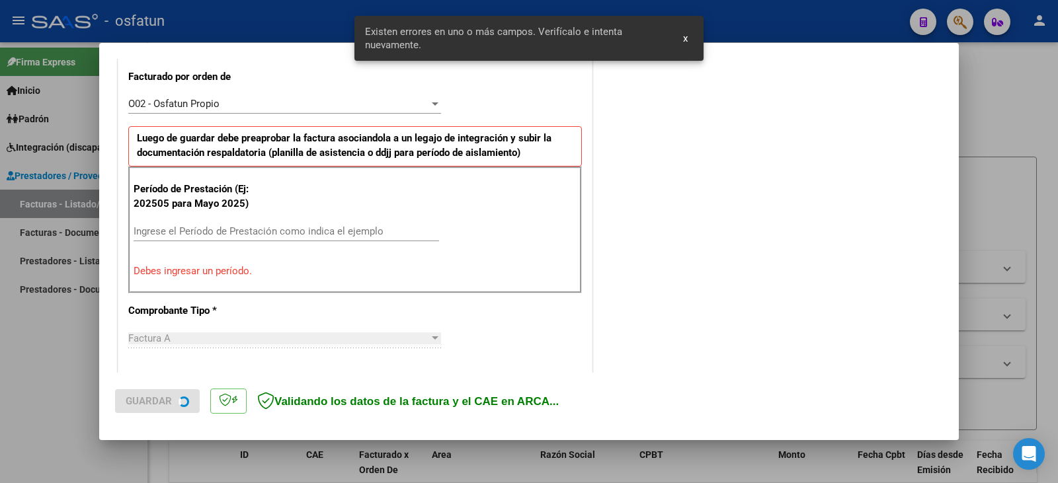
scroll to position [370, 0]
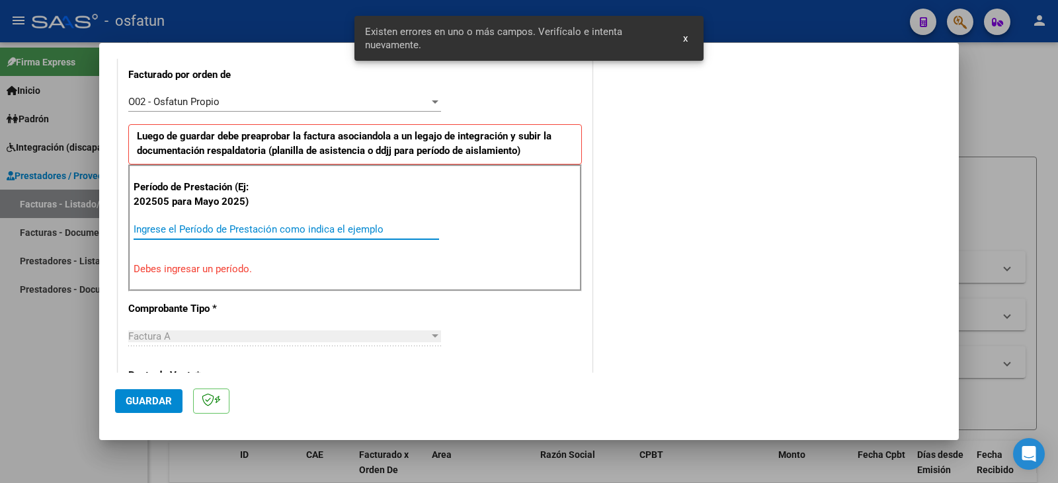
click at [189, 231] on input "Ingrese el Período de Prestación como indica el ejemplo" at bounding box center [286, 229] width 305 height 12
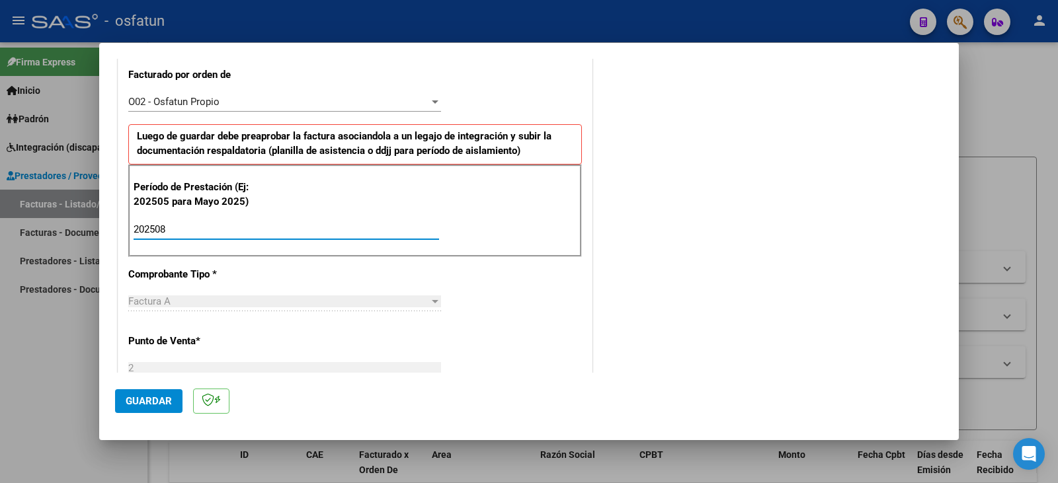
type input "202508"
drag, startPoint x: 145, startPoint y: 395, endPoint x: 164, endPoint y: 400, distance: 19.2
click at [145, 395] on button "Guardar" at bounding box center [148, 401] width 67 height 24
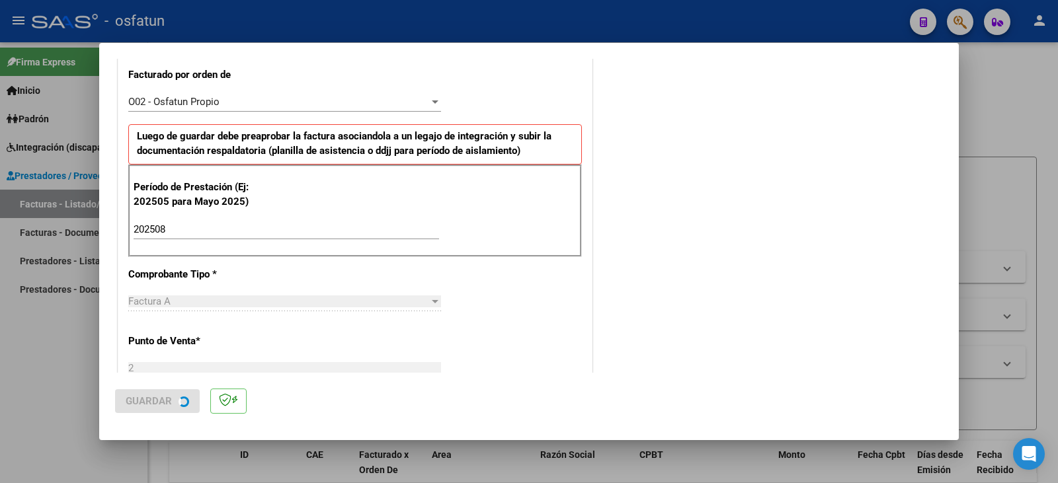
scroll to position [0, 0]
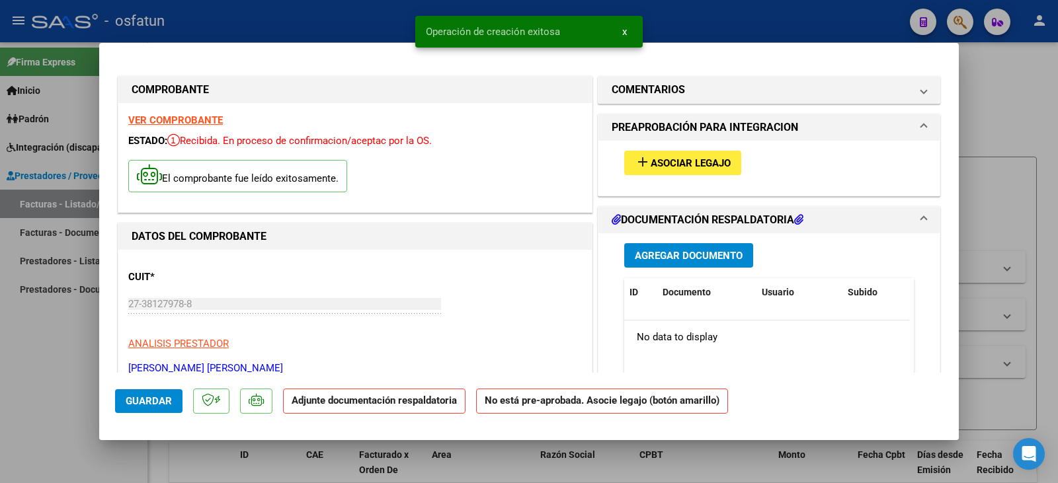
click at [677, 159] on span "Asociar Legajo" at bounding box center [690, 163] width 80 height 12
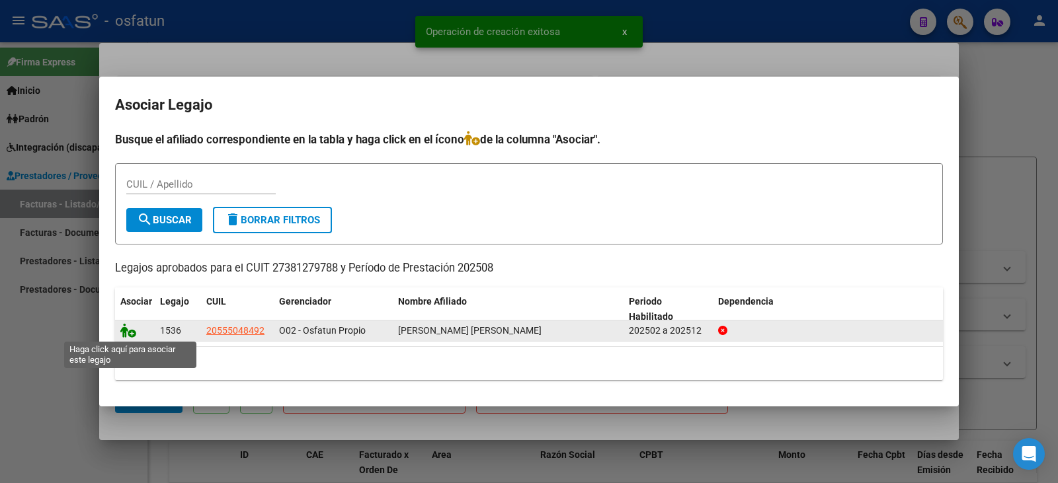
click at [122, 325] on icon at bounding box center [128, 330] width 16 height 15
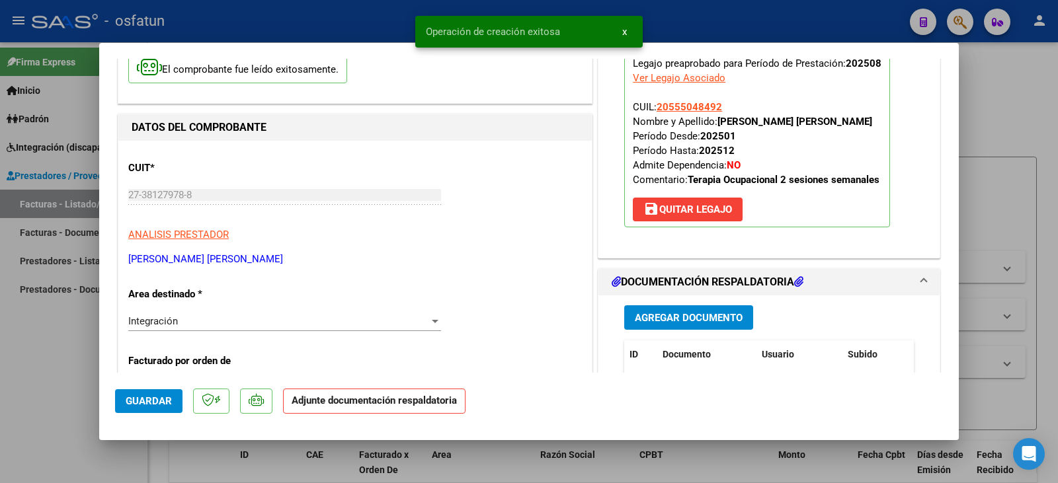
scroll to position [132, 0]
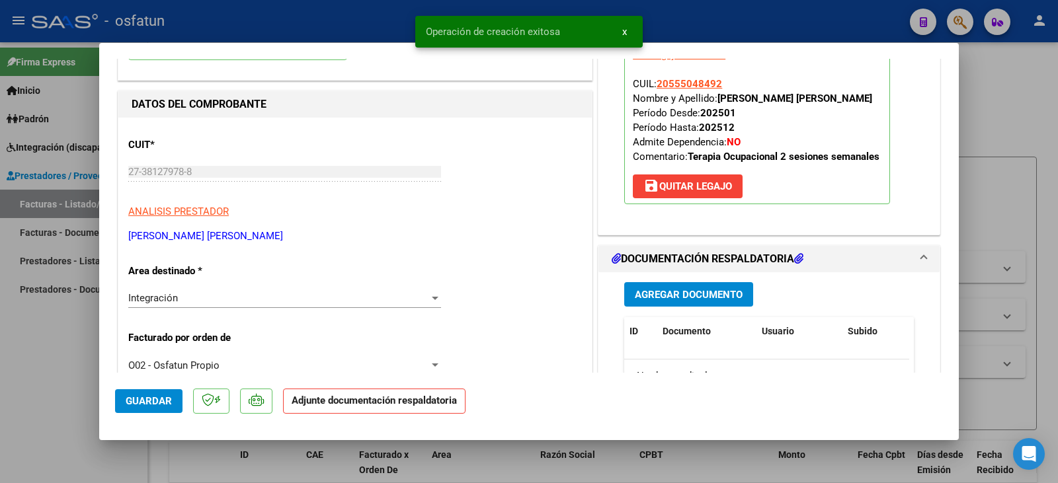
click at [682, 301] on span "Agregar Documento" at bounding box center [689, 295] width 108 height 12
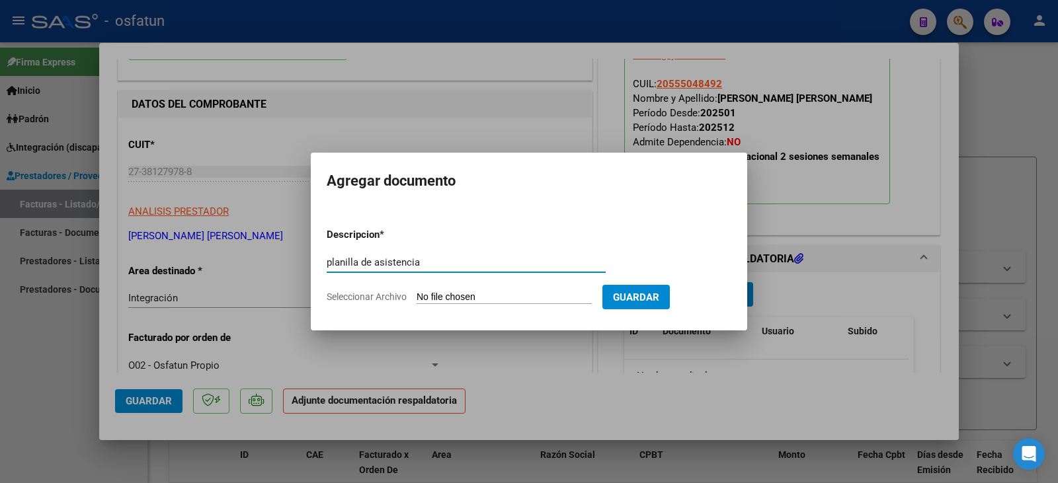
type input "planilla de asistencia"
click at [659, 298] on span "Guardar" at bounding box center [636, 298] width 46 height 12
click at [659, 300] on span "Guardar" at bounding box center [636, 298] width 46 height 12
click at [557, 294] on input "Seleccionar Archivo" at bounding box center [503, 298] width 175 height 13
type input "C:\fakepath\[PERSON_NAME] plan.pdf"
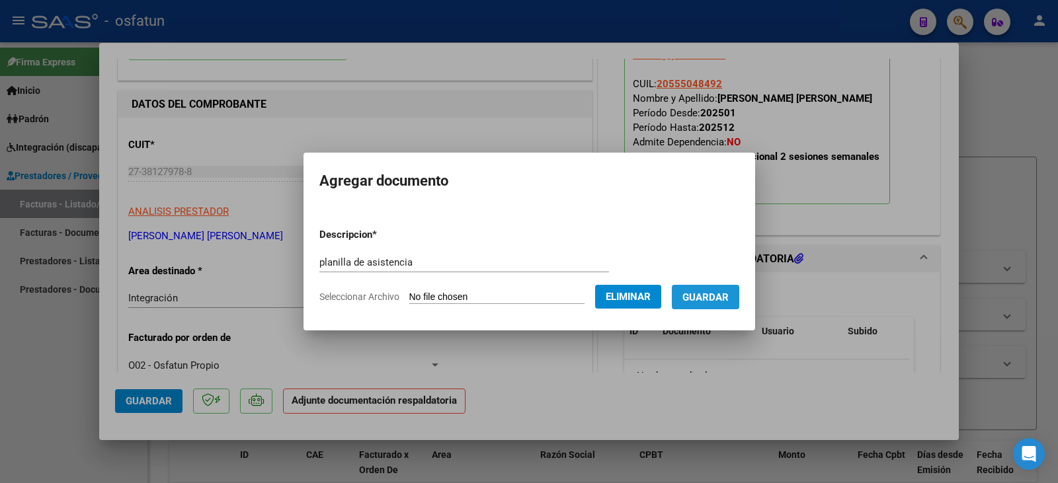
click at [721, 294] on span "Guardar" at bounding box center [705, 298] width 46 height 12
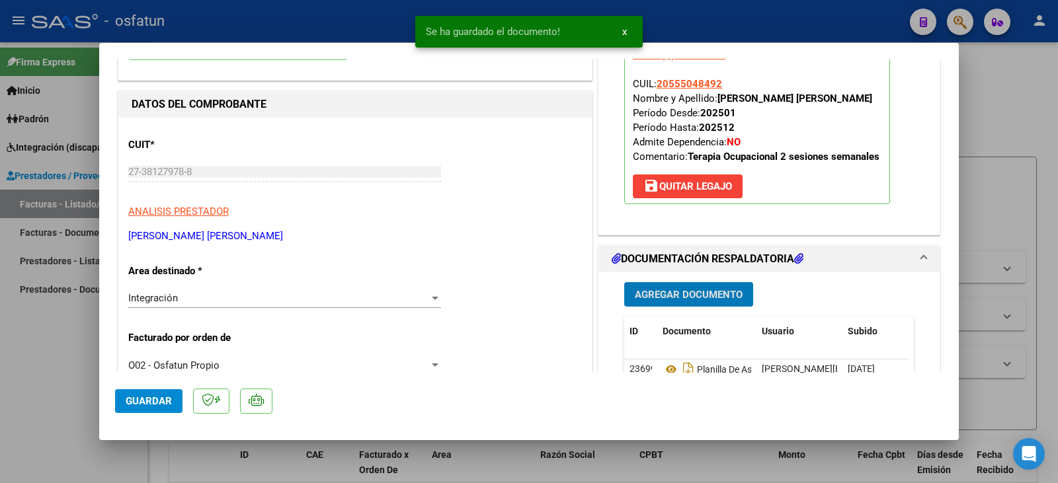
click at [689, 301] on span "Agregar Documento" at bounding box center [689, 295] width 108 height 12
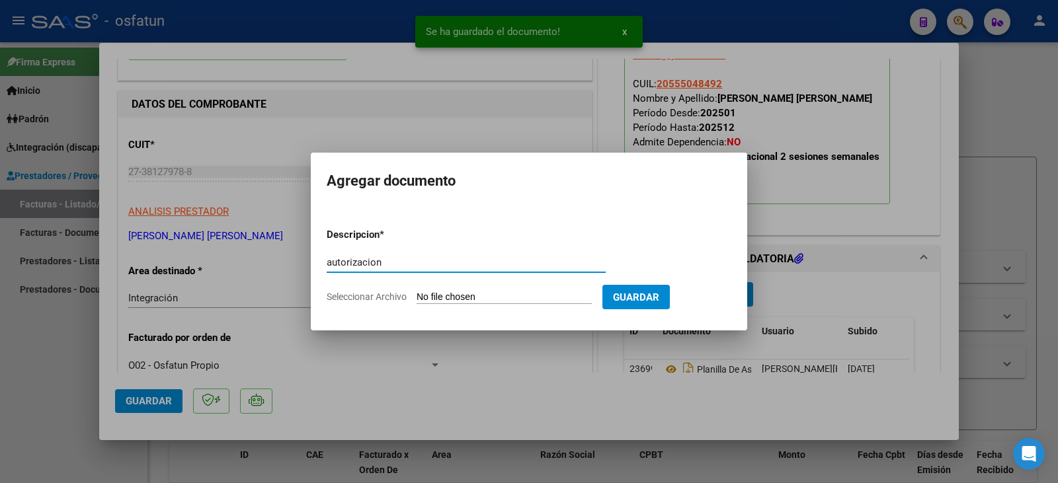
type input "autorizacion"
click at [498, 295] on input "Seleccionar Archivo" at bounding box center [503, 298] width 175 height 13
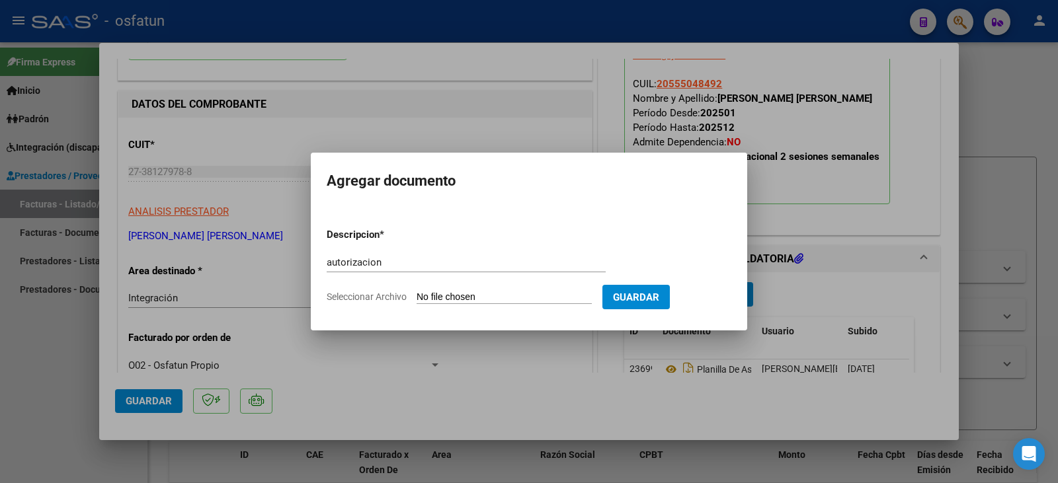
type input "C:\fakepath\[PERSON_NAME] - [PERSON_NAME] - to.pdf"
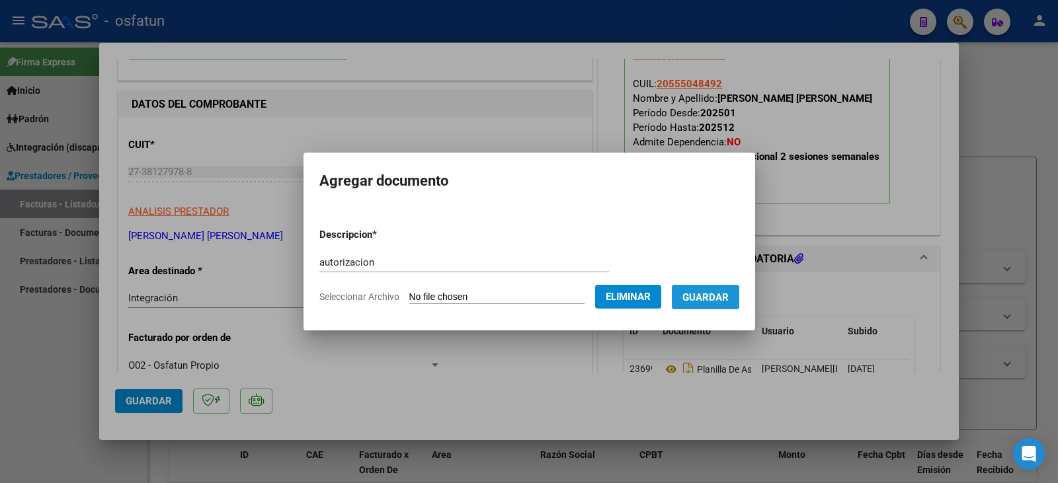
drag, startPoint x: 719, startPoint y: 299, endPoint x: 492, endPoint y: 345, distance: 231.9
click at [719, 299] on span "Guardar" at bounding box center [705, 298] width 46 height 12
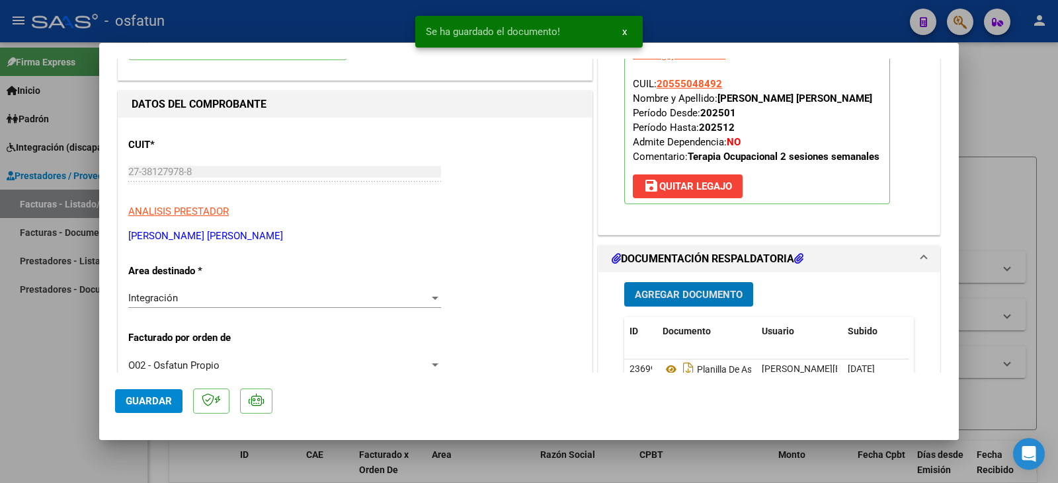
click at [149, 409] on button "Guardar" at bounding box center [148, 401] width 67 height 24
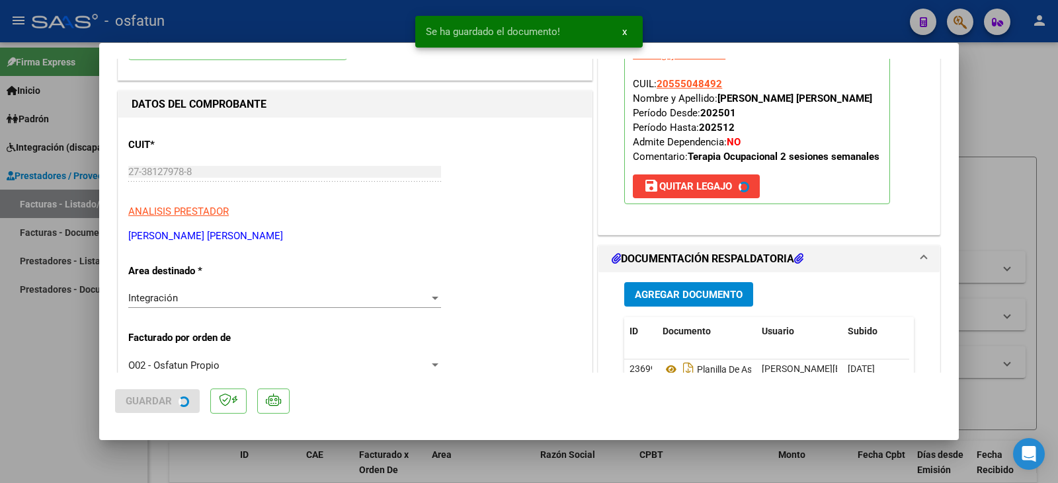
click at [92, 404] on div at bounding box center [529, 241] width 1058 height 483
type input "$ 0,00"
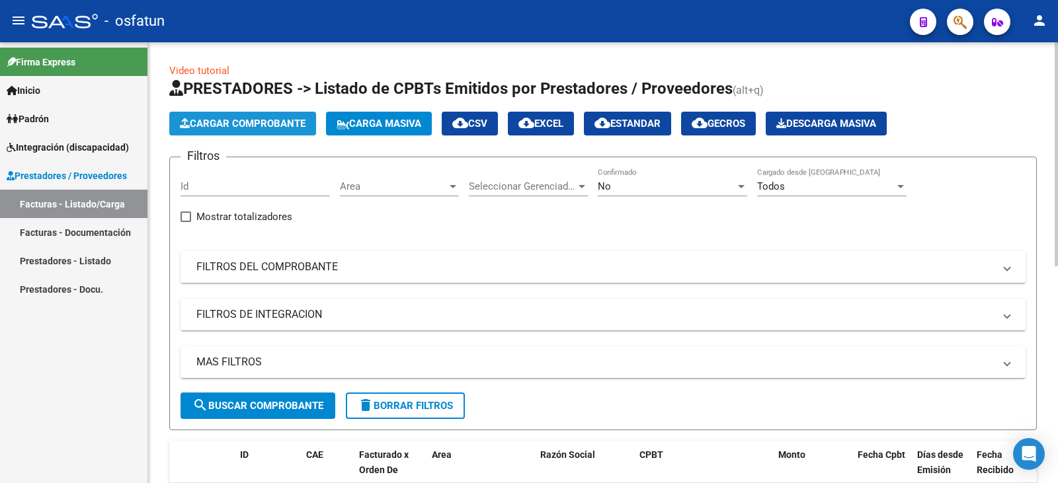
click at [237, 126] on span "Cargar Comprobante" at bounding box center [243, 124] width 126 height 12
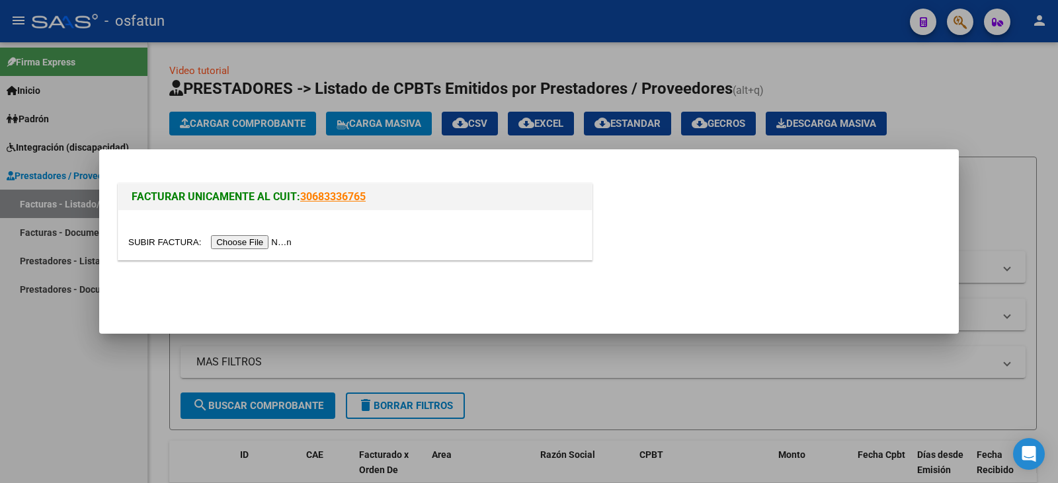
click at [358, 307] on mat-dialog-actions at bounding box center [529, 293] width 828 height 50
click at [225, 240] on input "file" at bounding box center [211, 242] width 167 height 14
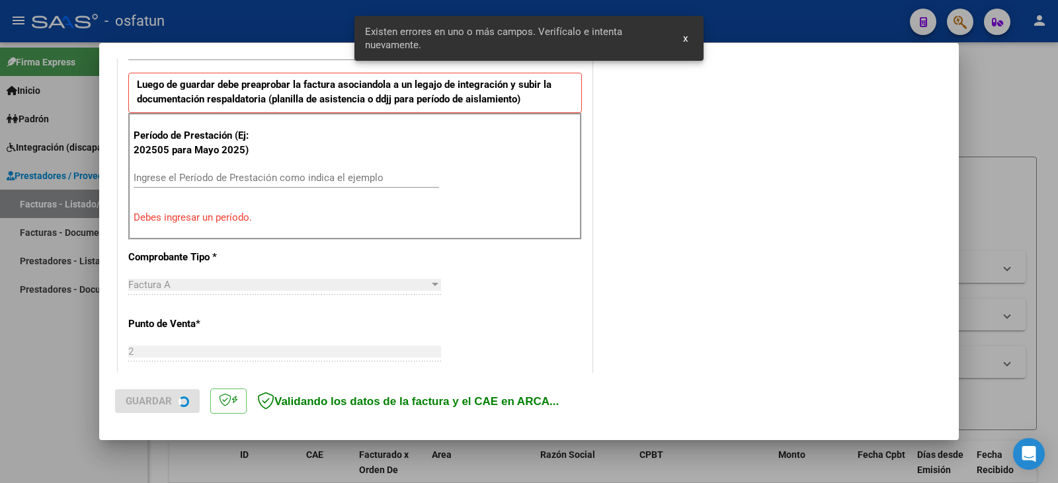
scroll to position [425, 0]
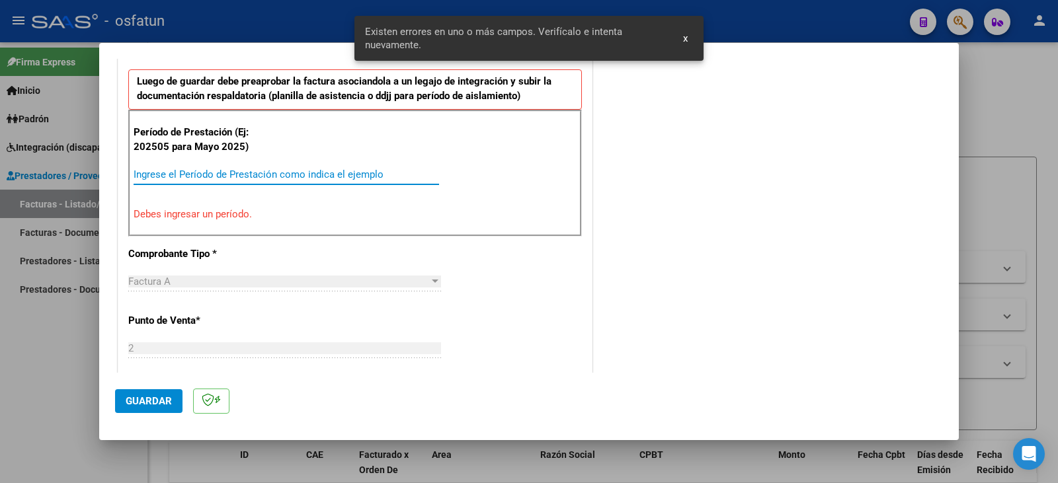
drag, startPoint x: 178, startPoint y: 169, endPoint x: 176, endPoint y: 178, distance: 9.6
click at [177, 174] on input "Ingrese el Período de Prestación como indica el ejemplo" at bounding box center [286, 175] width 305 height 12
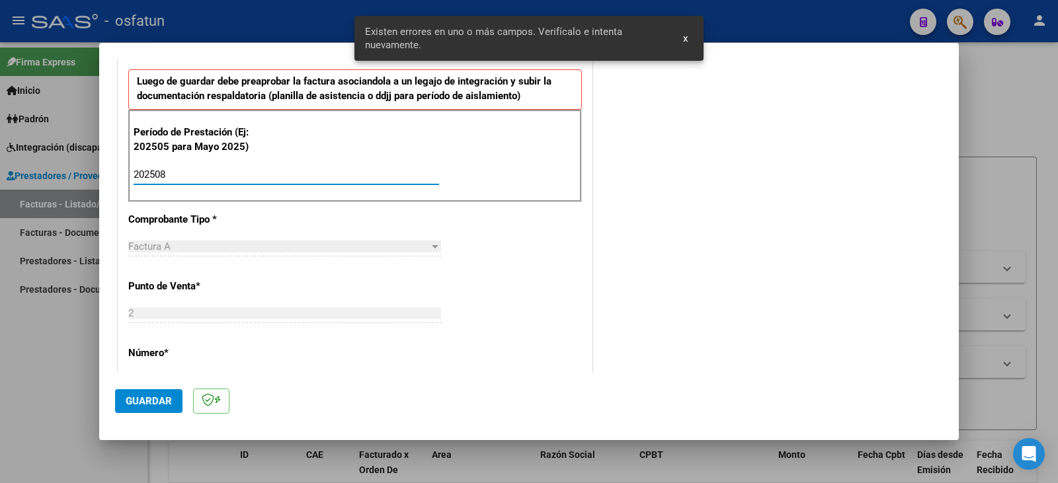
type input "202508"
click at [149, 411] on button "Guardar" at bounding box center [148, 401] width 67 height 24
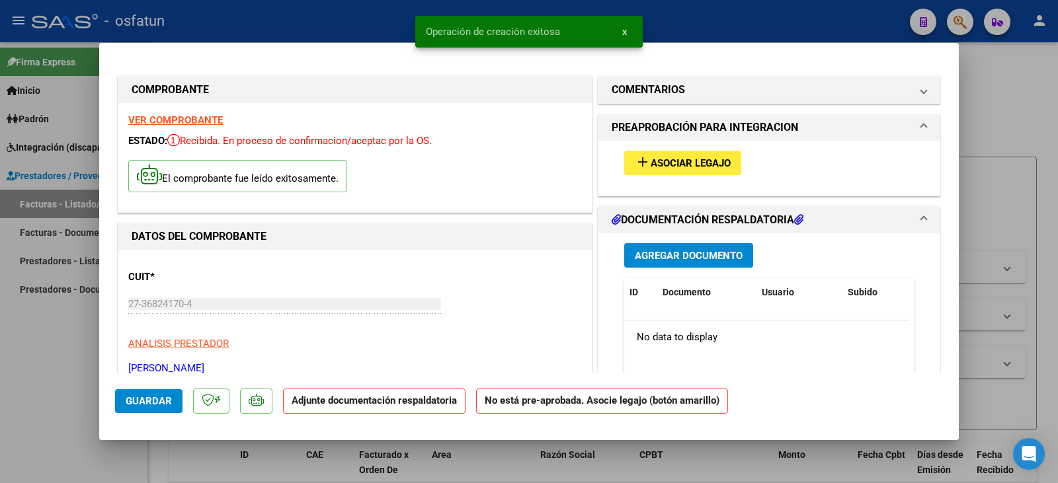
click at [650, 168] on span "Asociar Legajo" at bounding box center [690, 163] width 80 height 12
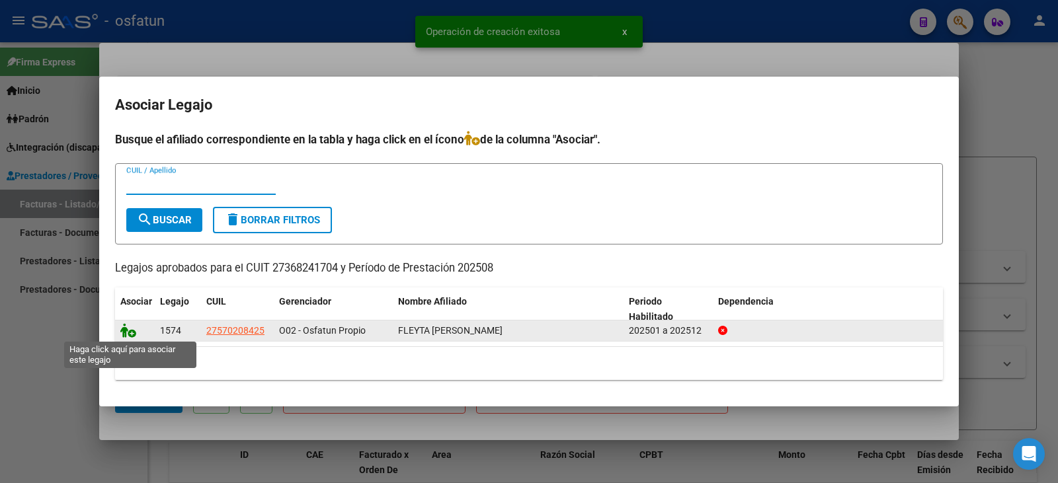
click at [132, 332] on icon at bounding box center [128, 330] width 16 height 15
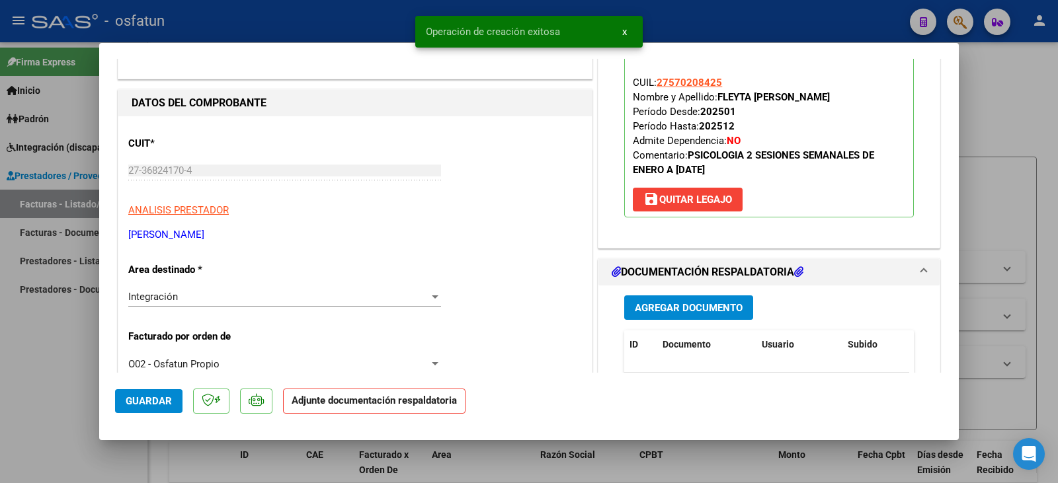
scroll to position [198, 0]
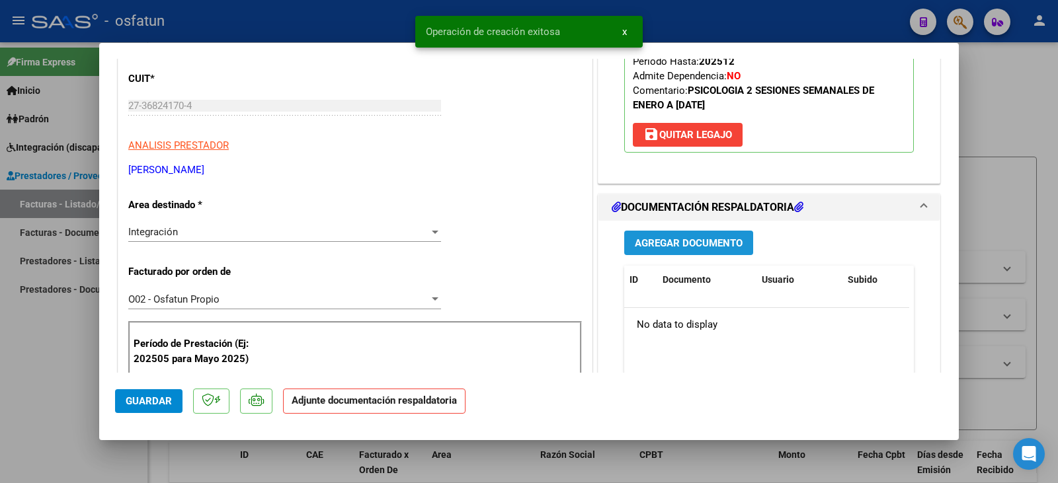
click at [689, 245] on span "Agregar Documento" at bounding box center [689, 243] width 108 height 12
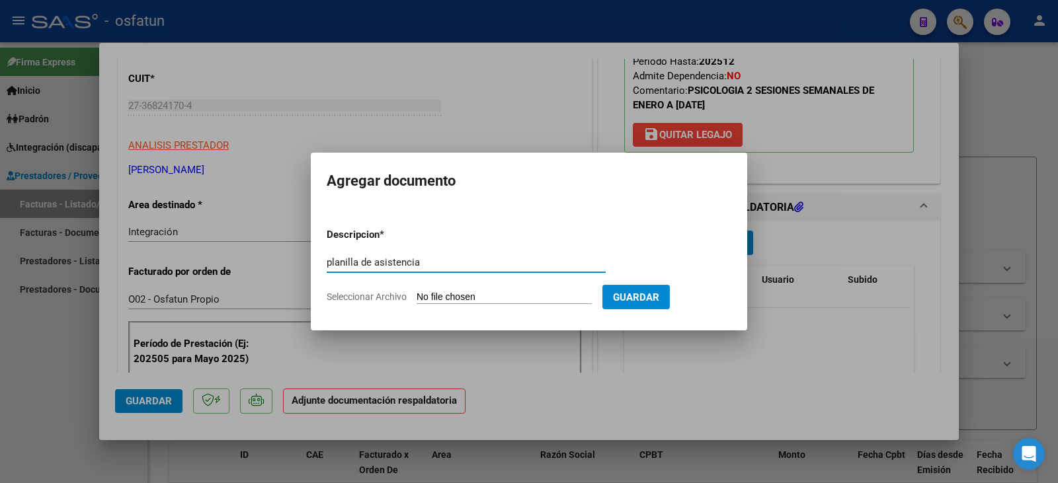
type input "planilla de asistencia"
click at [471, 297] on input "Seleccionar Archivo" at bounding box center [503, 298] width 175 height 13
type input "C:\fakepath\[PERSON_NAME] plan.pdf"
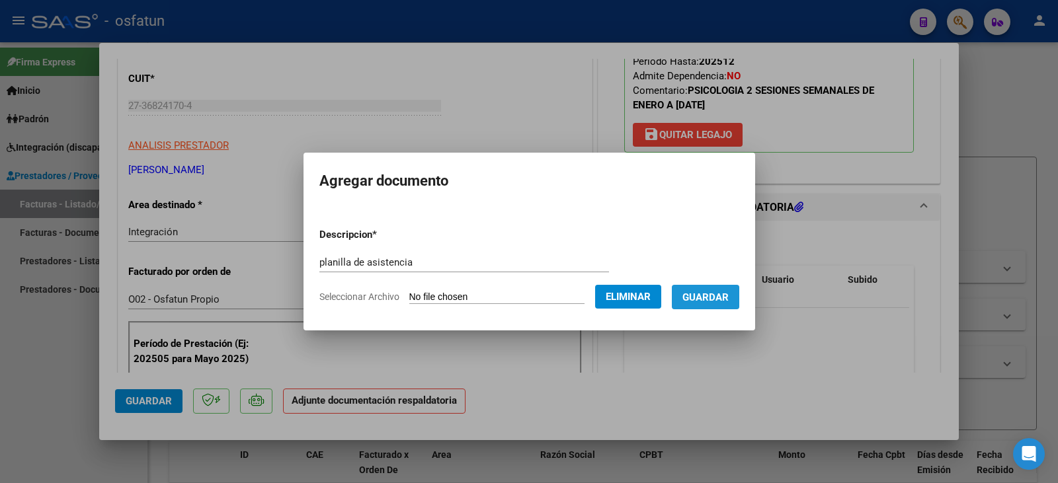
click at [724, 293] on span "Guardar" at bounding box center [705, 298] width 46 height 12
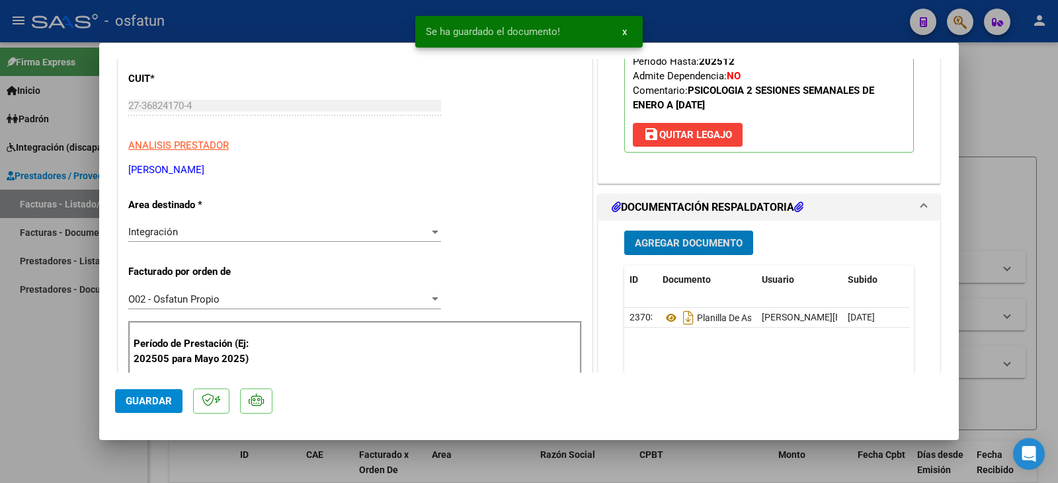
click at [713, 245] on span "Agregar Documento" at bounding box center [689, 243] width 108 height 12
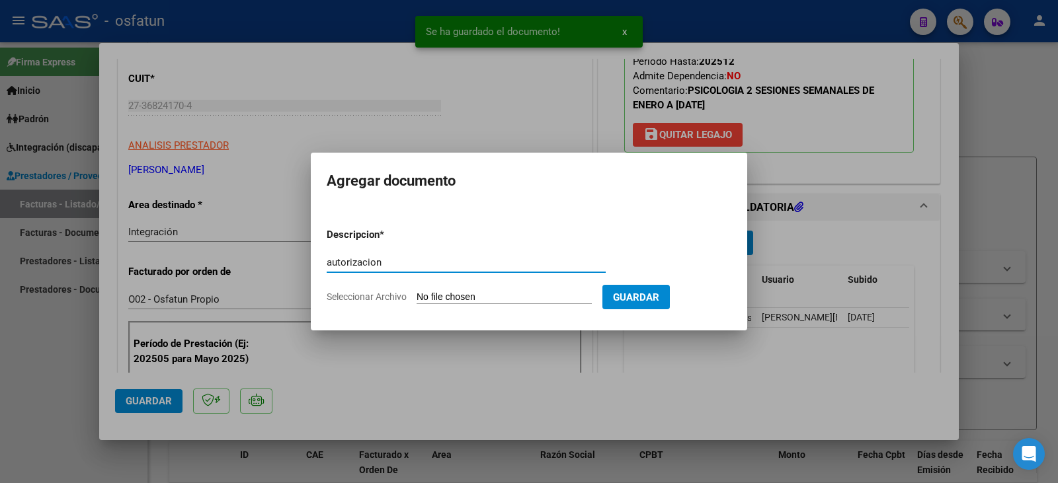
type input "autorizacion"
click at [495, 299] on input "Seleccionar Archivo" at bounding box center [503, 298] width 175 height 13
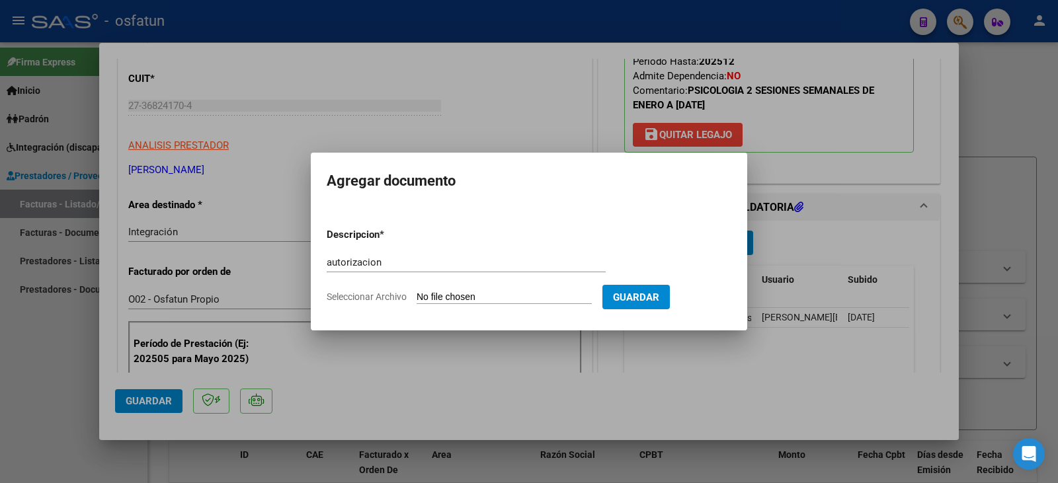
type input "C:\fakepath\Fleyta - [PERSON_NAME] - psicologia.pdf"
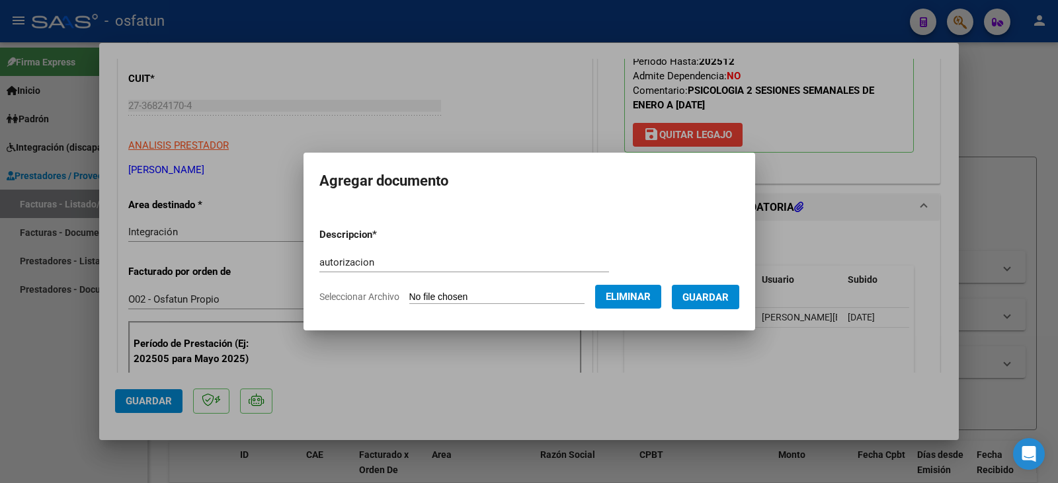
click at [712, 299] on span "Guardar" at bounding box center [705, 298] width 46 height 12
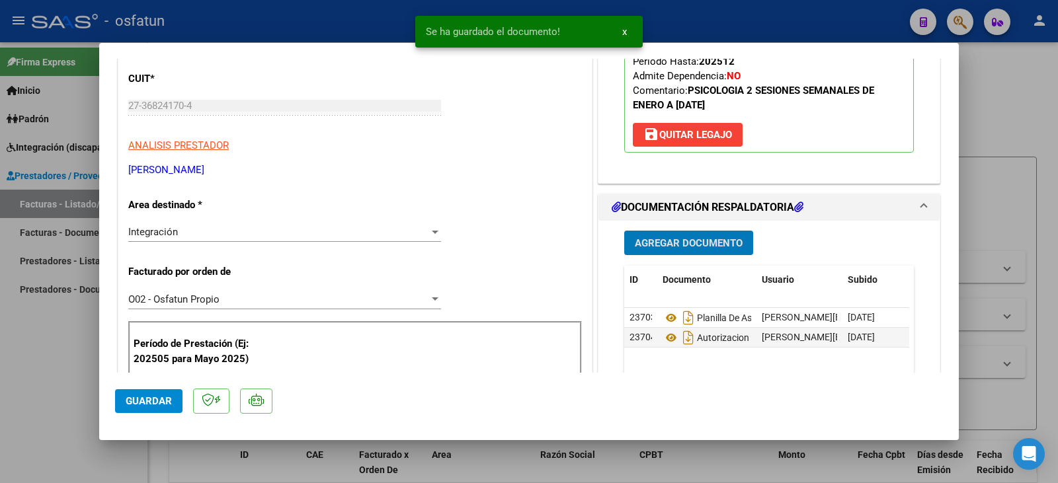
drag, startPoint x: 135, startPoint y: 403, endPoint x: 85, endPoint y: 388, distance: 52.5
click at [134, 401] on span "Guardar" at bounding box center [149, 401] width 46 height 12
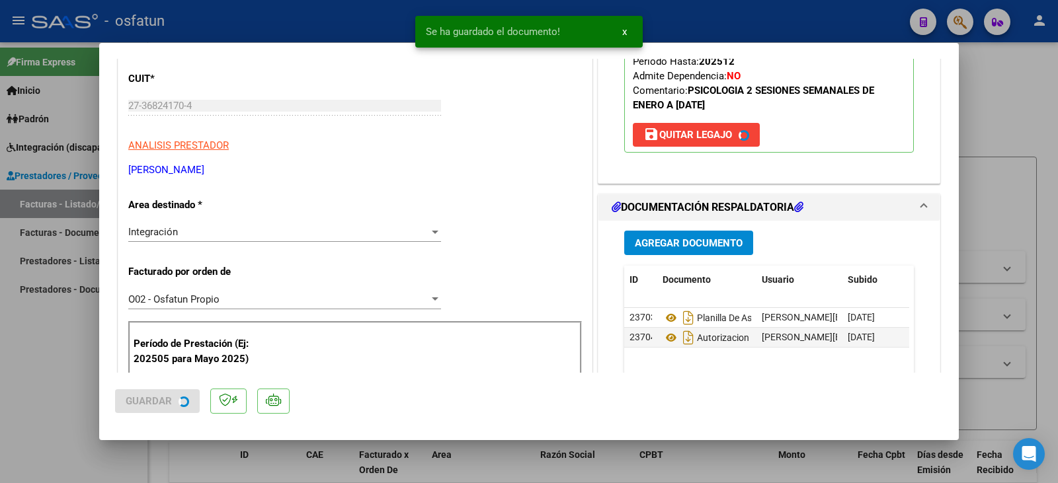
click at [81, 385] on div at bounding box center [529, 241] width 1058 height 483
type input "$ 0,00"
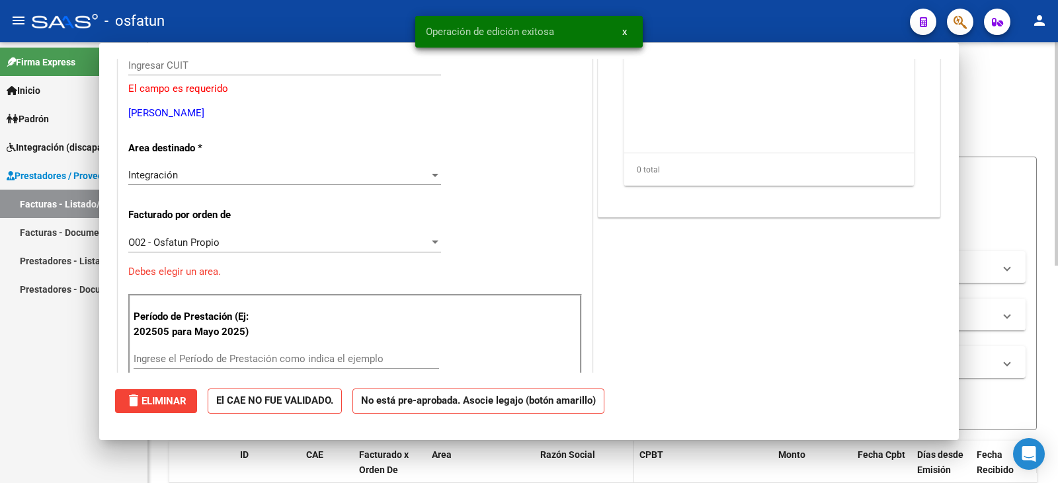
scroll to position [158, 0]
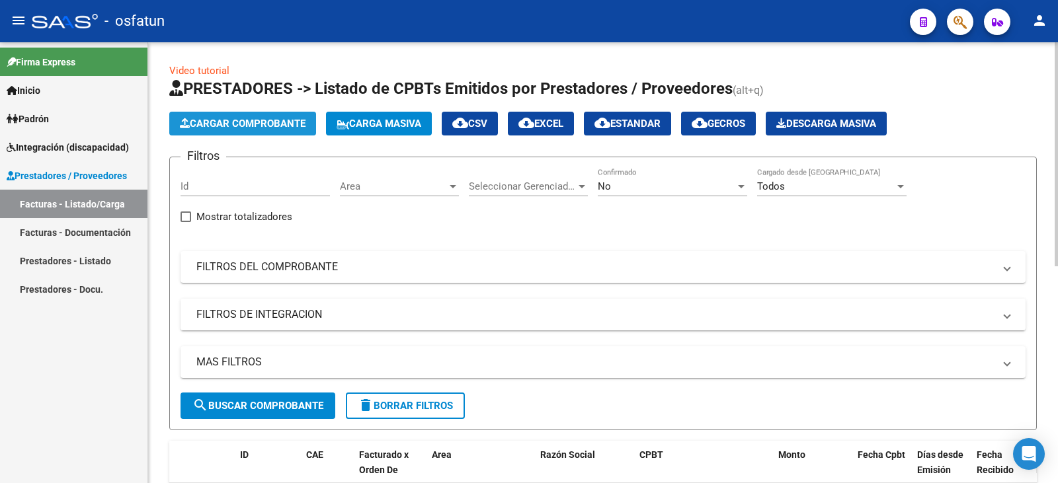
click at [246, 133] on button "Cargar Comprobante" at bounding box center [242, 124] width 147 height 24
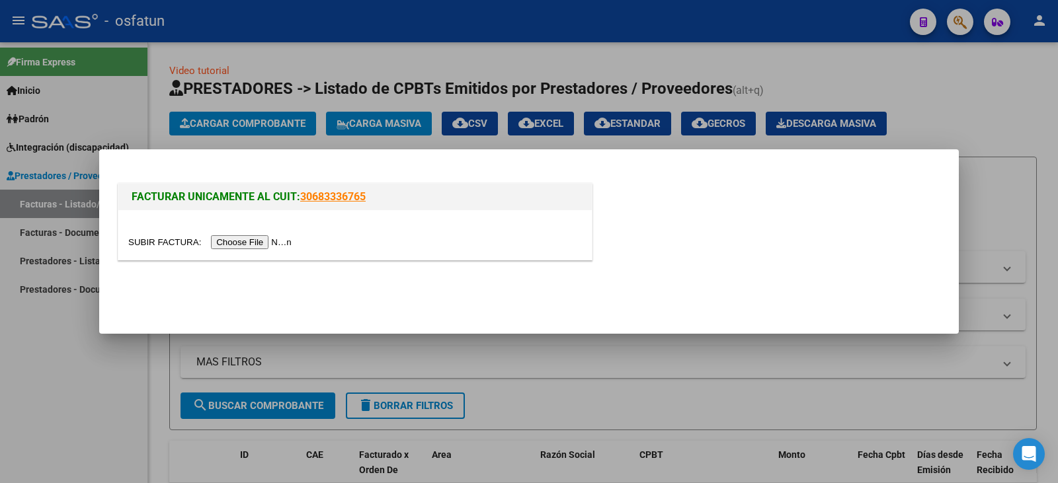
click at [274, 247] on input "file" at bounding box center [211, 242] width 167 height 14
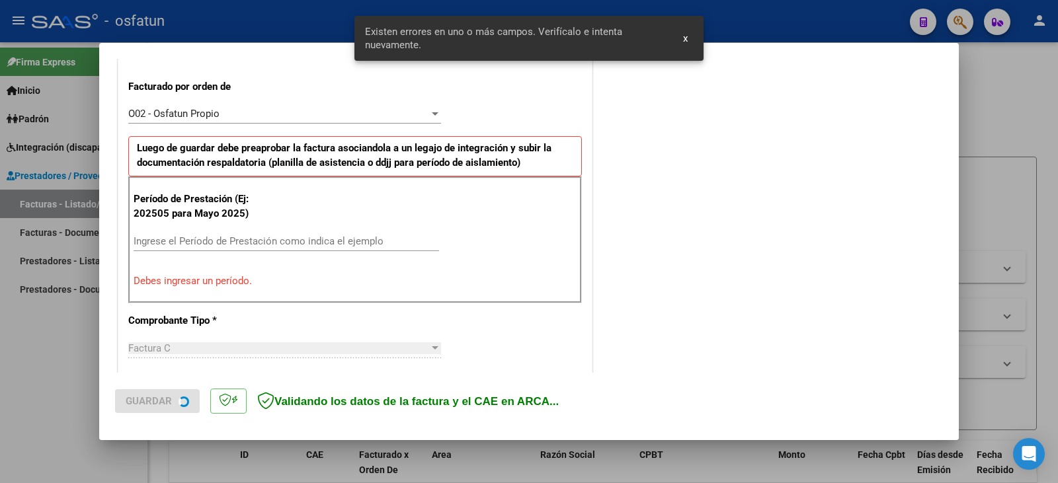
scroll to position [370, 0]
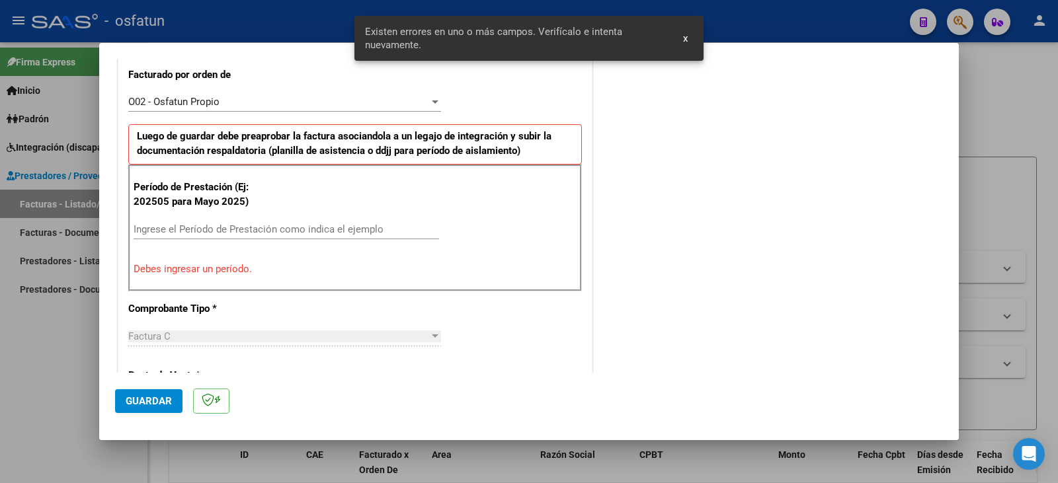
click at [165, 227] on input "Ingrese el Período de Prestación como indica el ejemplo" at bounding box center [286, 229] width 305 height 12
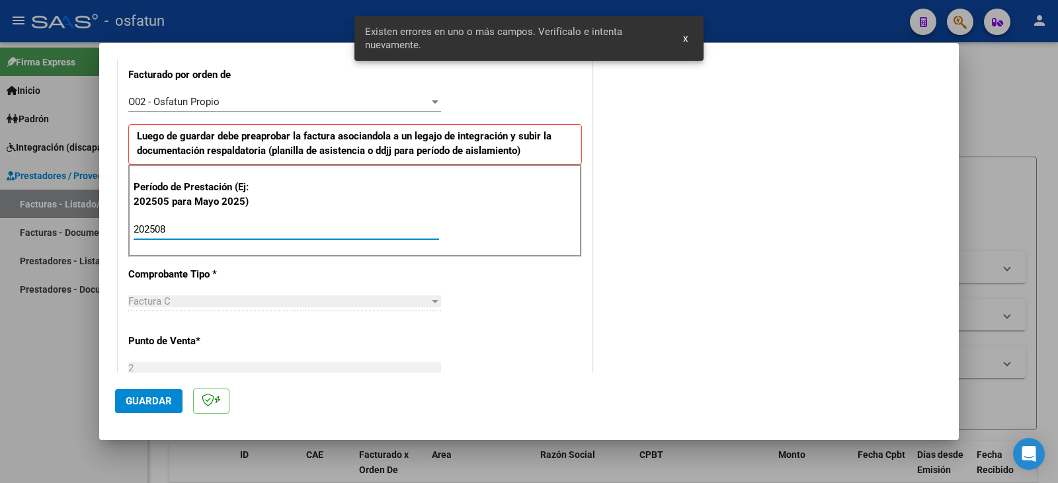
type input "202508"
click at [157, 399] on span "Guardar" at bounding box center [149, 401] width 46 height 12
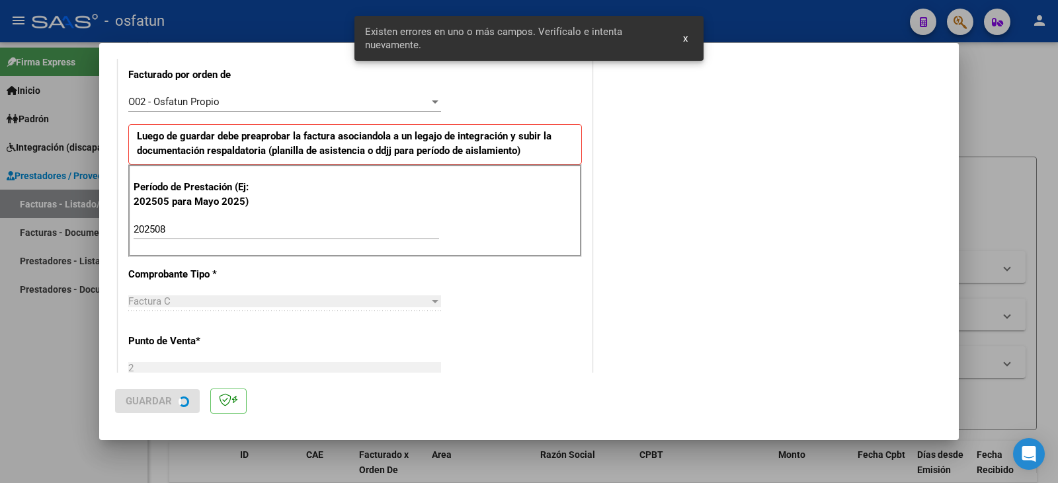
scroll to position [0, 0]
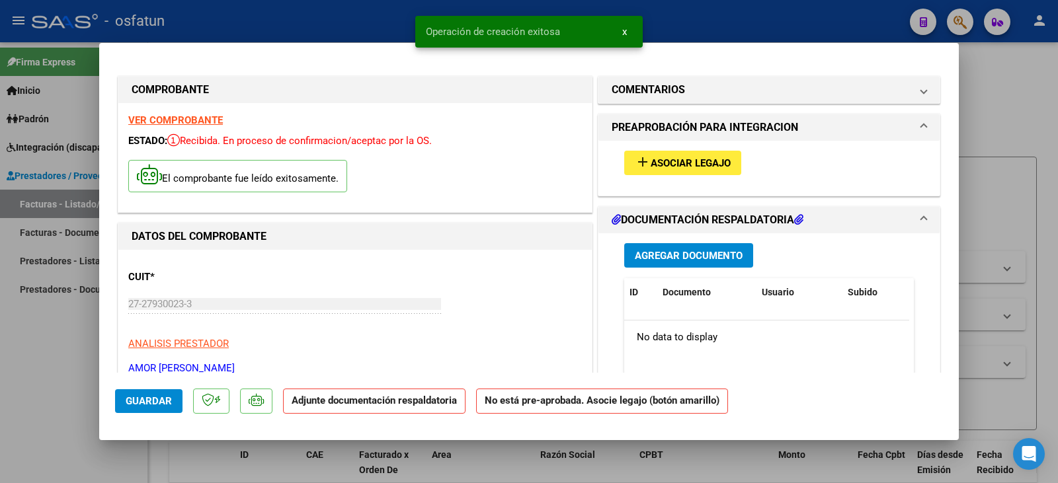
click at [697, 168] on span "Asociar Legajo" at bounding box center [690, 163] width 80 height 12
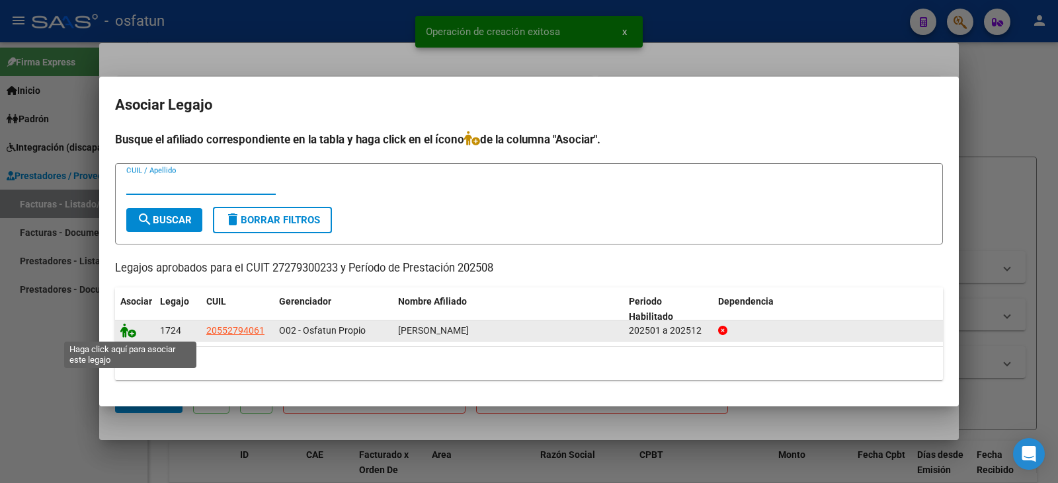
click at [126, 332] on icon at bounding box center [128, 330] width 16 height 15
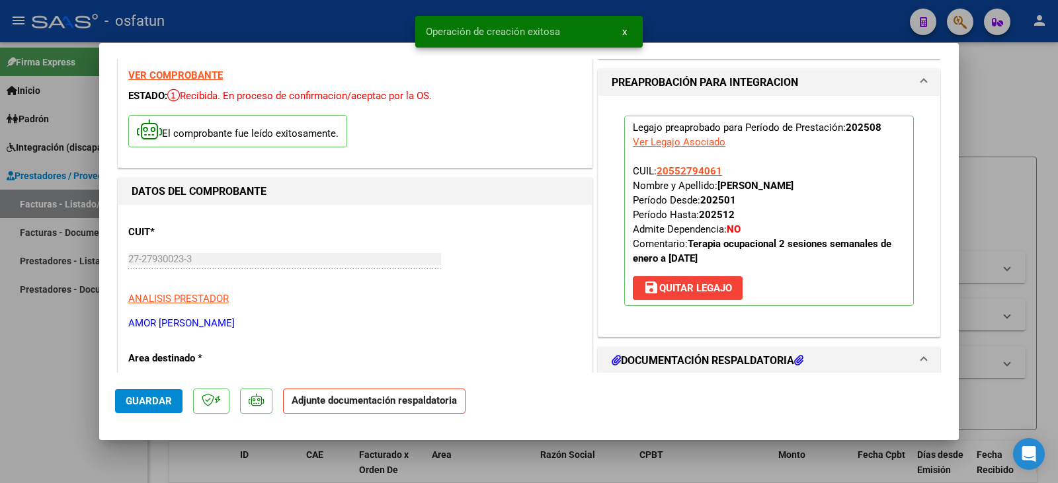
scroll to position [132, 0]
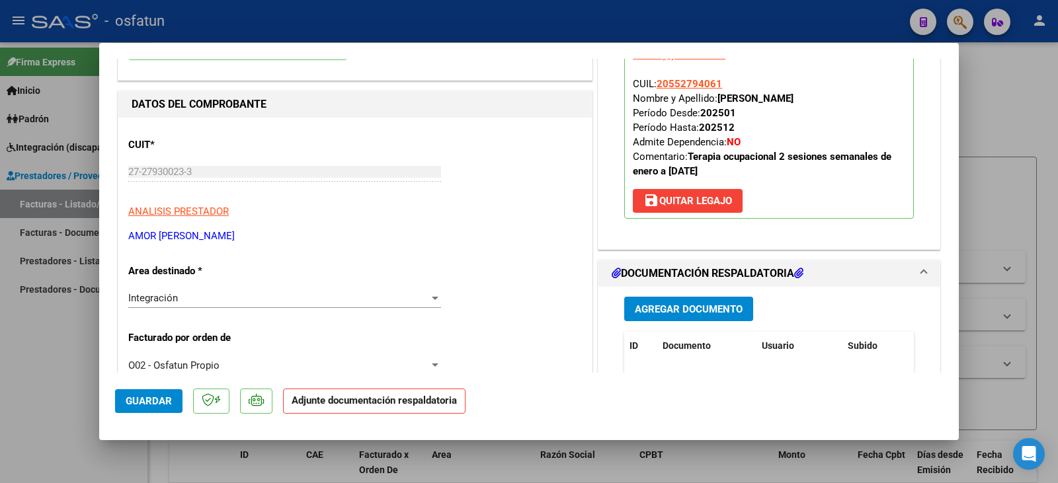
click at [686, 317] on button "Agregar Documento" at bounding box center [688, 309] width 129 height 24
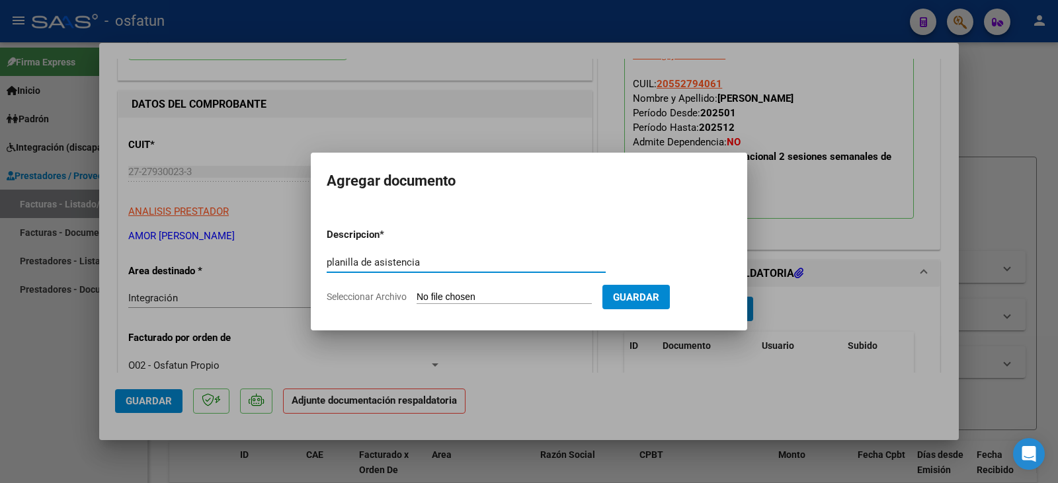
type input "planilla de asistencia"
click at [506, 298] on input "Seleccionar Archivo" at bounding box center [503, 298] width 175 height 13
type input "C:\fakepath\amor plan.pdf"
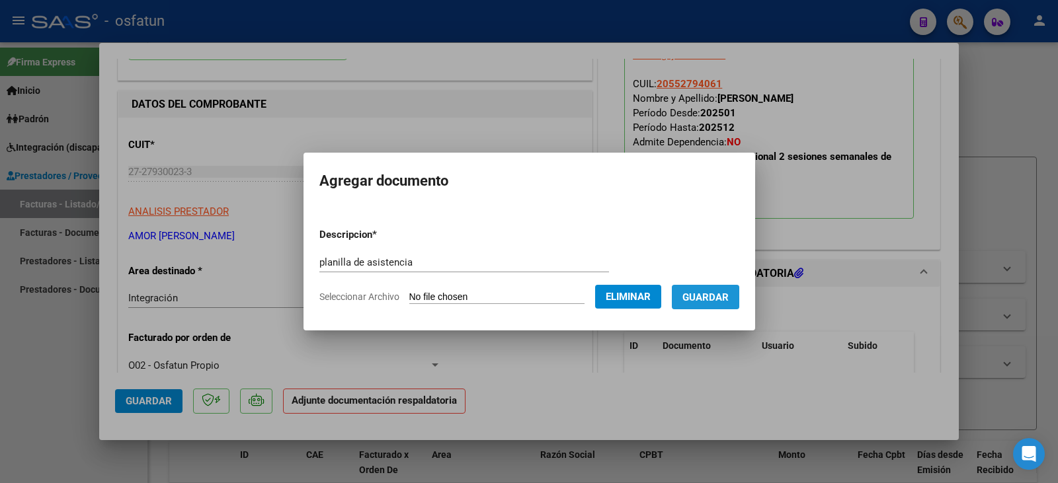
click at [720, 296] on span "Guardar" at bounding box center [705, 298] width 46 height 12
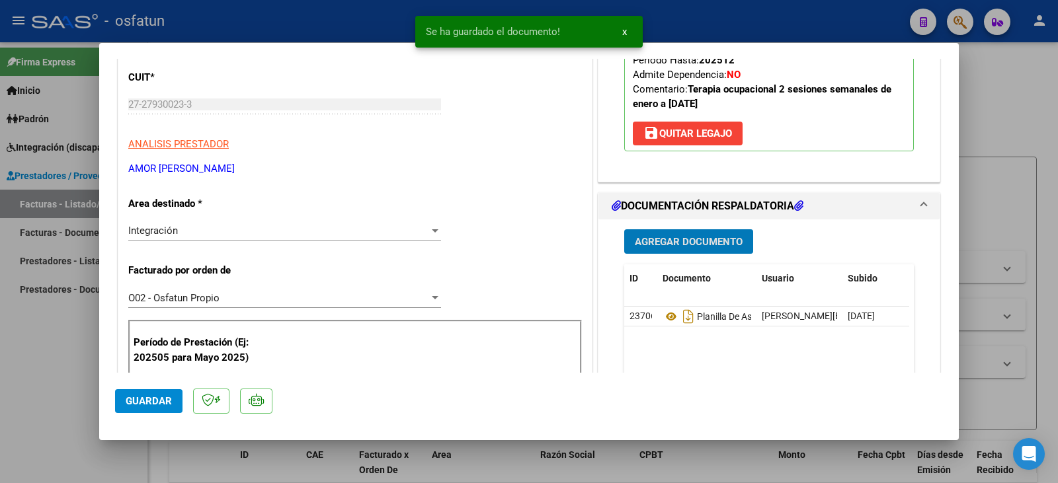
scroll to position [264, 0]
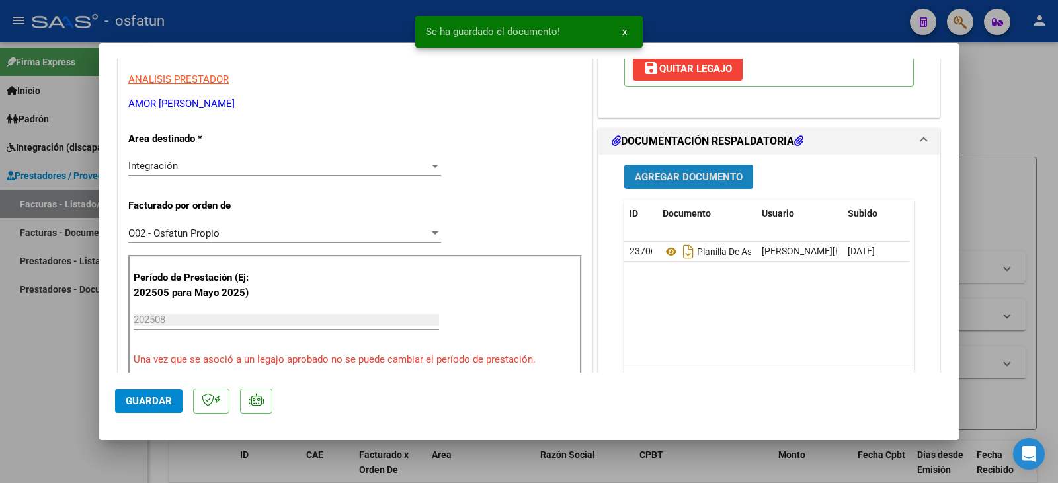
click at [689, 188] on button "Agregar Documento" at bounding box center [688, 177] width 129 height 24
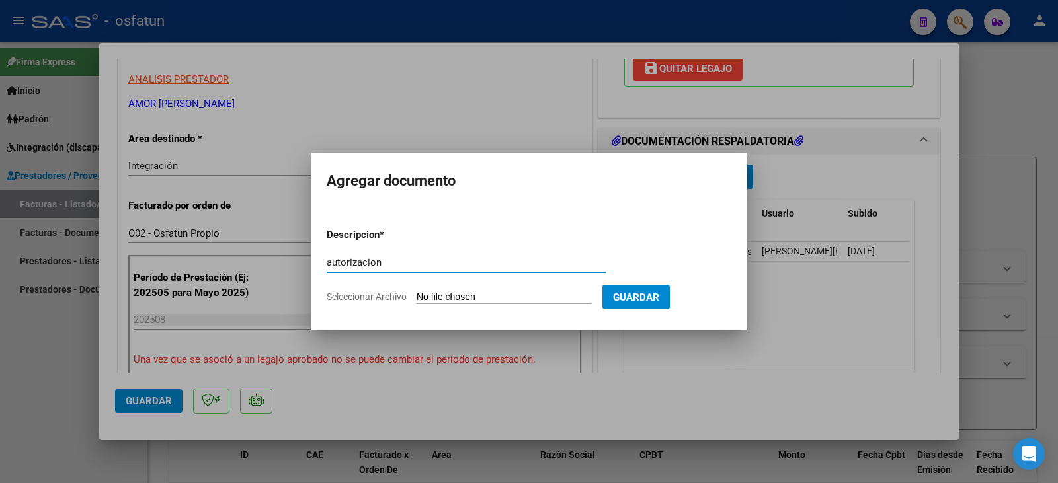
type input "autorizacion"
click at [493, 301] on input "Seleccionar Archivo" at bounding box center [503, 298] width 175 height 13
type input "C:\fakepath\[PERSON_NAME] - Amor - to.pdf"
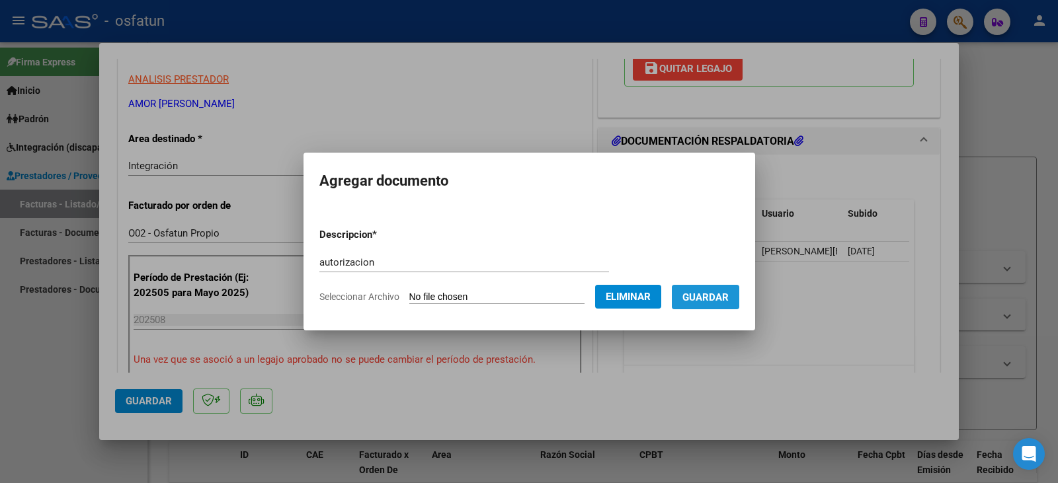
click at [728, 299] on span "Guardar" at bounding box center [705, 298] width 46 height 12
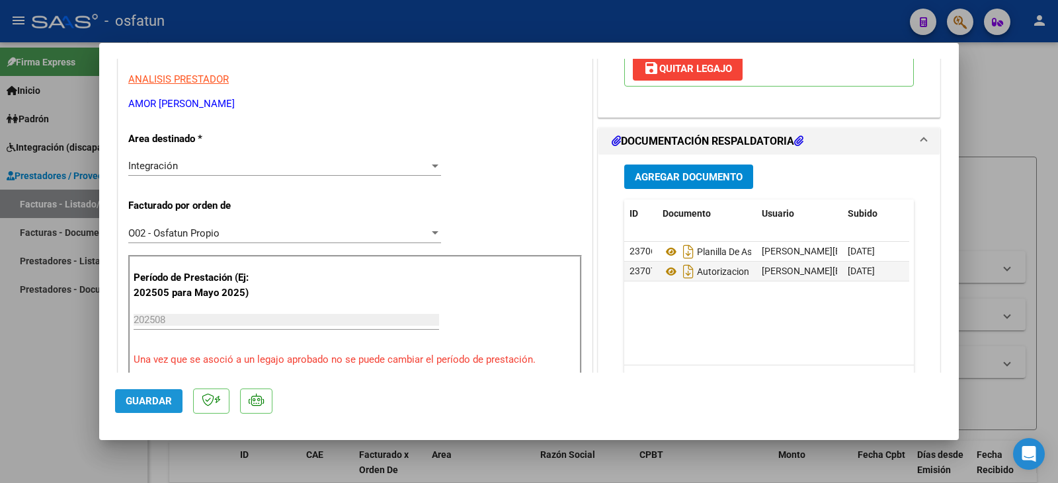
click at [147, 397] on span "Guardar" at bounding box center [149, 401] width 46 height 12
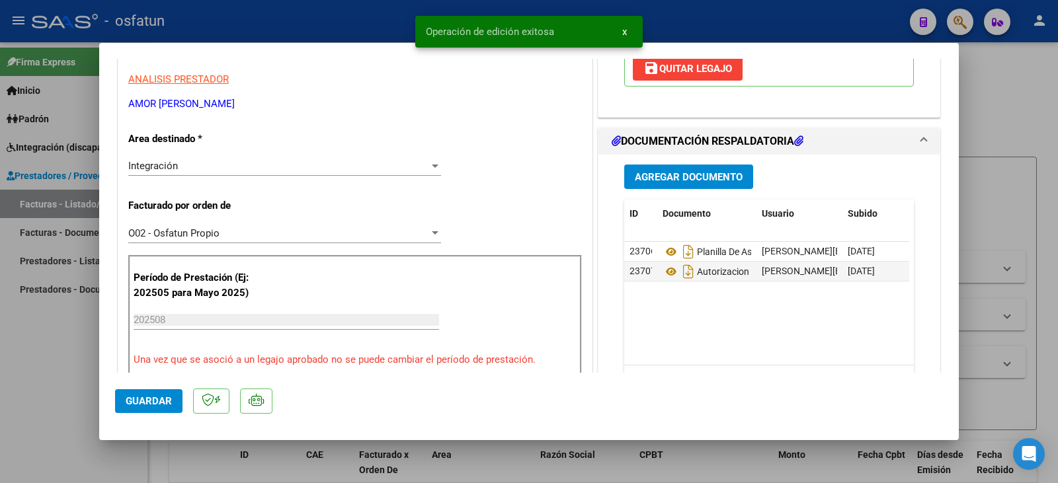
click at [61, 371] on div at bounding box center [529, 241] width 1058 height 483
type input "$ 0,00"
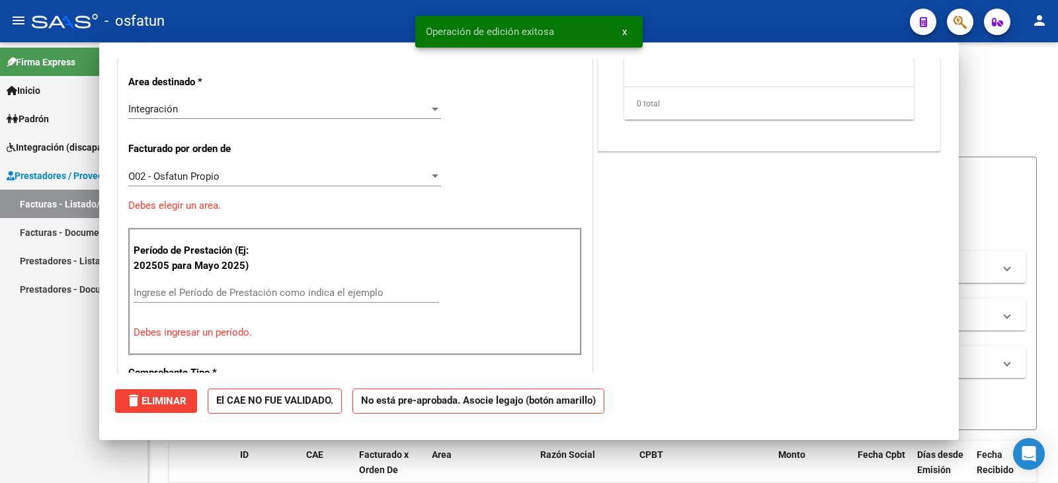
scroll to position [0, 0]
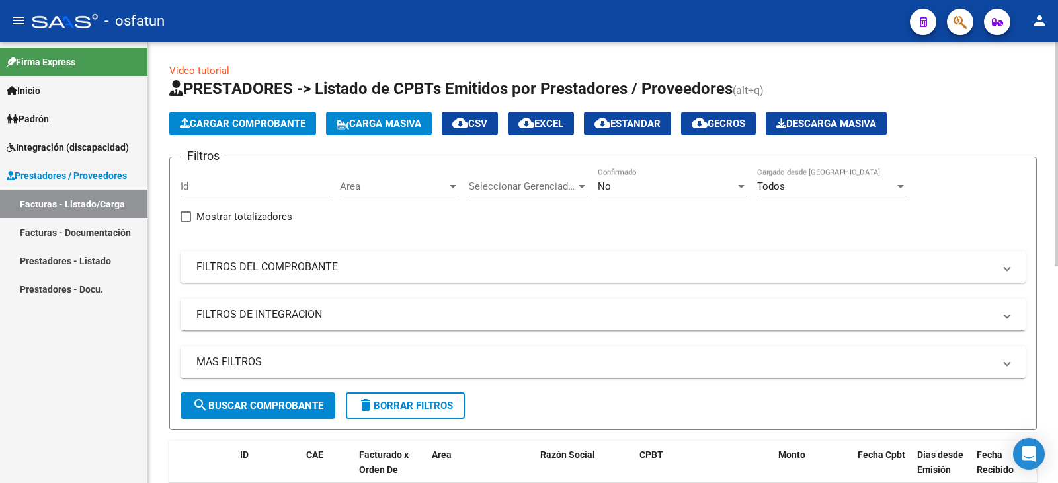
click at [240, 120] on span "Cargar Comprobante" at bounding box center [243, 124] width 126 height 12
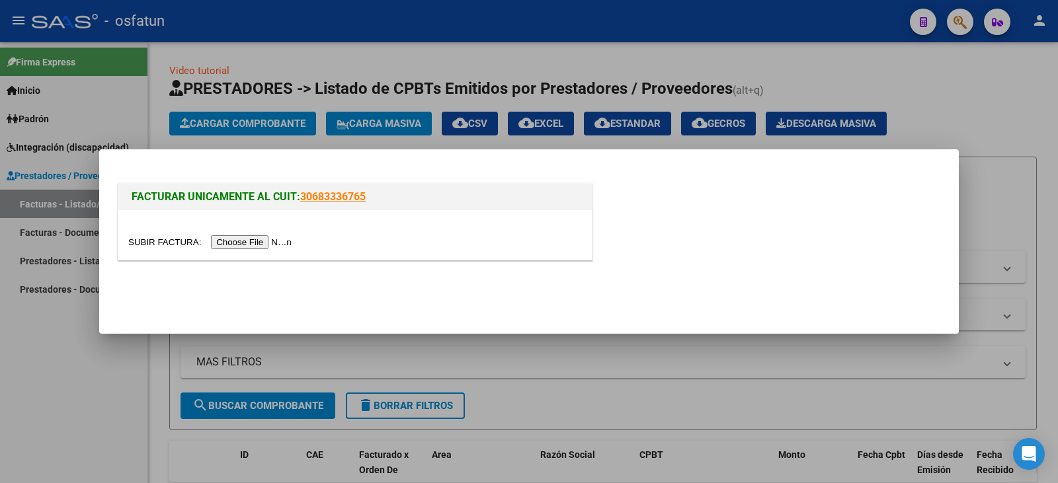
click at [252, 248] on input "file" at bounding box center [211, 242] width 167 height 14
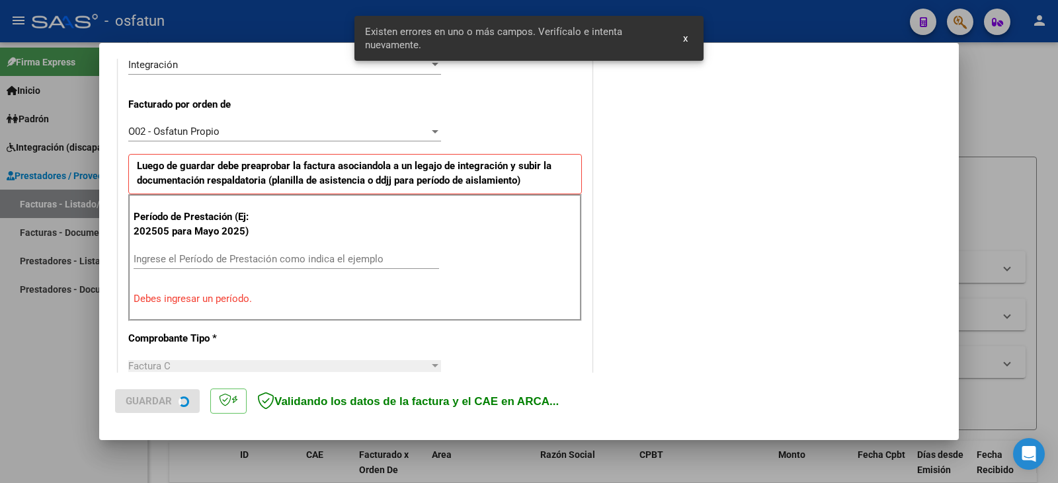
scroll to position [370, 0]
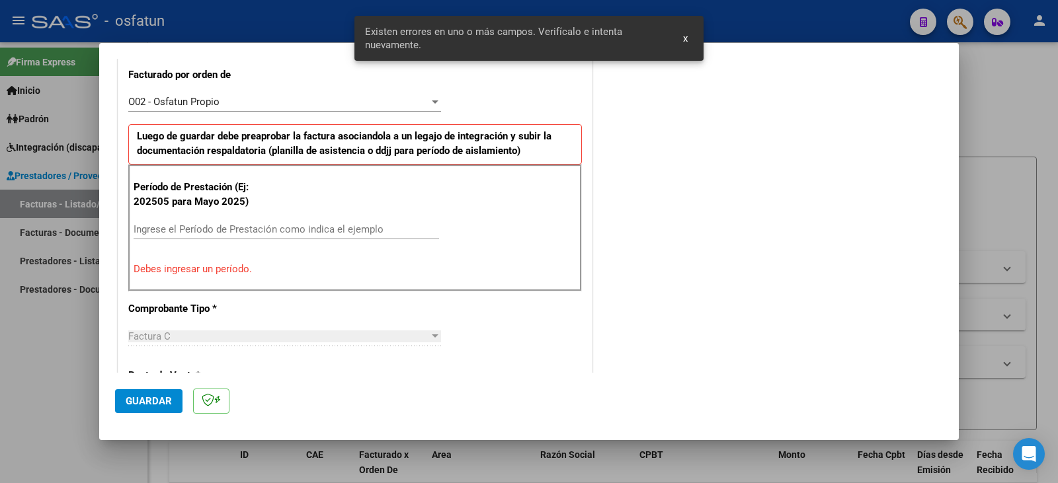
click at [179, 221] on div "Ingrese el Período de Prestación como indica el ejemplo" at bounding box center [286, 229] width 305 height 20
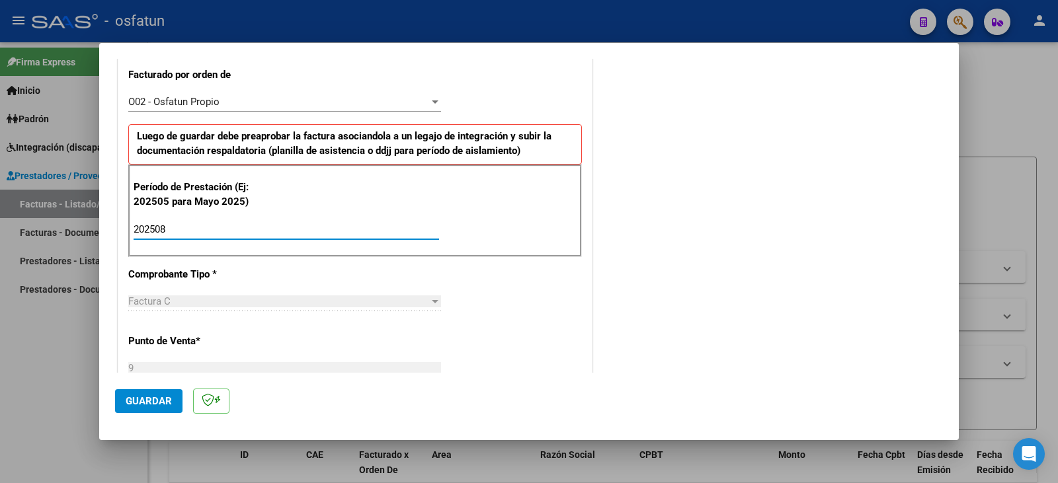
type input "202508"
drag, startPoint x: 154, startPoint y: 399, endPoint x: 182, endPoint y: 395, distance: 28.8
click at [154, 399] on span "Guardar" at bounding box center [149, 401] width 46 height 12
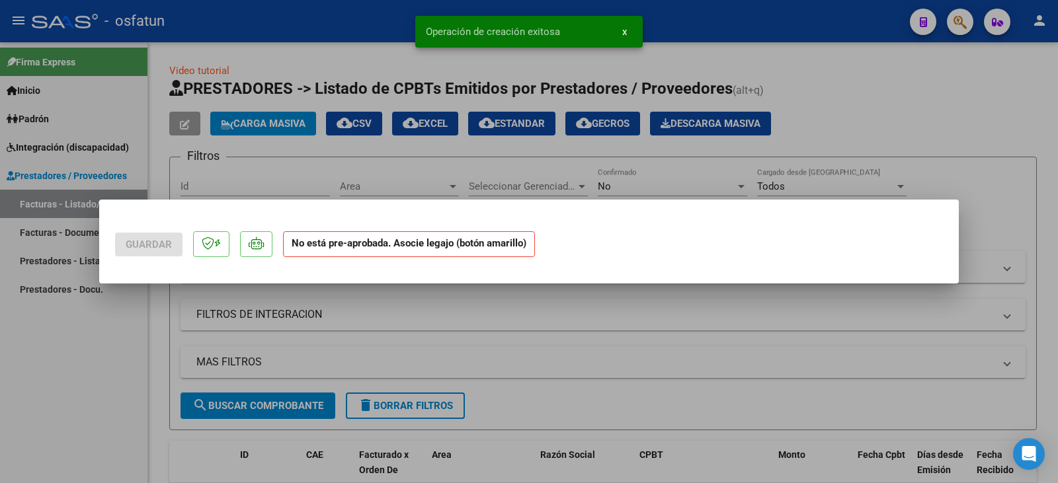
scroll to position [0, 0]
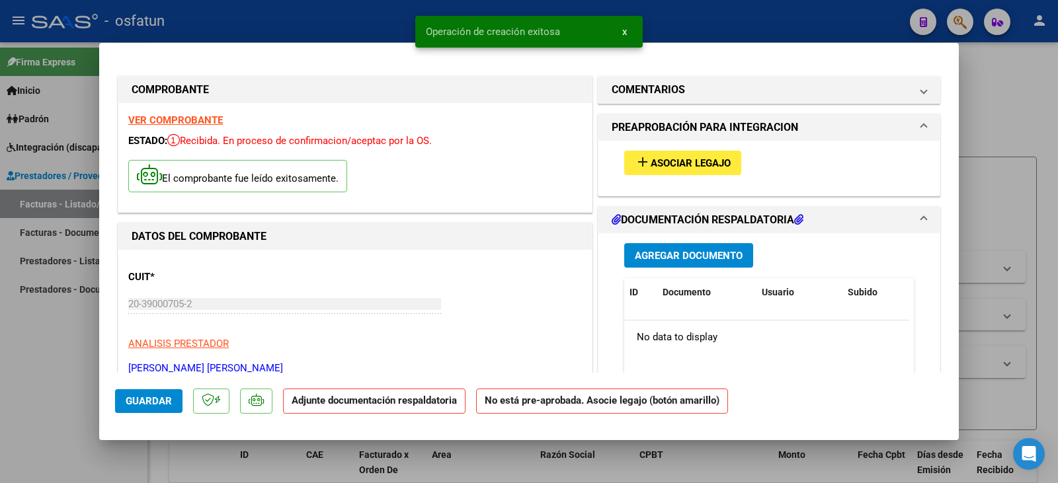
click at [665, 167] on span "Asociar Legajo" at bounding box center [690, 163] width 80 height 12
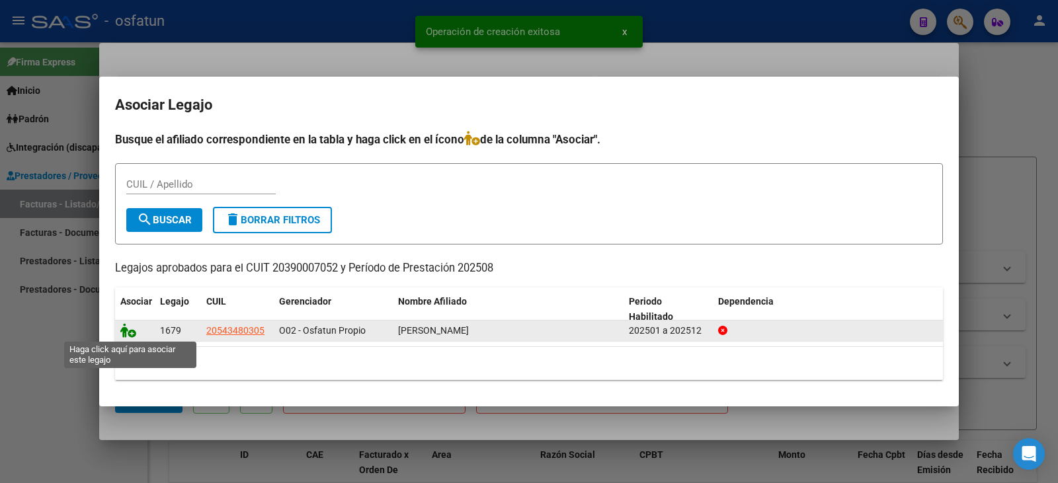
click at [134, 330] on icon at bounding box center [128, 330] width 16 height 15
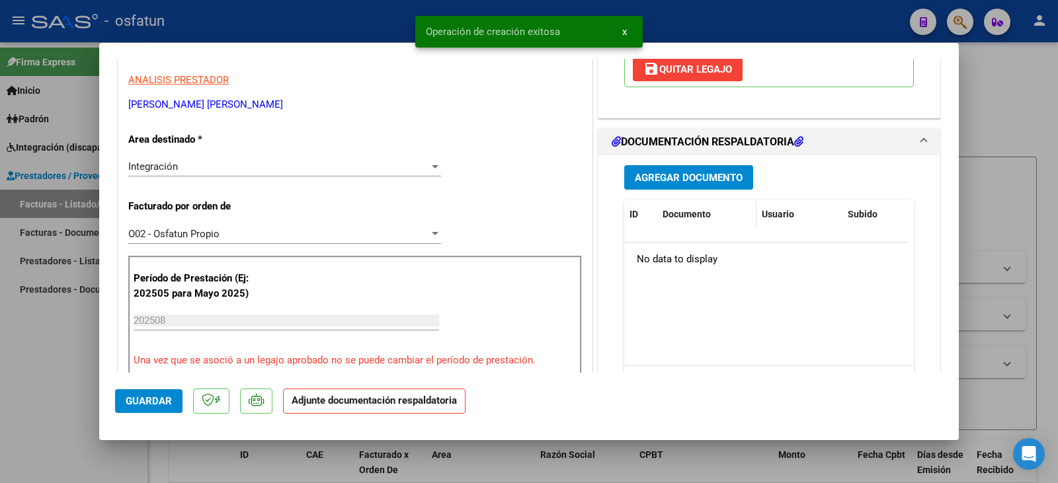
scroll to position [264, 0]
click at [671, 189] on button "Agregar Documento" at bounding box center [688, 177] width 129 height 24
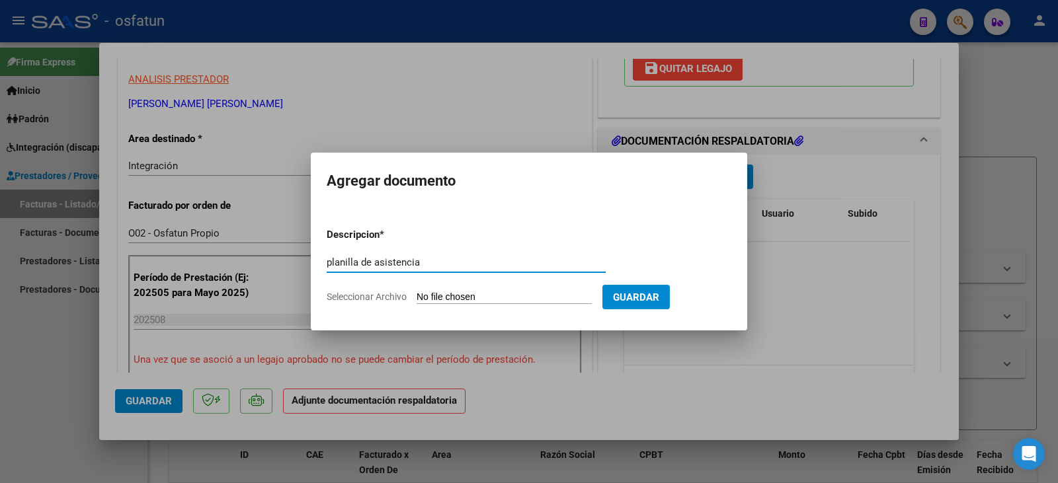
type input "planilla de asistencia"
click at [514, 297] on input "Seleccionar Archivo" at bounding box center [503, 298] width 175 height 13
type input "C:\fakepath\[PERSON_NAME] plan.pdf"
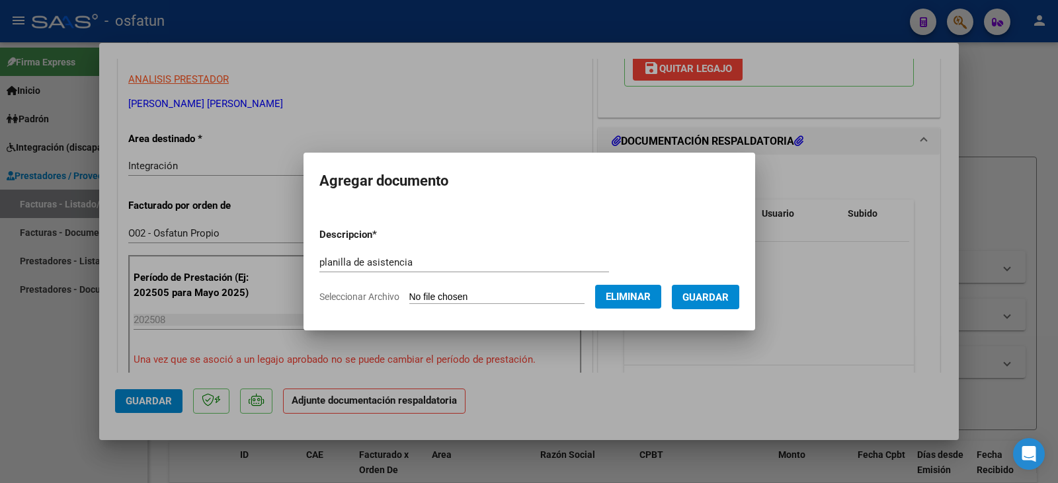
click at [711, 294] on span "Guardar" at bounding box center [705, 298] width 46 height 12
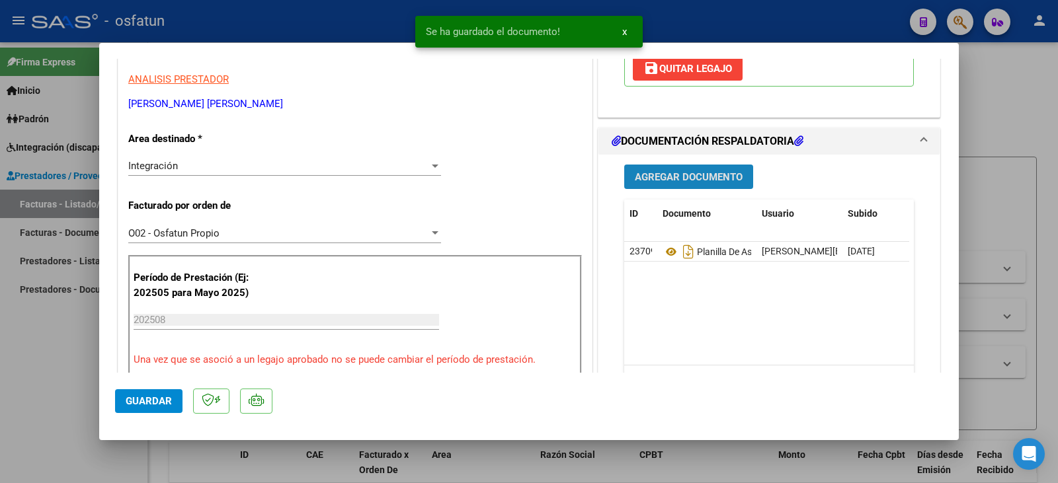
click at [701, 183] on span "Agregar Documento" at bounding box center [689, 177] width 108 height 12
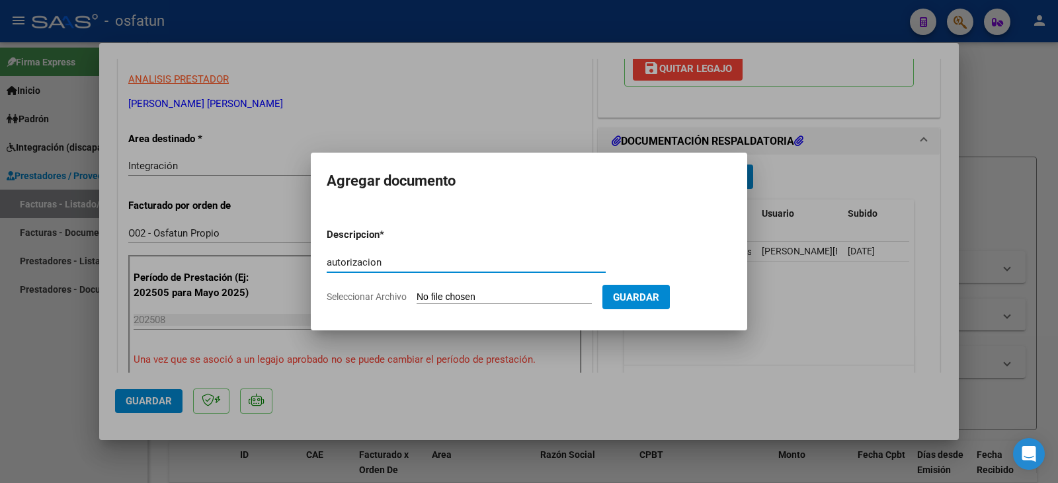
type input "autorizacion"
click at [529, 291] on form "Descripcion * autorizacion Escriba aquí una descripcion Seleccionar Archivo Gua…" at bounding box center [529, 265] width 405 height 97
click at [509, 292] on input "Seleccionar Archivo" at bounding box center [503, 298] width 175 height 13
type input "C:\fakepath\[PERSON_NAME] - [PERSON_NAME] - psico.pdf"
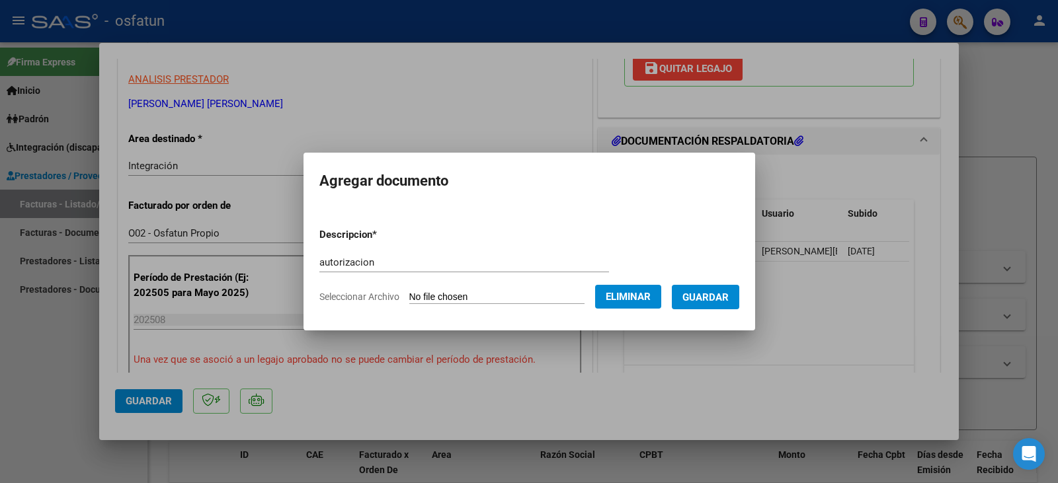
drag, startPoint x: 699, startPoint y: 302, endPoint x: 678, endPoint y: 301, distance: 20.5
click at [699, 302] on span "Guardar" at bounding box center [705, 298] width 46 height 12
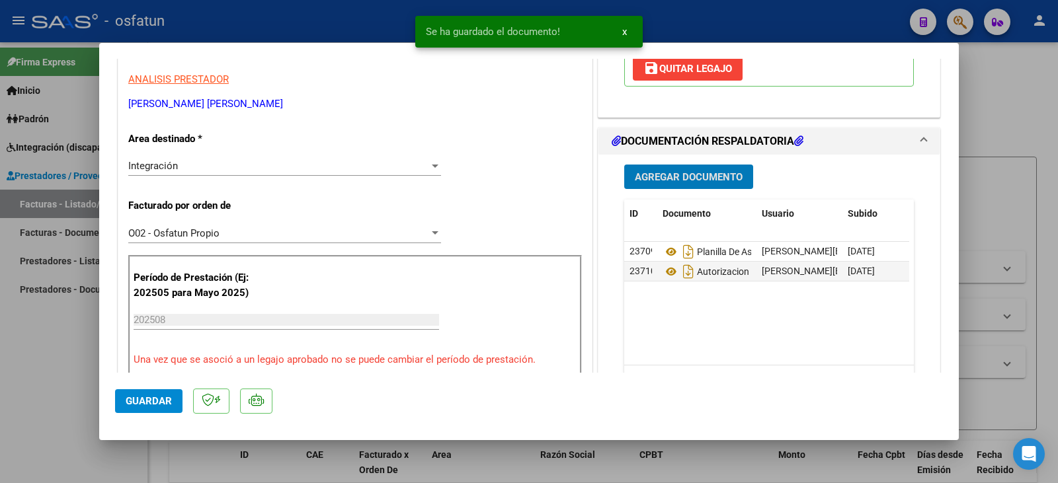
drag, startPoint x: 151, startPoint y: 402, endPoint x: 46, endPoint y: 391, distance: 105.6
click at [146, 402] on span "Guardar" at bounding box center [149, 401] width 46 height 12
click at [26, 378] on div at bounding box center [529, 241] width 1058 height 483
type input "$ 0,00"
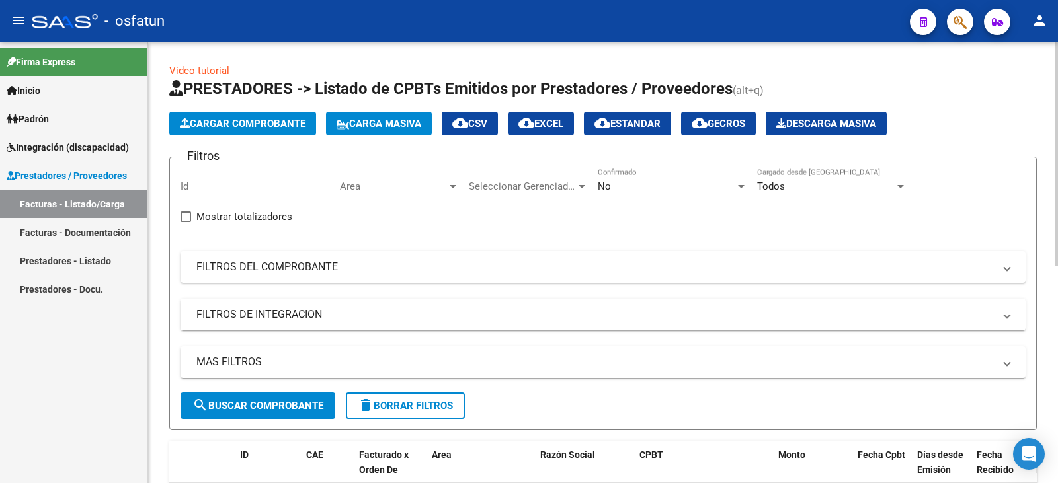
click at [234, 132] on button "Cargar Comprobante" at bounding box center [242, 124] width 147 height 24
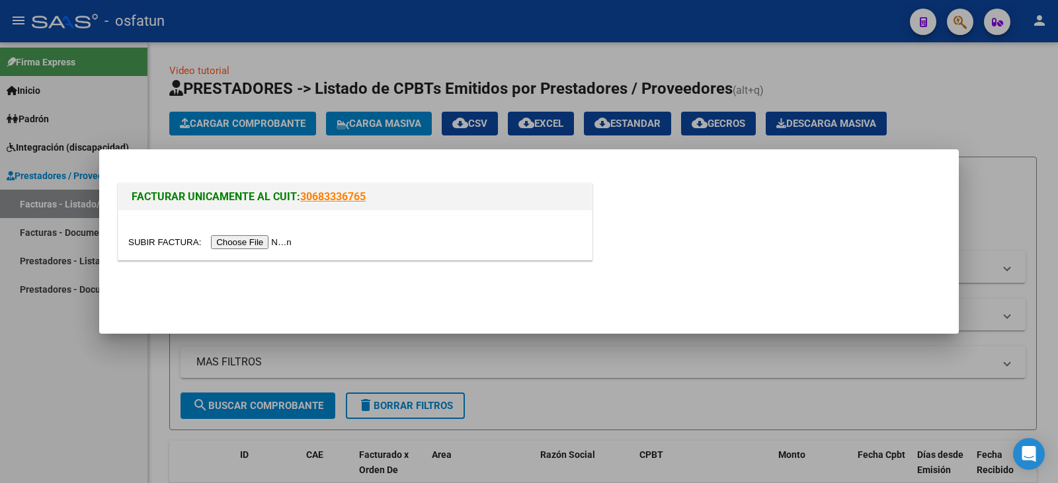
click at [246, 240] on input "file" at bounding box center [211, 242] width 167 height 14
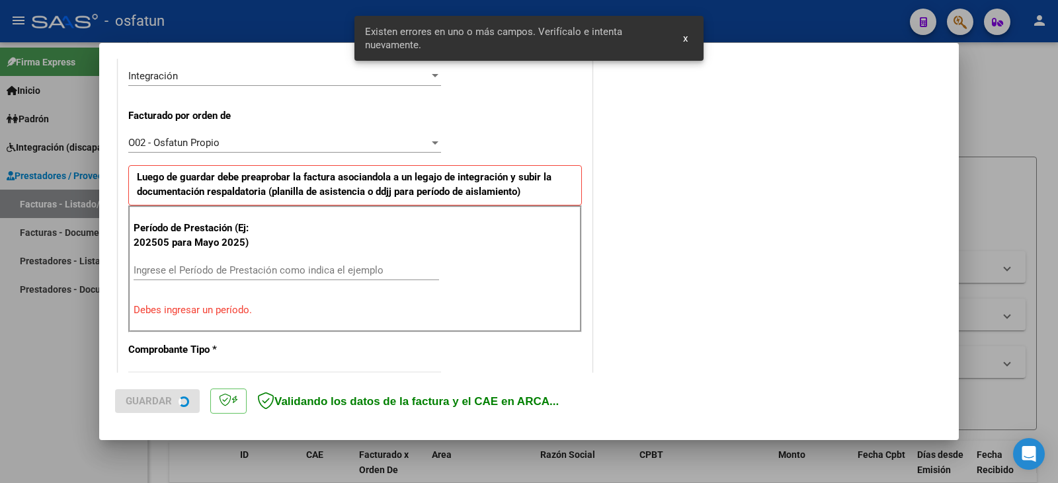
scroll to position [331, 0]
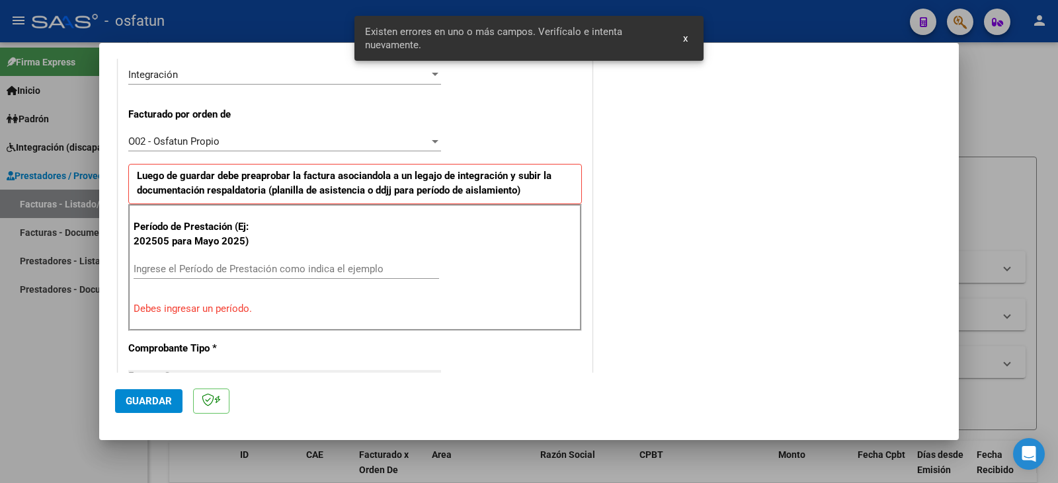
click at [183, 266] on input "Ingrese el Período de Prestación como indica el ejemplo" at bounding box center [286, 269] width 305 height 12
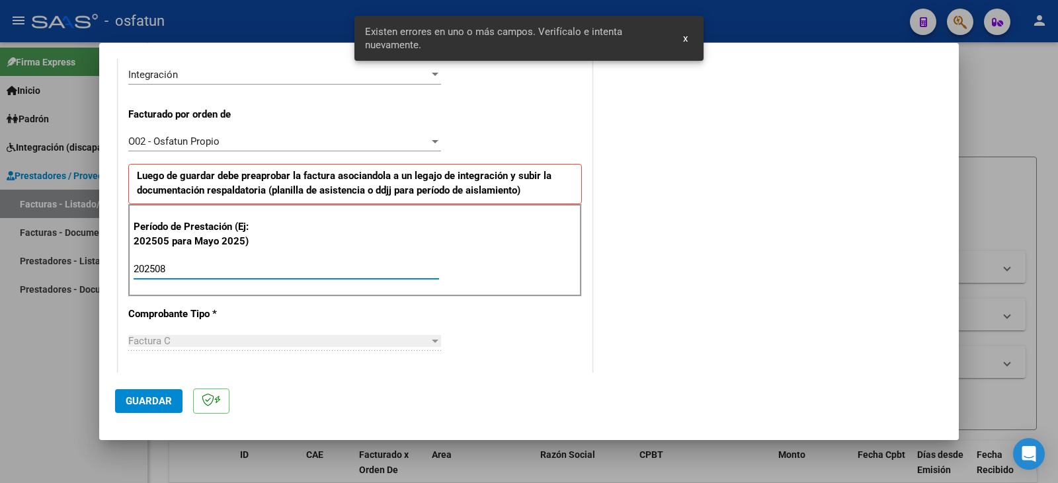
type input "202508"
click at [139, 397] on span "Guardar" at bounding box center [149, 401] width 46 height 12
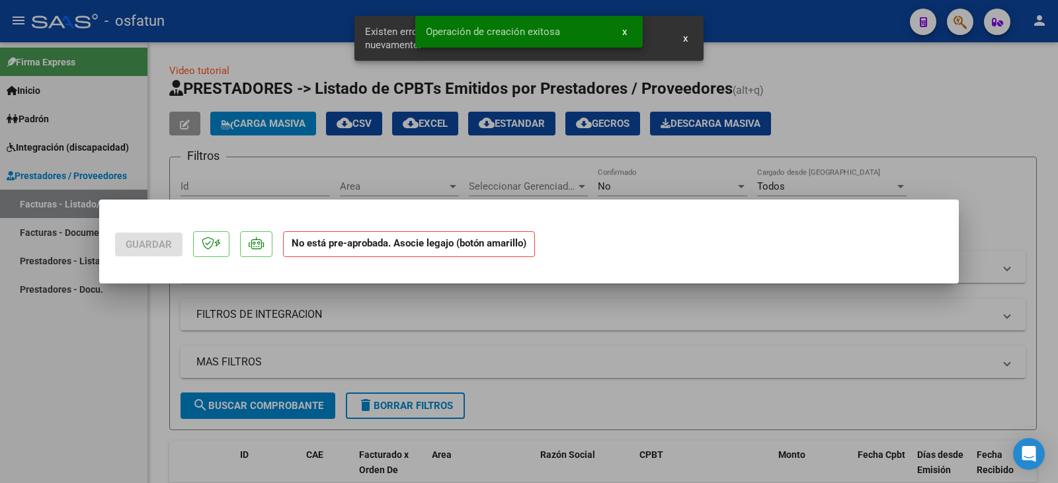
scroll to position [0, 0]
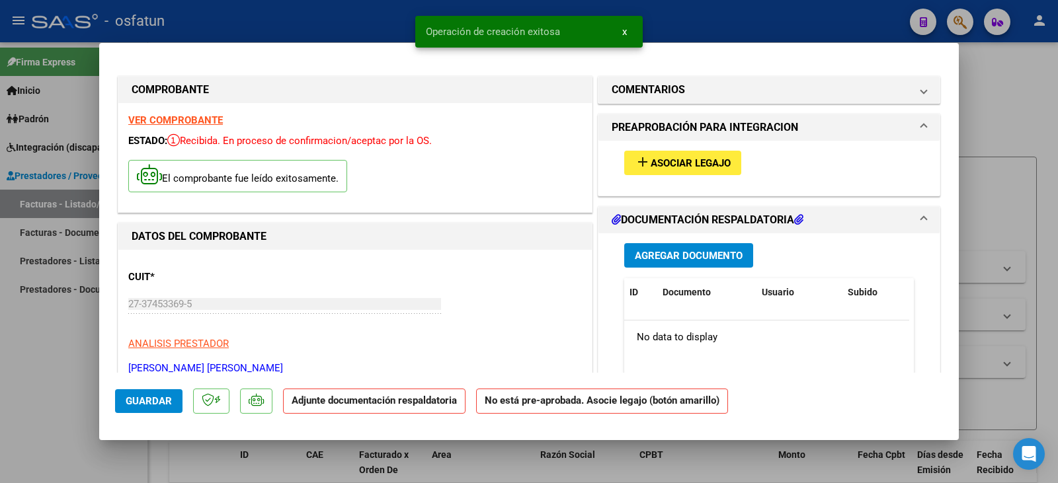
click at [660, 160] on span "Asociar Legajo" at bounding box center [690, 163] width 80 height 12
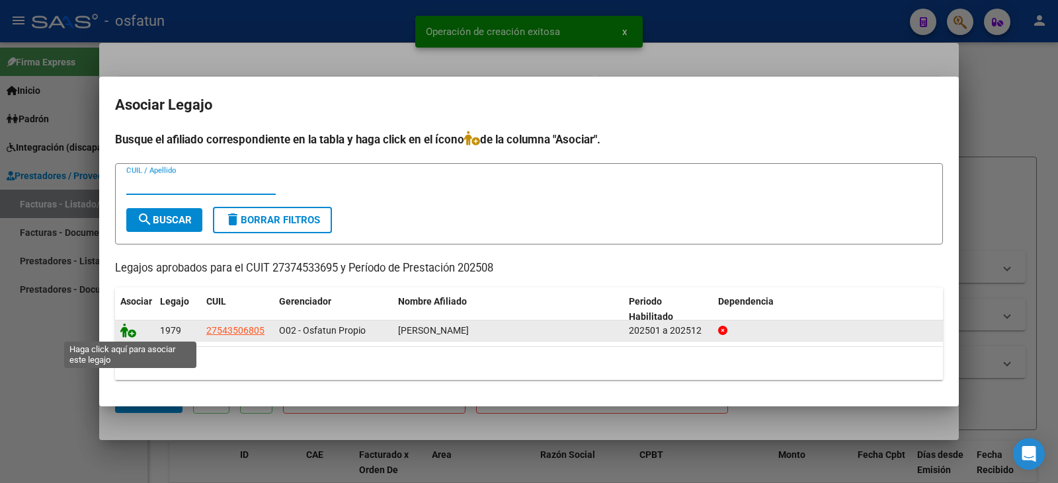
click at [128, 329] on icon at bounding box center [128, 330] width 16 height 15
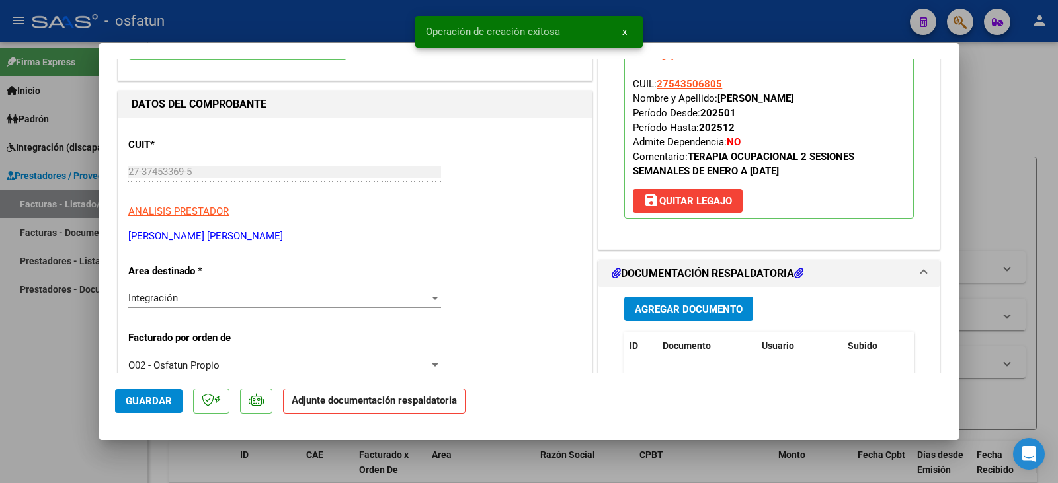
click at [672, 301] on div "Agregar Documento ID Documento Usuario Subido Acción No data to display 0 total…" at bounding box center [768, 419] width 309 height 264
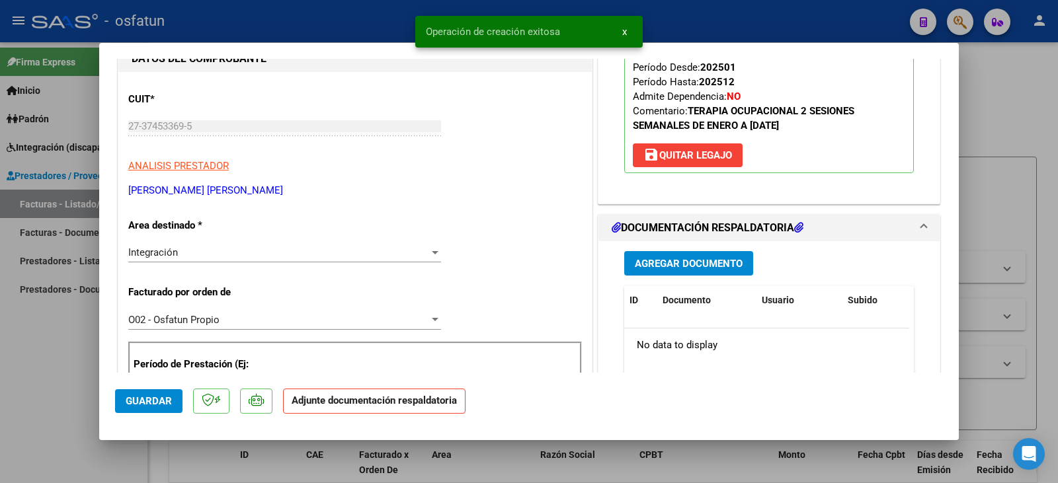
scroll to position [198, 0]
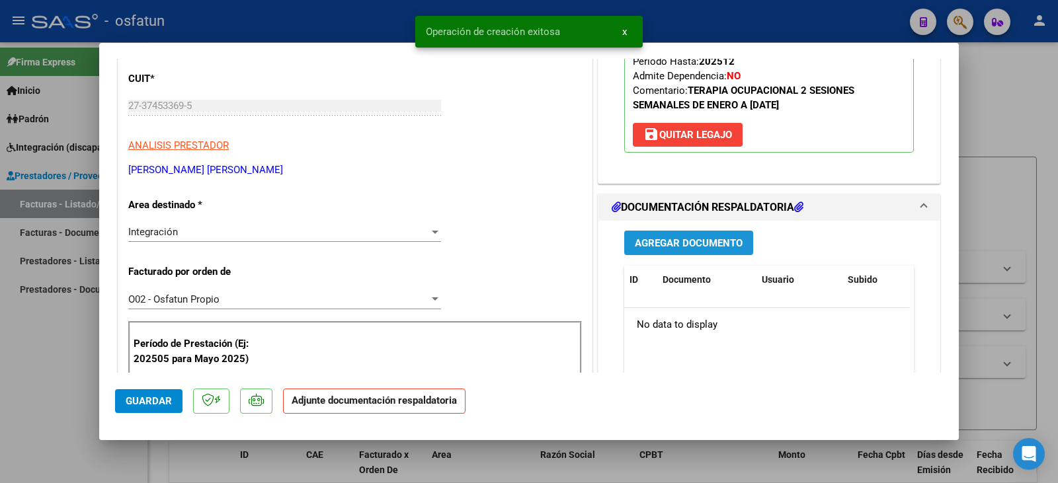
click at [668, 241] on span "Agregar Documento" at bounding box center [689, 243] width 108 height 12
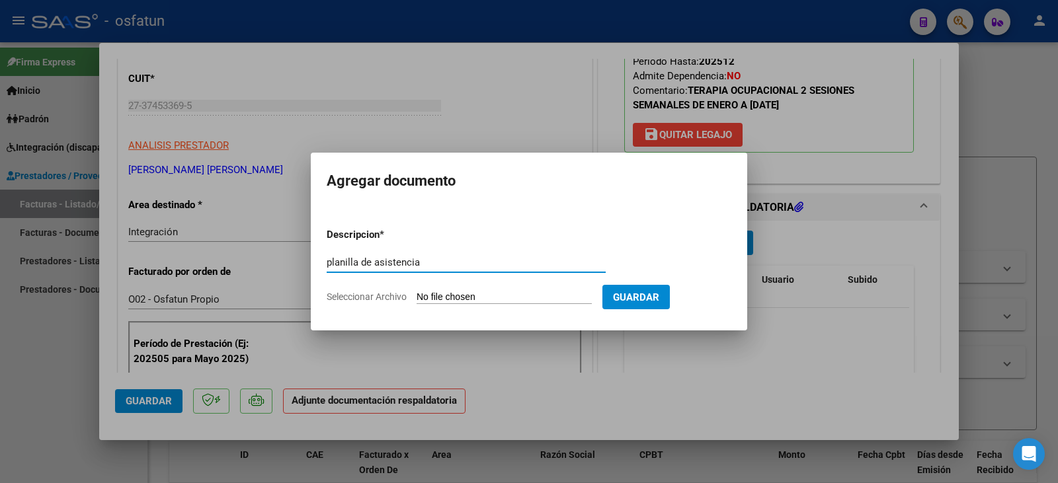
type input "planilla de asistencia"
click at [436, 297] on input "Seleccionar Archivo" at bounding box center [503, 298] width 175 height 13
type input "C:\fakepath\[PERSON_NAME].pdf"
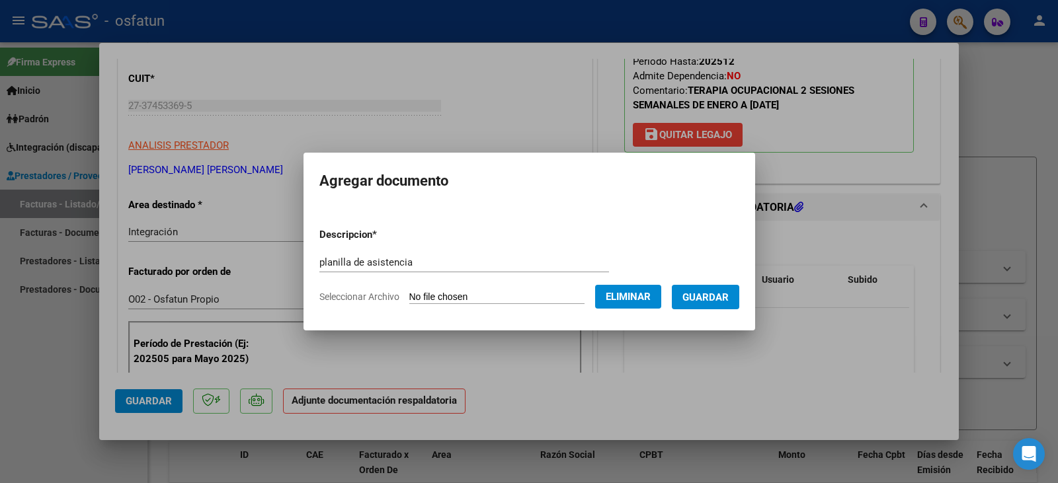
click at [719, 298] on span "Guardar" at bounding box center [705, 298] width 46 height 12
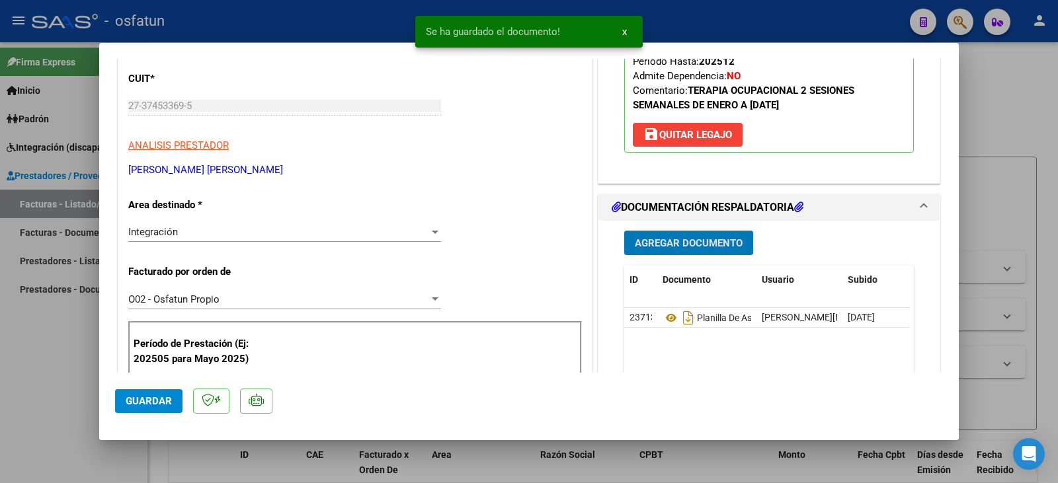
click at [157, 407] on span "Guardar" at bounding box center [149, 401] width 46 height 12
click at [684, 235] on button "Agregar Documento" at bounding box center [688, 243] width 129 height 24
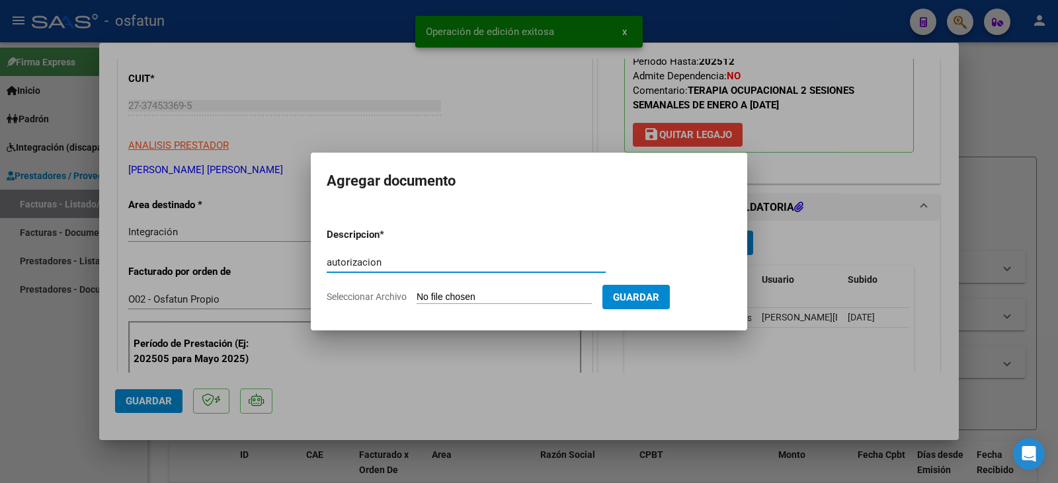
type input "autorizacion"
click at [532, 299] on input "Seleccionar Archivo" at bounding box center [503, 298] width 175 height 13
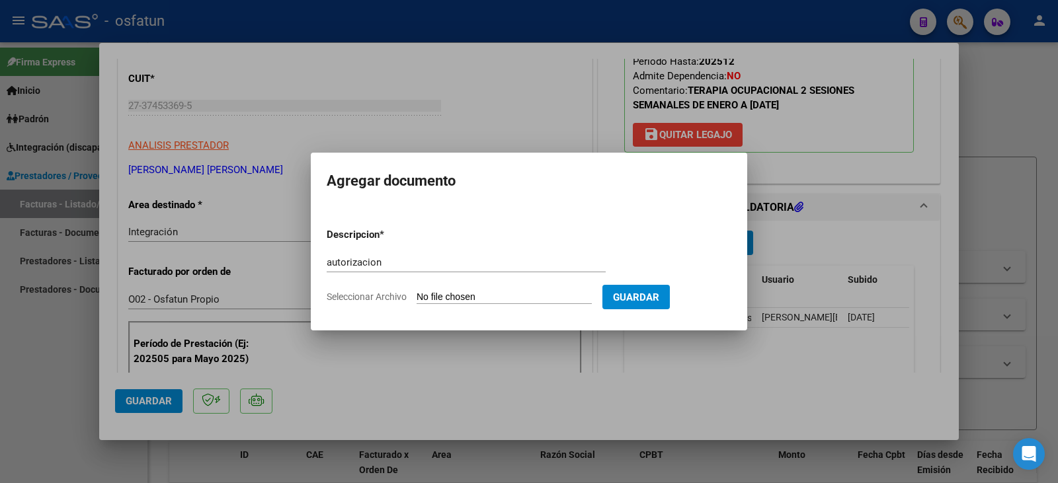
type input "C:\fakepath\[PERSON_NAME] - [PERSON_NAME] - to.pdf"
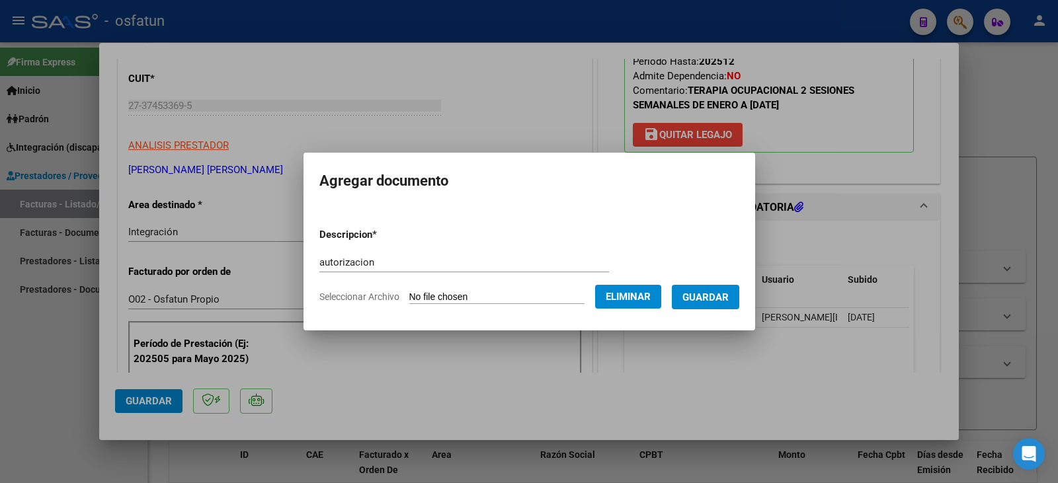
click at [728, 295] on span "Guardar" at bounding box center [705, 298] width 46 height 12
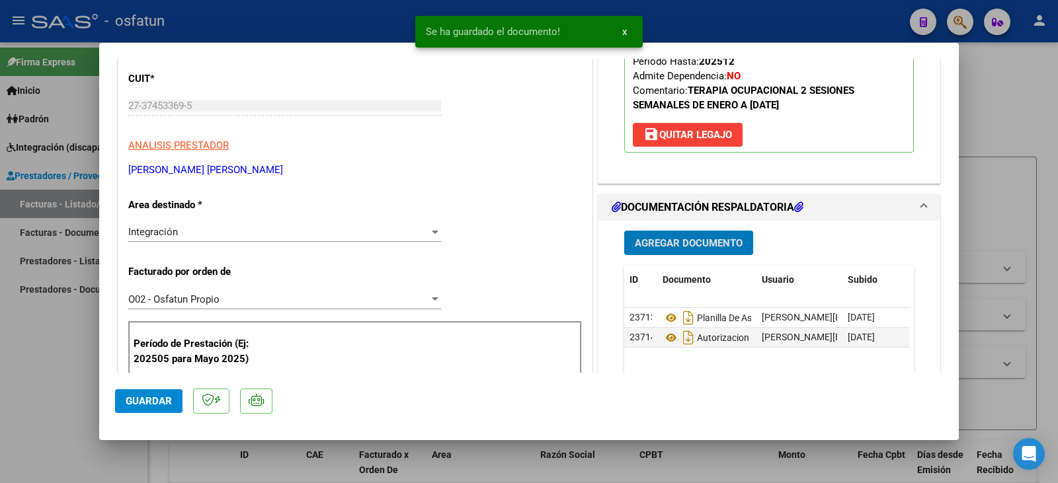
click at [137, 401] on span "Guardar" at bounding box center [149, 401] width 46 height 12
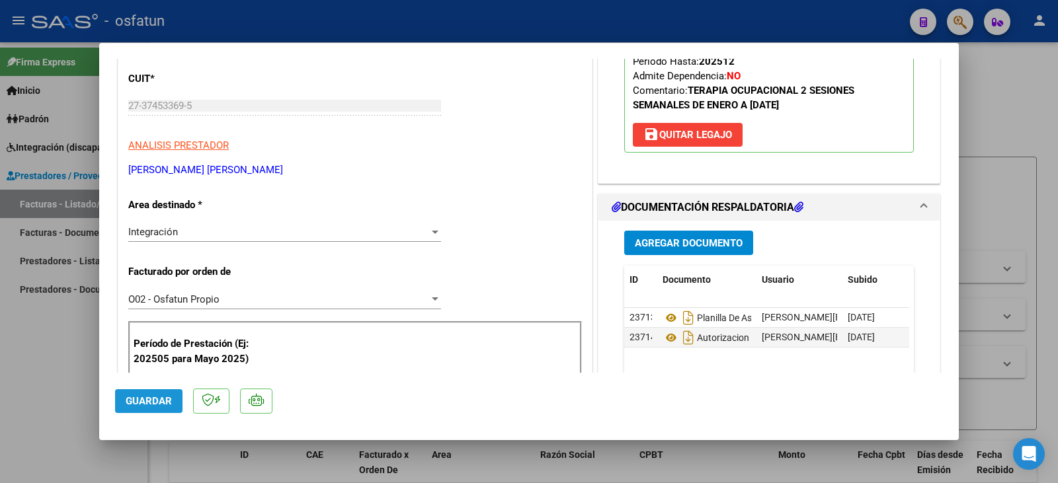
drag, startPoint x: 147, startPoint y: 400, endPoint x: 34, endPoint y: 397, distance: 112.4
click at [146, 400] on span "Guardar" at bounding box center [149, 401] width 46 height 12
click at [22, 397] on div at bounding box center [529, 241] width 1058 height 483
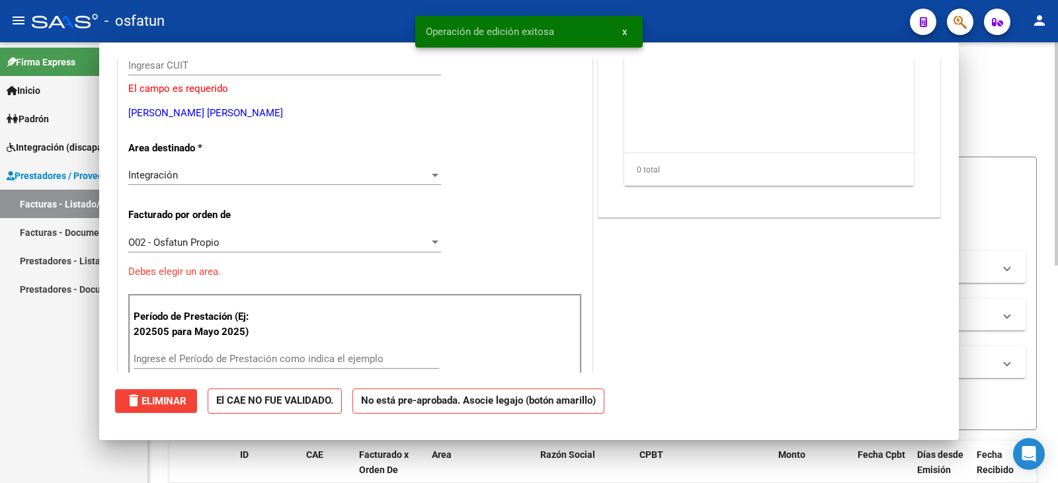
scroll to position [0, 0]
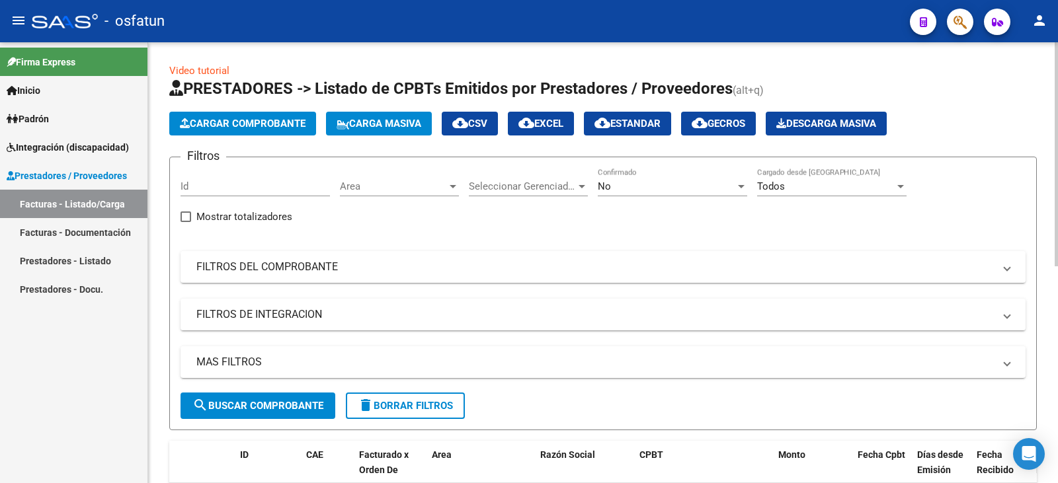
click at [227, 132] on button "Cargar Comprobante" at bounding box center [242, 124] width 147 height 24
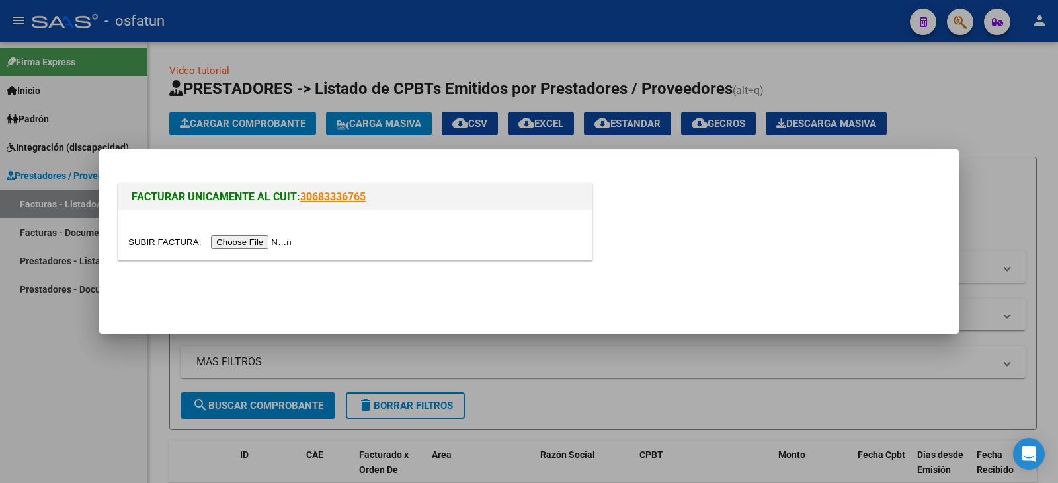
click at [248, 244] on input "file" at bounding box center [211, 242] width 167 height 14
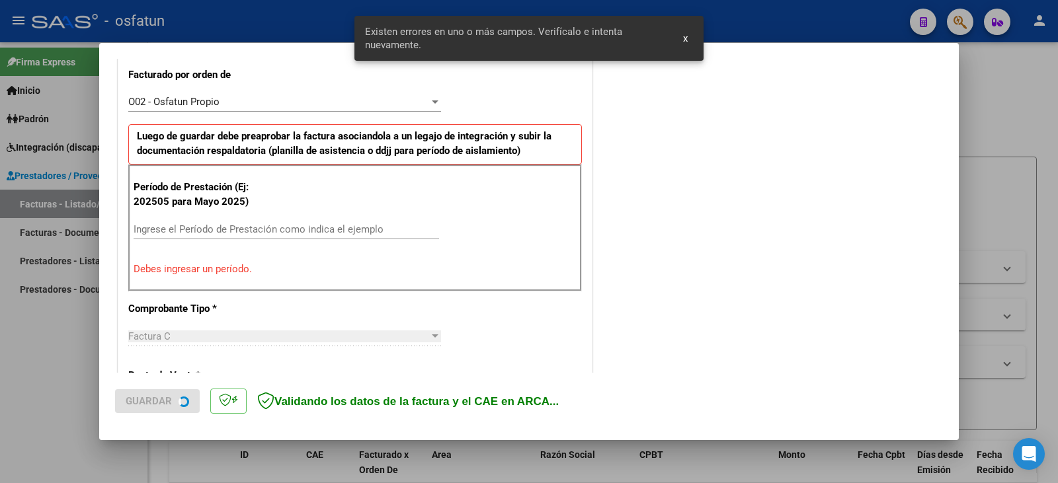
scroll to position [428, 0]
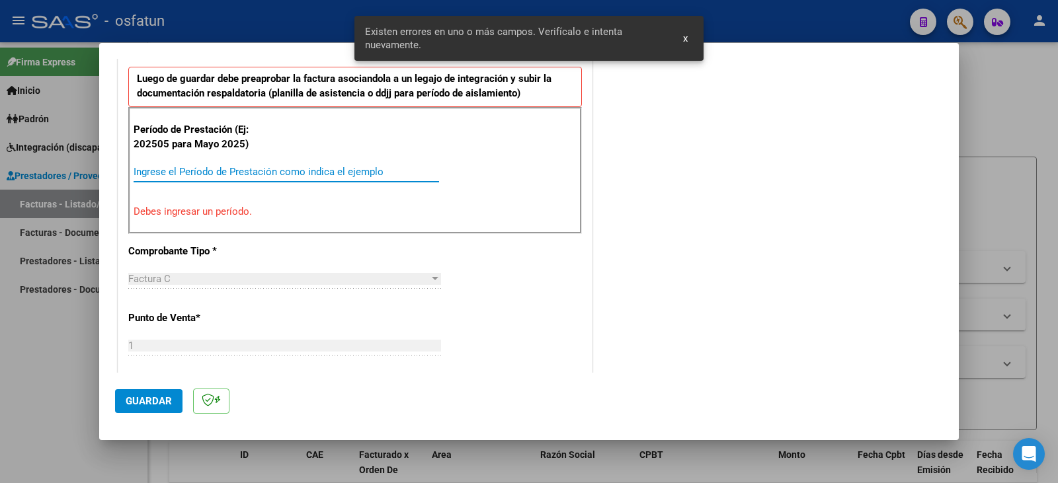
click at [198, 177] on input "Ingrese el Período de Prestación como indica el ejemplo" at bounding box center [286, 172] width 305 height 12
type input "202502"
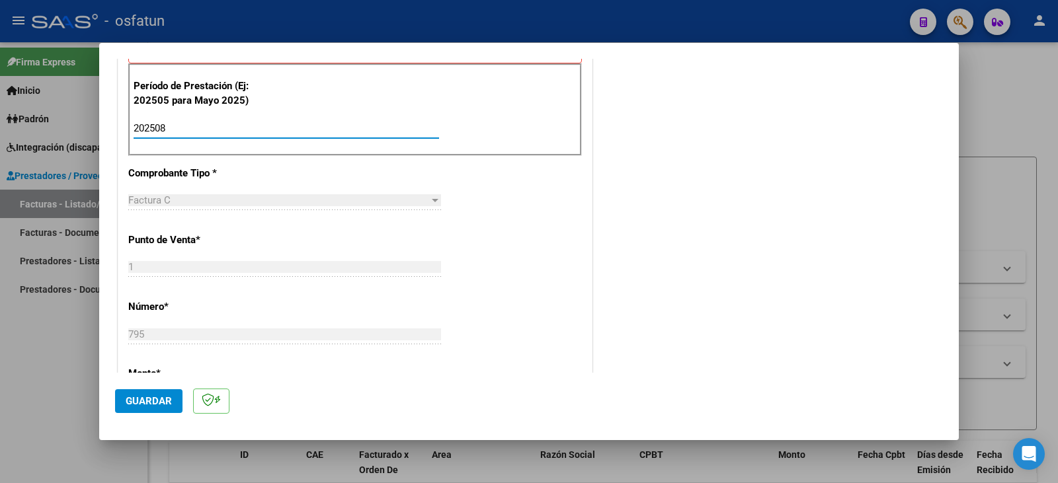
scroll to position [494, 0]
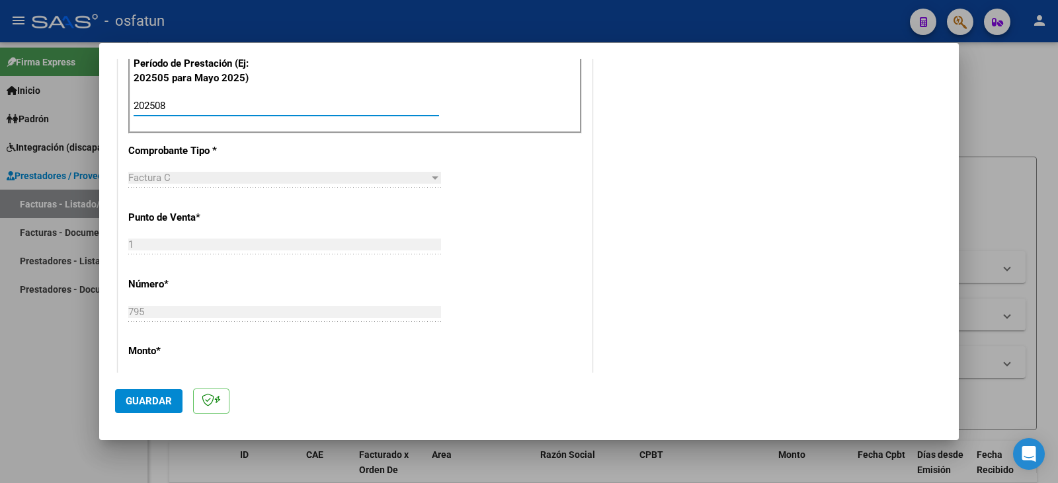
type input "202508"
click at [161, 403] on span "Guardar" at bounding box center [149, 401] width 46 height 12
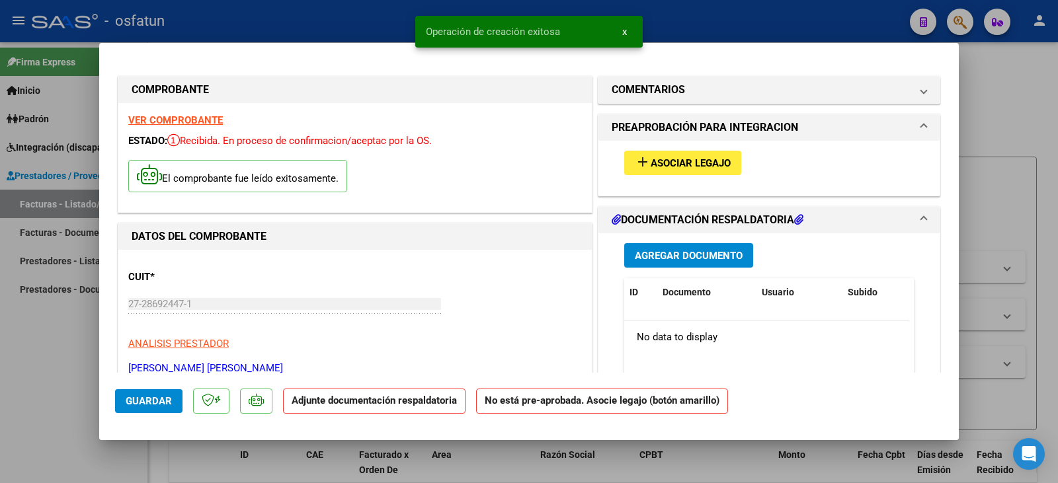
click at [674, 164] on span "Asociar Legajo" at bounding box center [690, 163] width 80 height 12
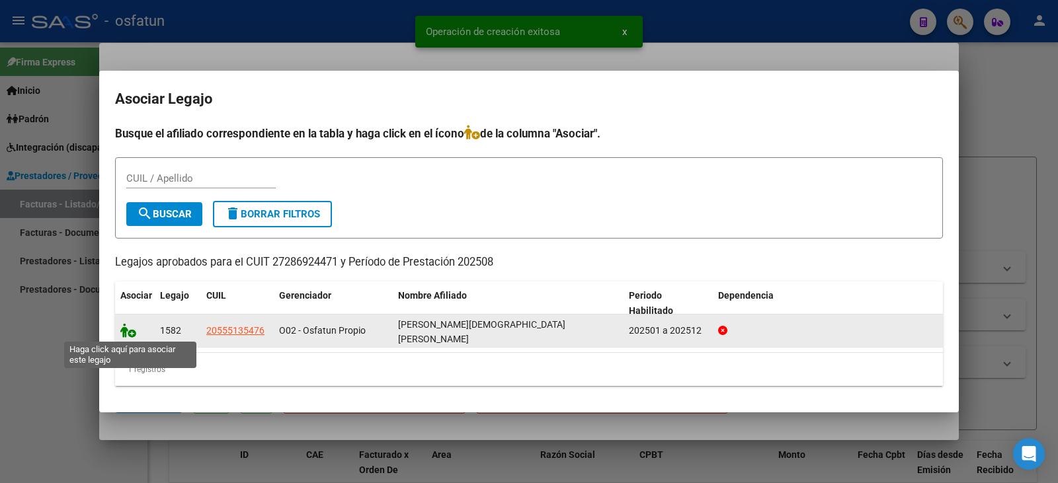
click at [128, 330] on icon at bounding box center [128, 330] width 16 height 15
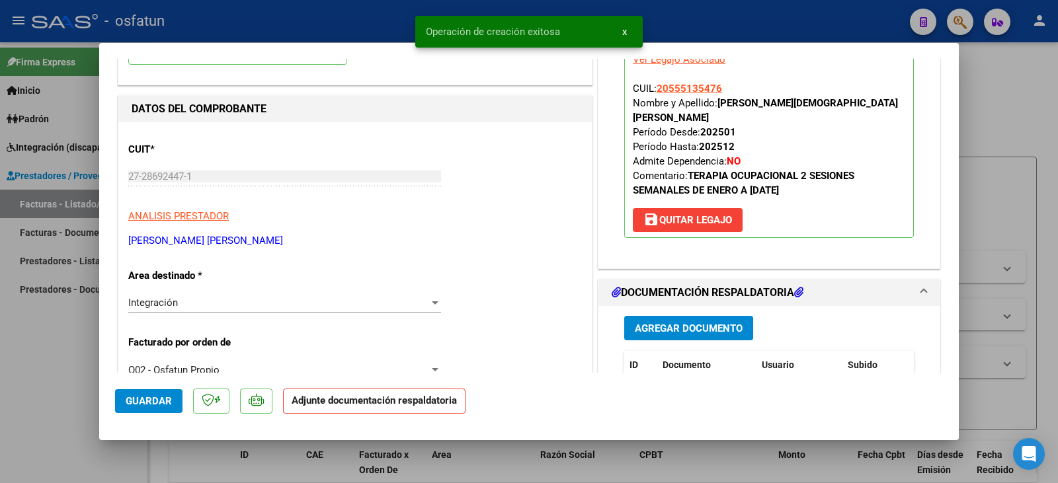
scroll to position [132, 0]
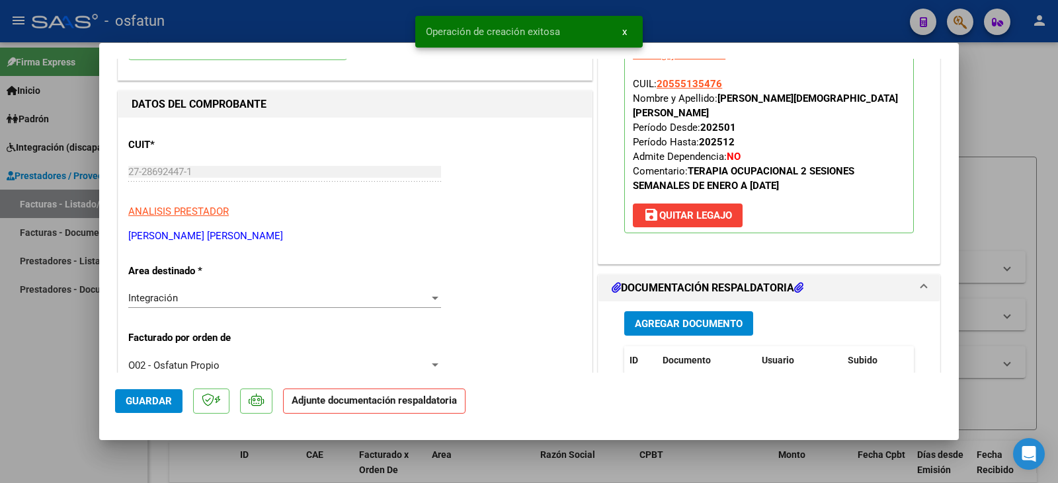
click at [672, 323] on span "Agregar Documento" at bounding box center [689, 324] width 108 height 12
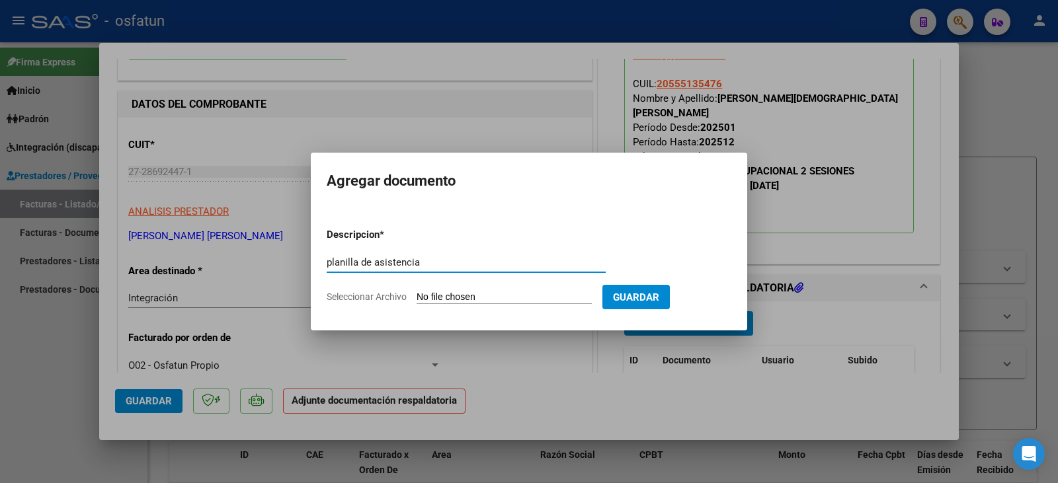
type input "planilla de asistencia"
click at [482, 303] on input "Seleccionar Archivo" at bounding box center [503, 298] width 175 height 13
type input "C:\fakepath\[PERSON_NAME] plan.pdf"
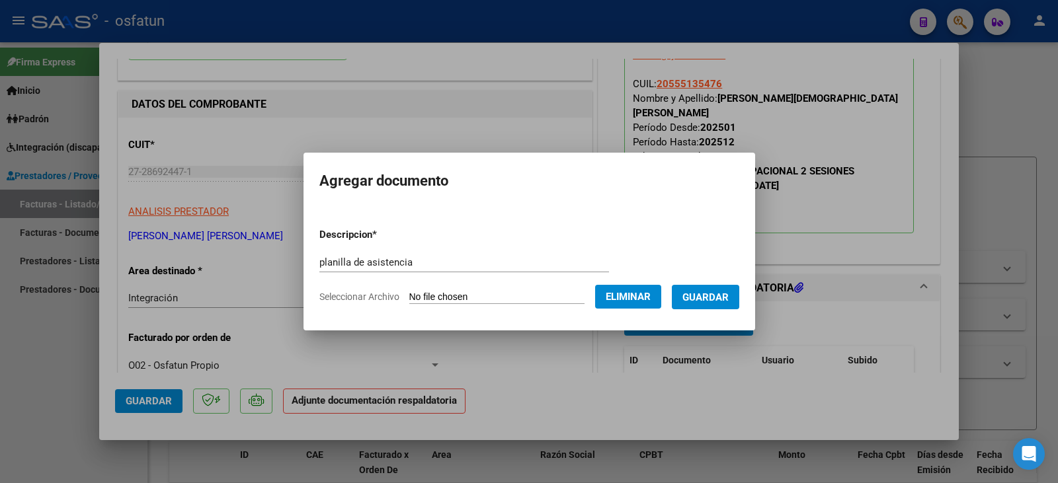
click at [723, 296] on span "Guardar" at bounding box center [705, 298] width 46 height 12
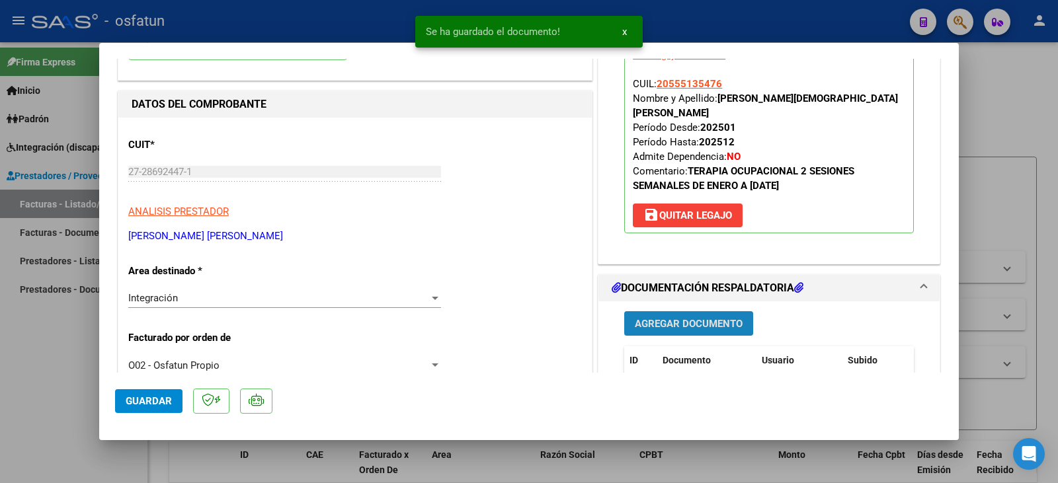
click at [703, 325] on span "Agregar Documento" at bounding box center [689, 324] width 108 height 12
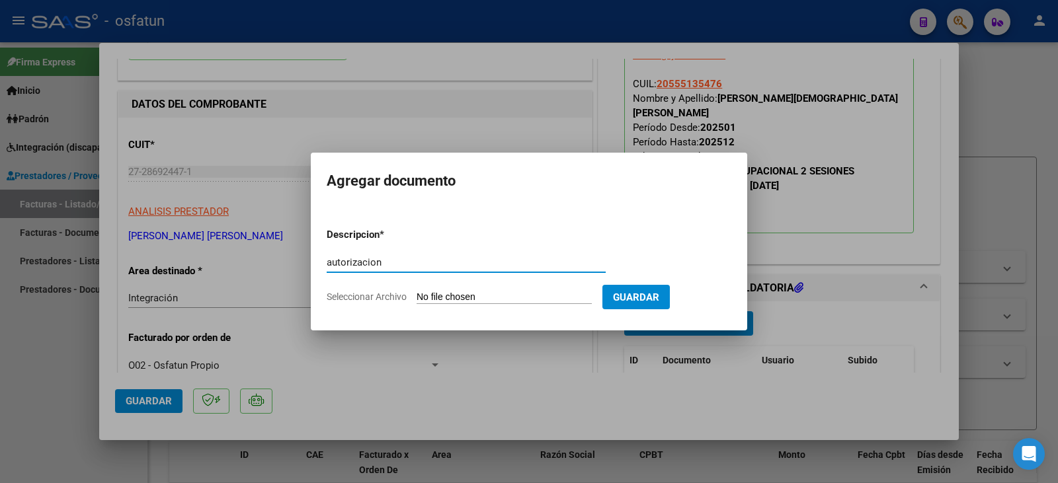
type input "autorizacion"
click at [519, 290] on form "Descripcion * autorizacion Escriba aquí una descripcion Seleccionar Archivo Gua…" at bounding box center [529, 265] width 405 height 97
click at [473, 293] on input "Seleccionar Archivo" at bounding box center [503, 298] width 175 height 13
type input "C:\fakepath\[PERSON_NAME] - [PERSON_NAME] - to.pdf"
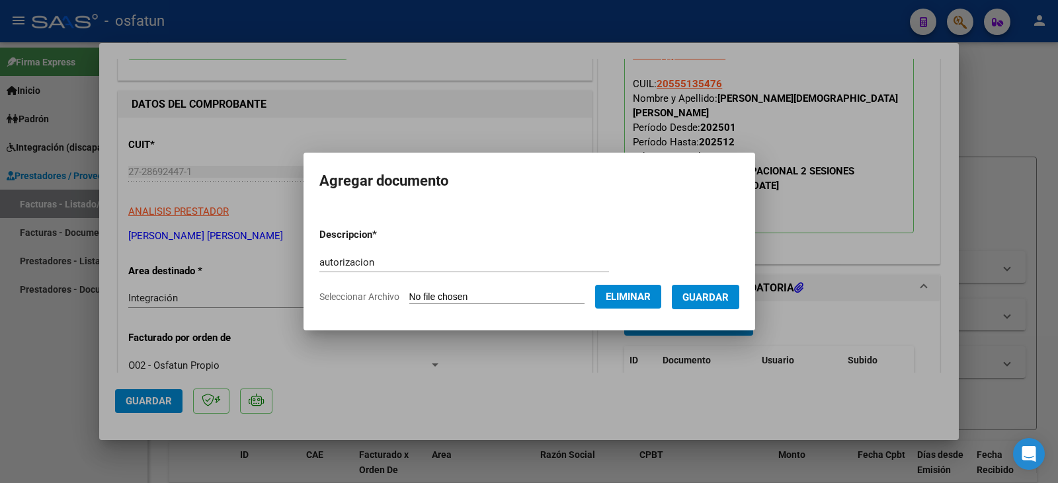
click at [727, 299] on span "Guardar" at bounding box center [705, 298] width 46 height 12
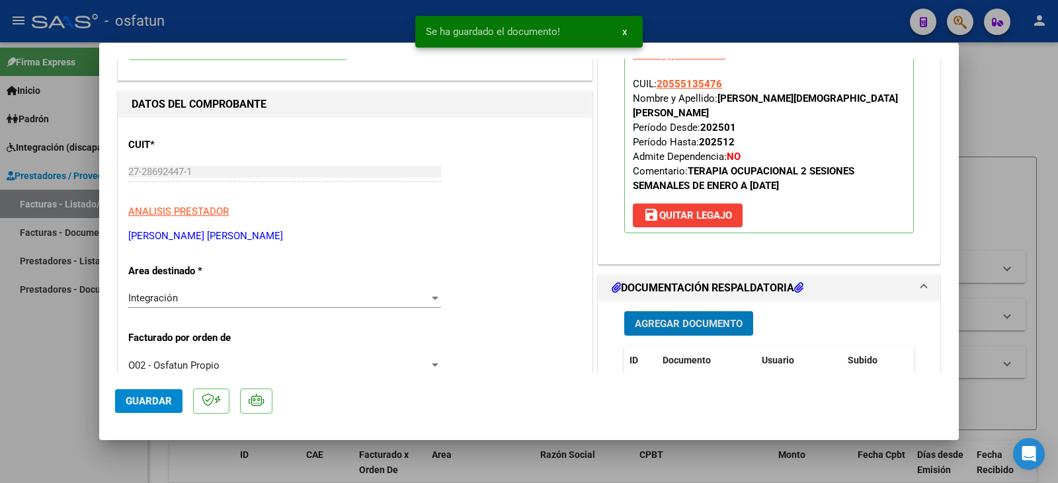
click at [143, 403] on span "Guardar" at bounding box center [149, 401] width 46 height 12
click at [84, 403] on div at bounding box center [529, 241] width 1058 height 483
type input "$ 0,00"
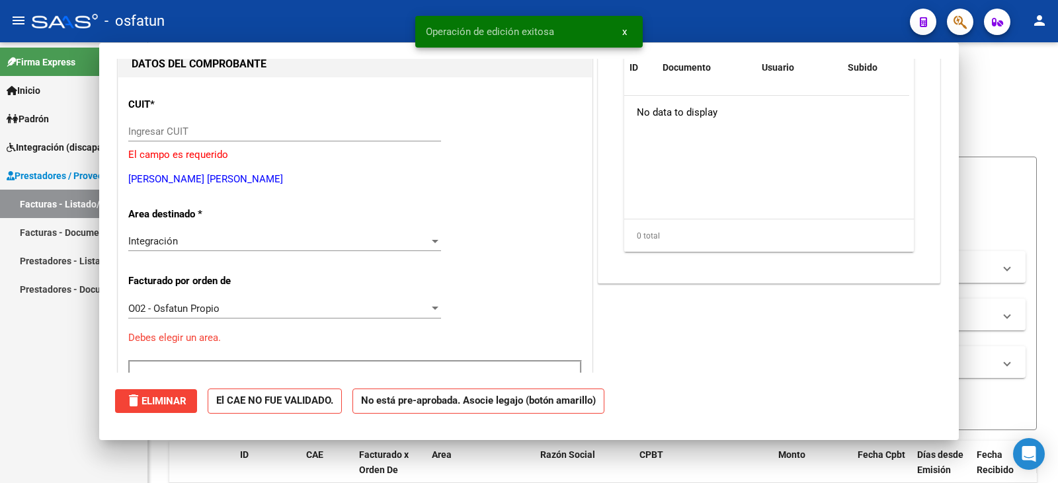
scroll to position [140, 0]
